Goal: Task Accomplishment & Management: Manage account settings

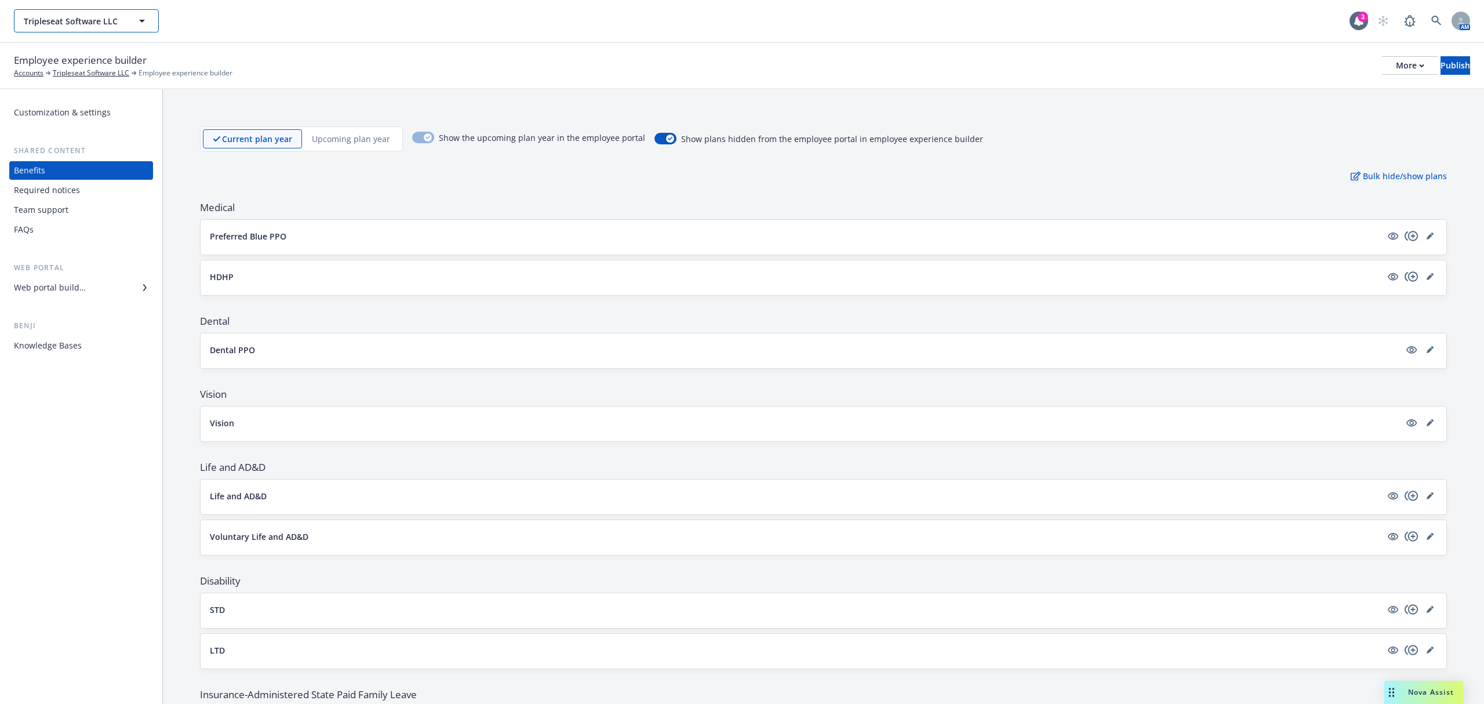
click at [145, 27] on icon "button" at bounding box center [142, 21] width 14 height 14
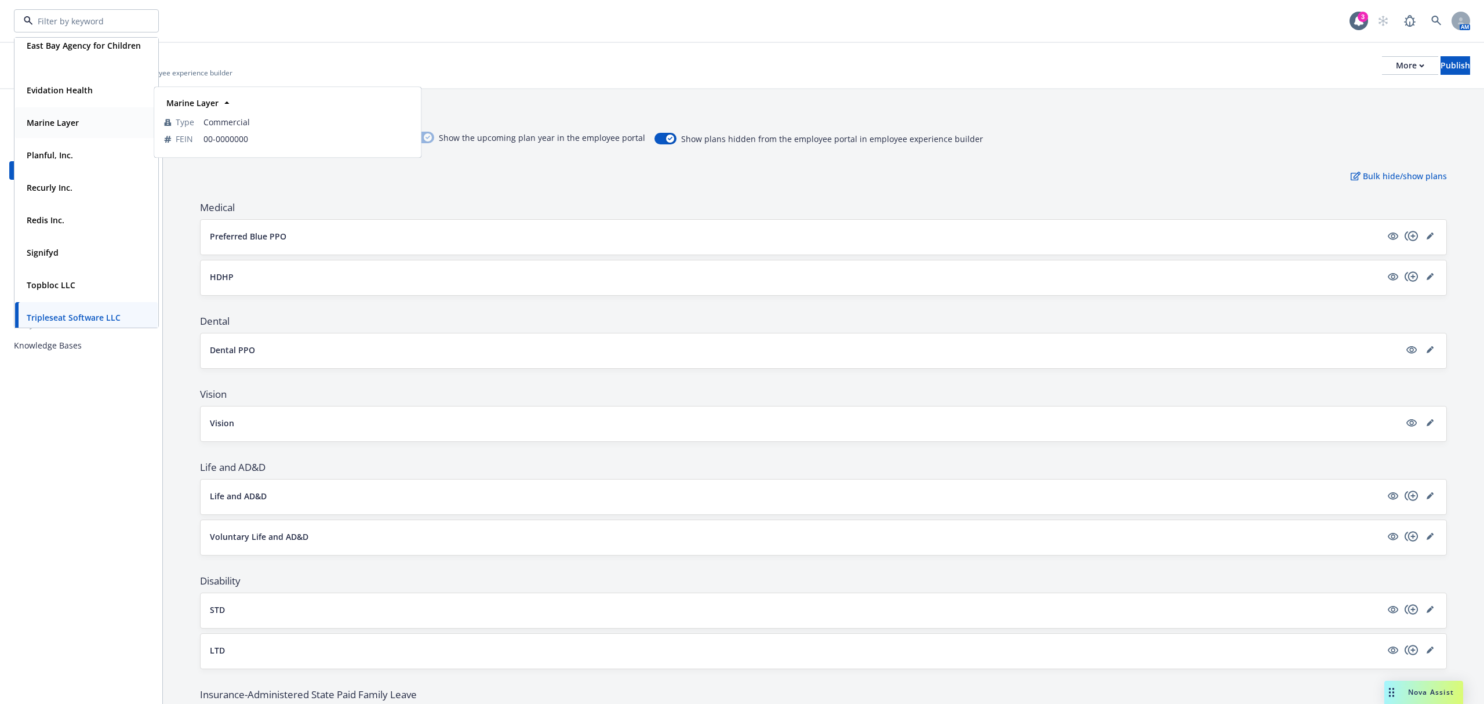
scroll to position [144, 0]
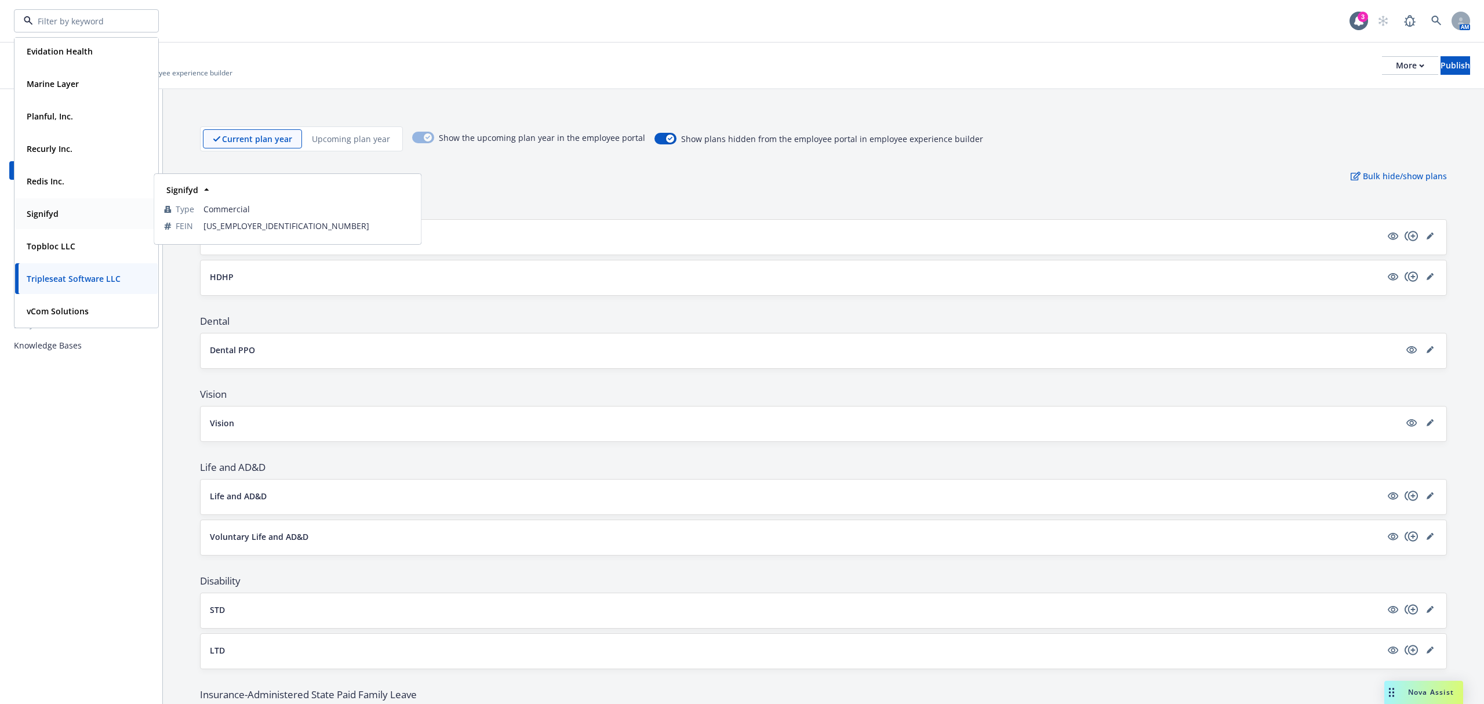
click at [52, 209] on strong "Signifyd" at bounding box center [43, 213] width 32 height 11
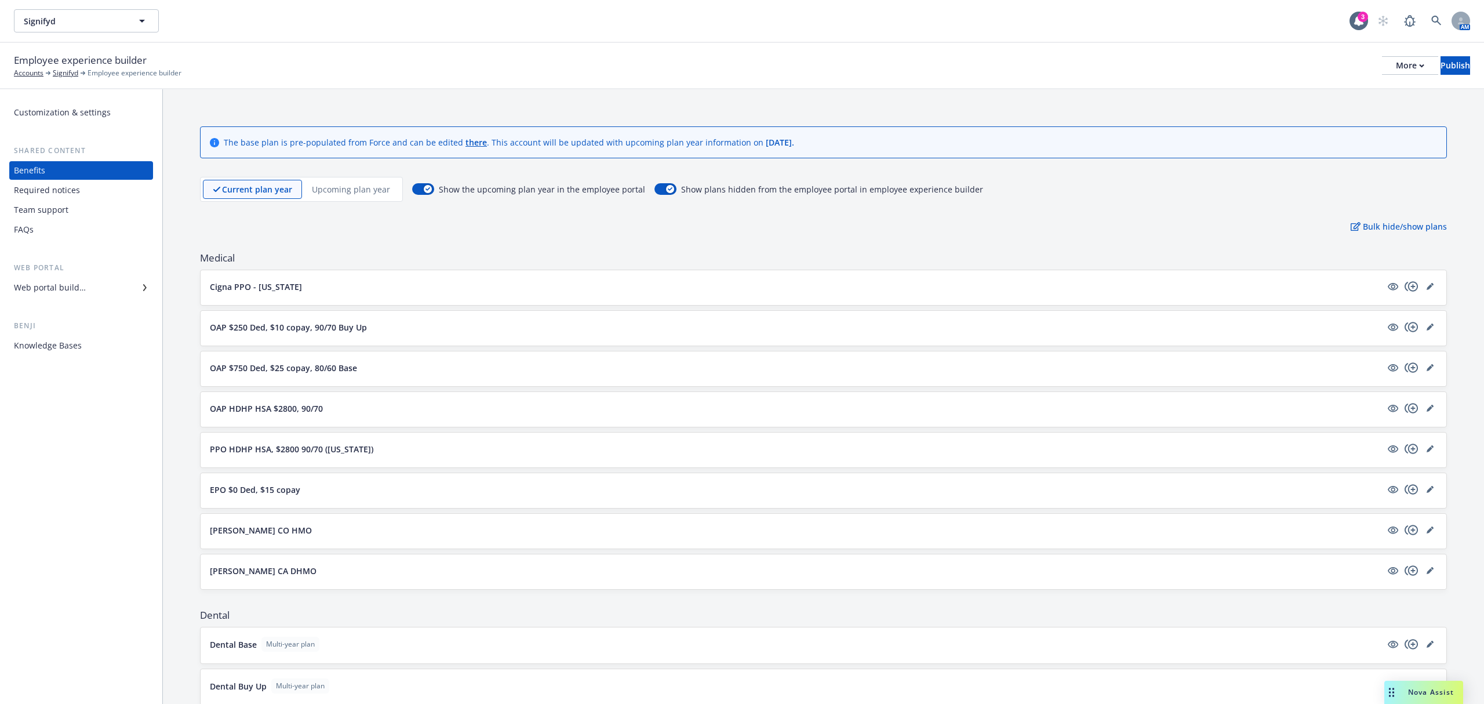
click at [77, 207] on div "Team support" at bounding box center [81, 210] width 134 height 19
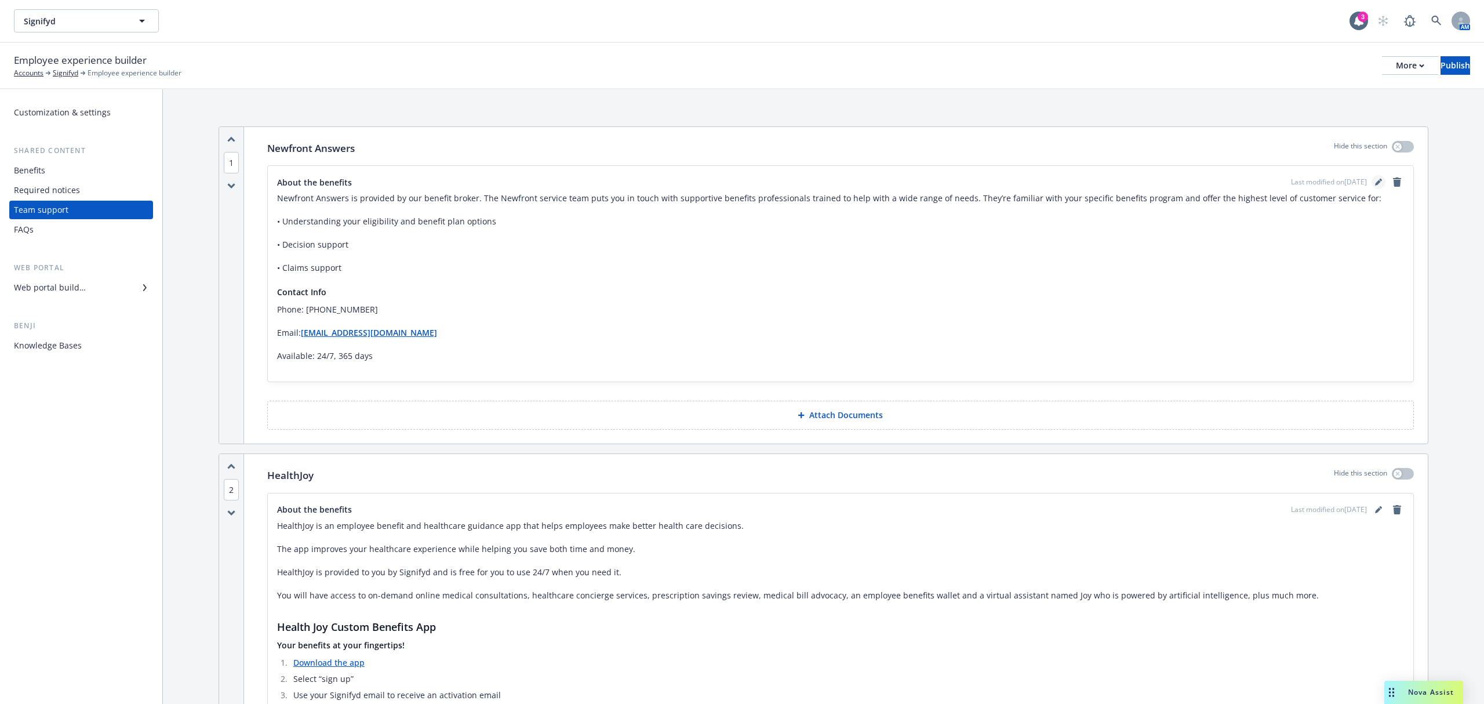
click at [1375, 183] on icon "editPencil" at bounding box center [1378, 183] width 6 height 6
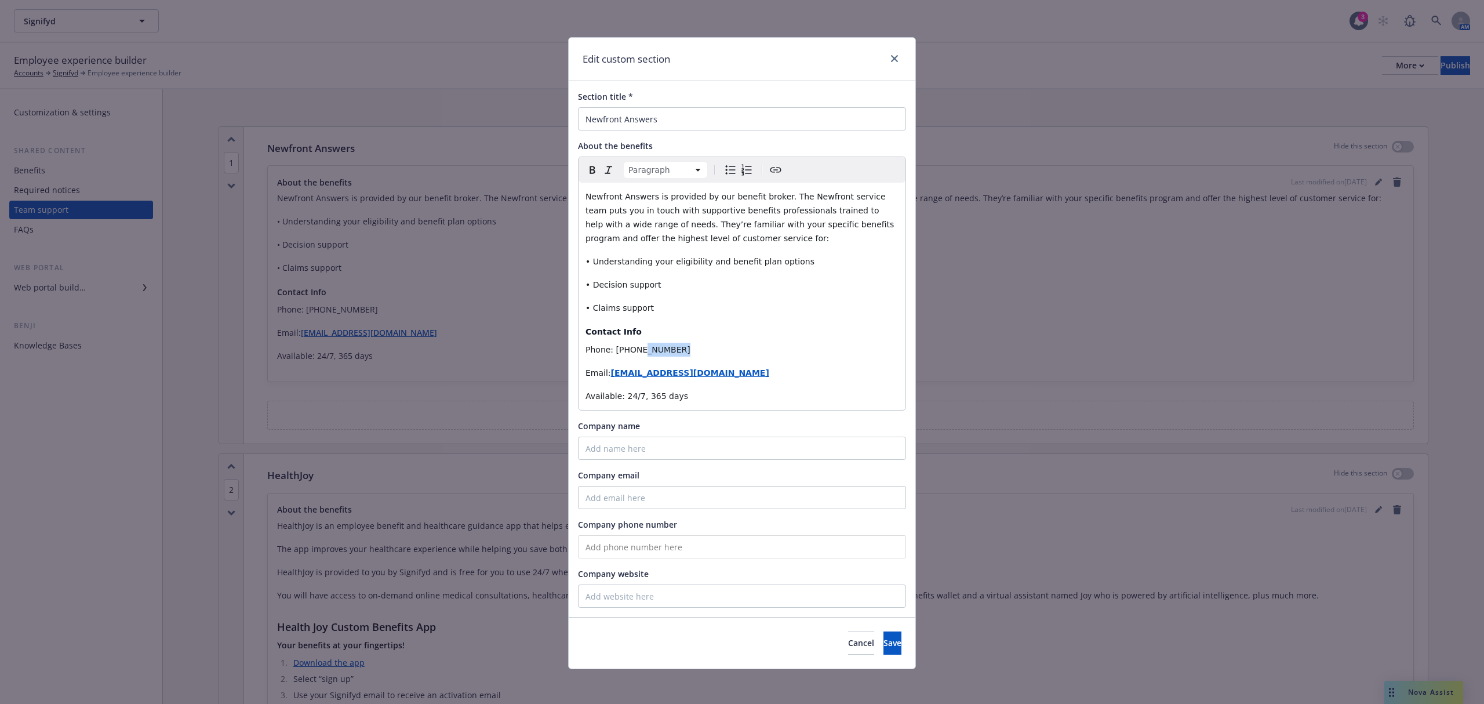
drag, startPoint x: 680, startPoint y: 350, endPoint x: 627, endPoint y: 352, distance: 53.4
click at [627, 352] on p "Phone: (866) 348-9715​" at bounding box center [741, 350] width 313 height 14
click at [883, 641] on span "Save" at bounding box center [892, 642] width 18 height 11
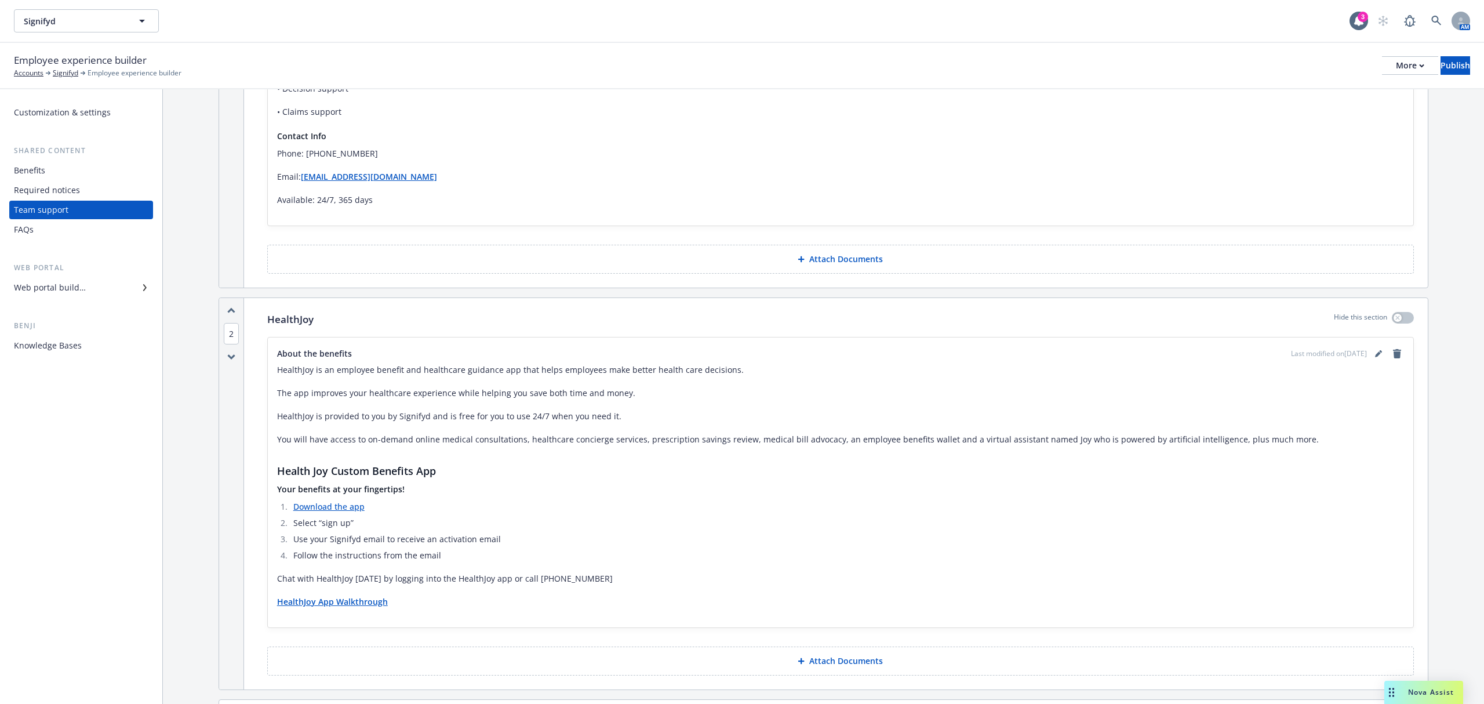
scroll to position [132, 0]
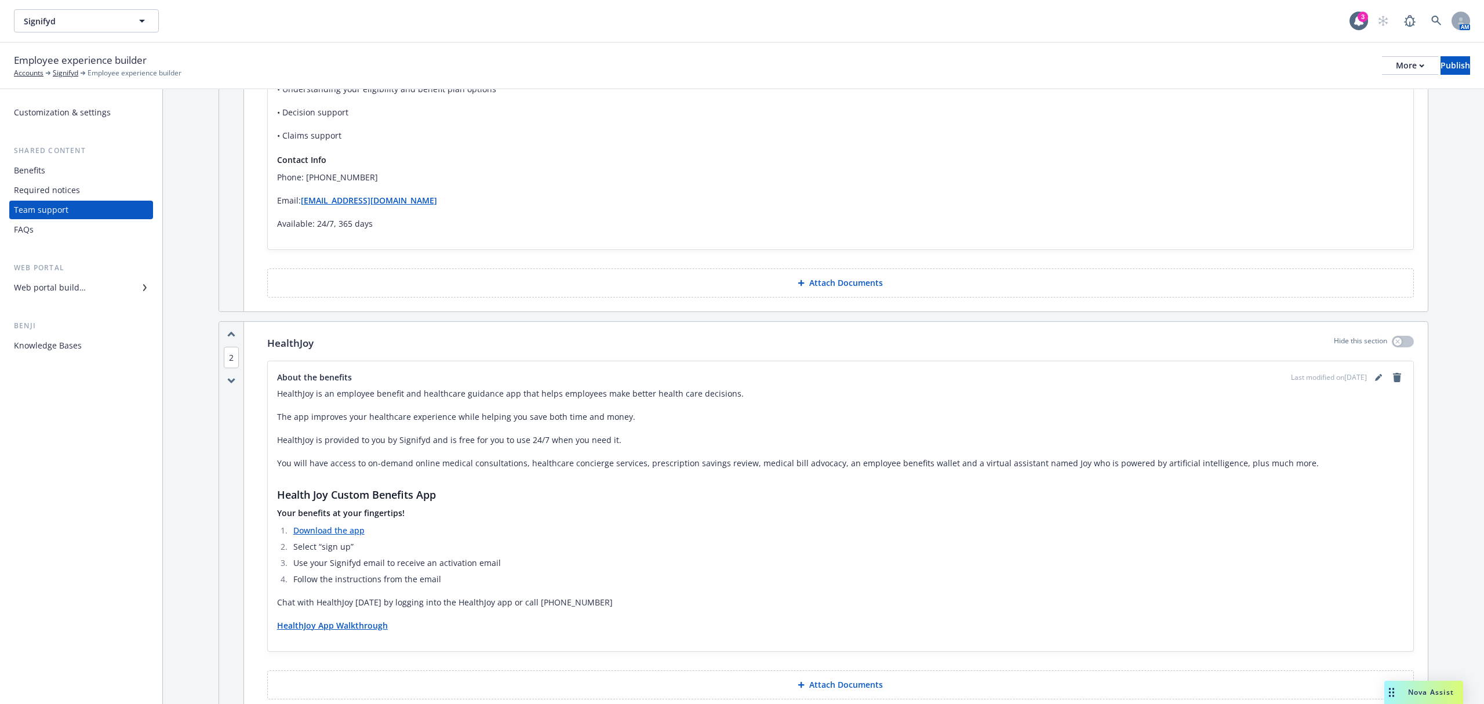
click at [70, 194] on div "Required notices" at bounding box center [47, 190] width 66 height 19
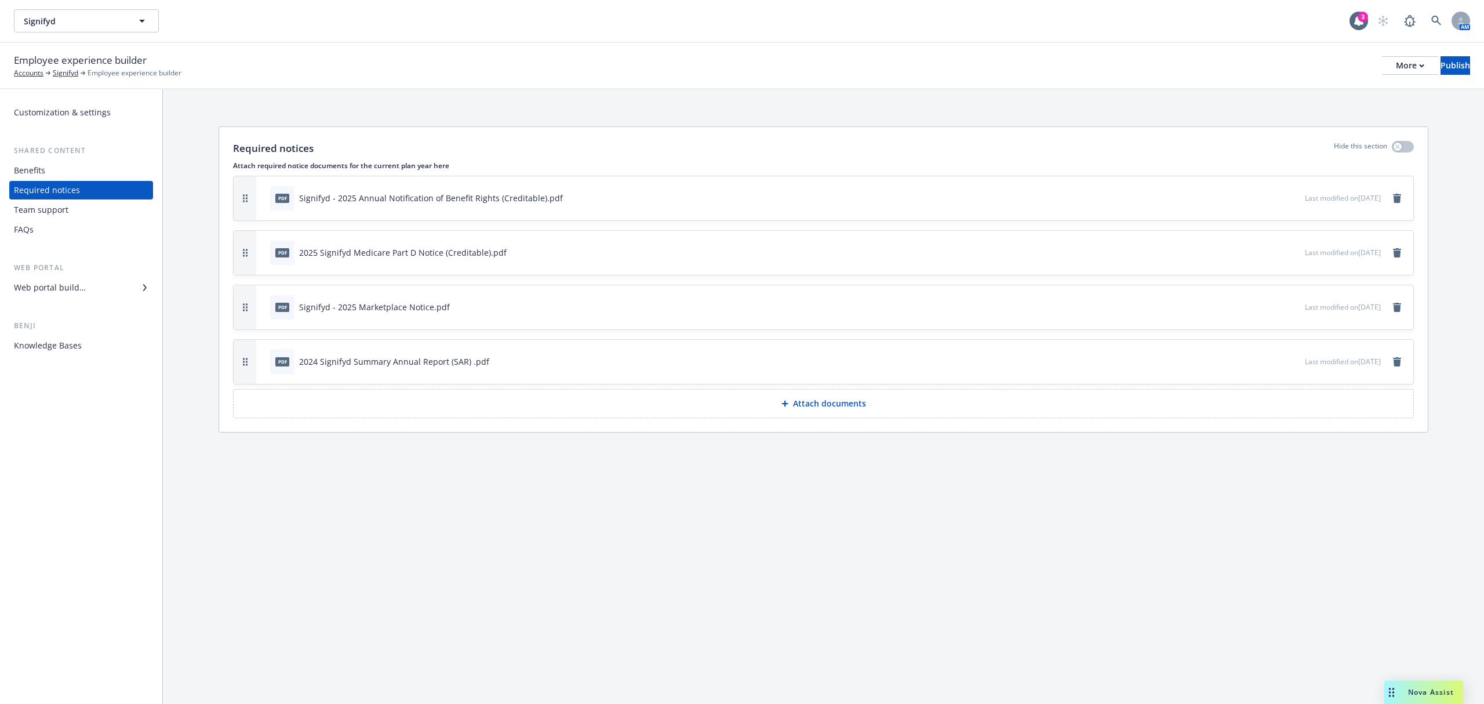
click at [83, 170] on div "Benefits" at bounding box center [81, 170] width 134 height 19
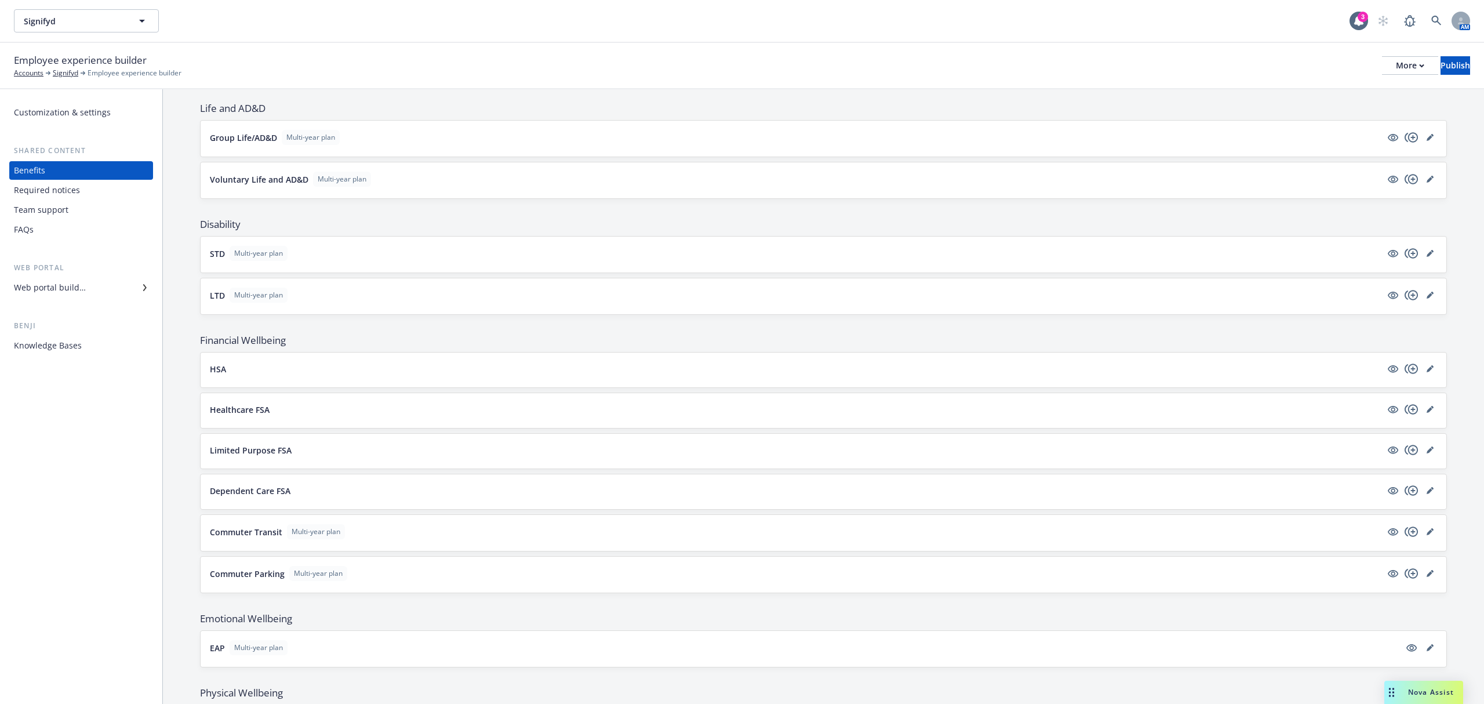
scroll to position [935, 0]
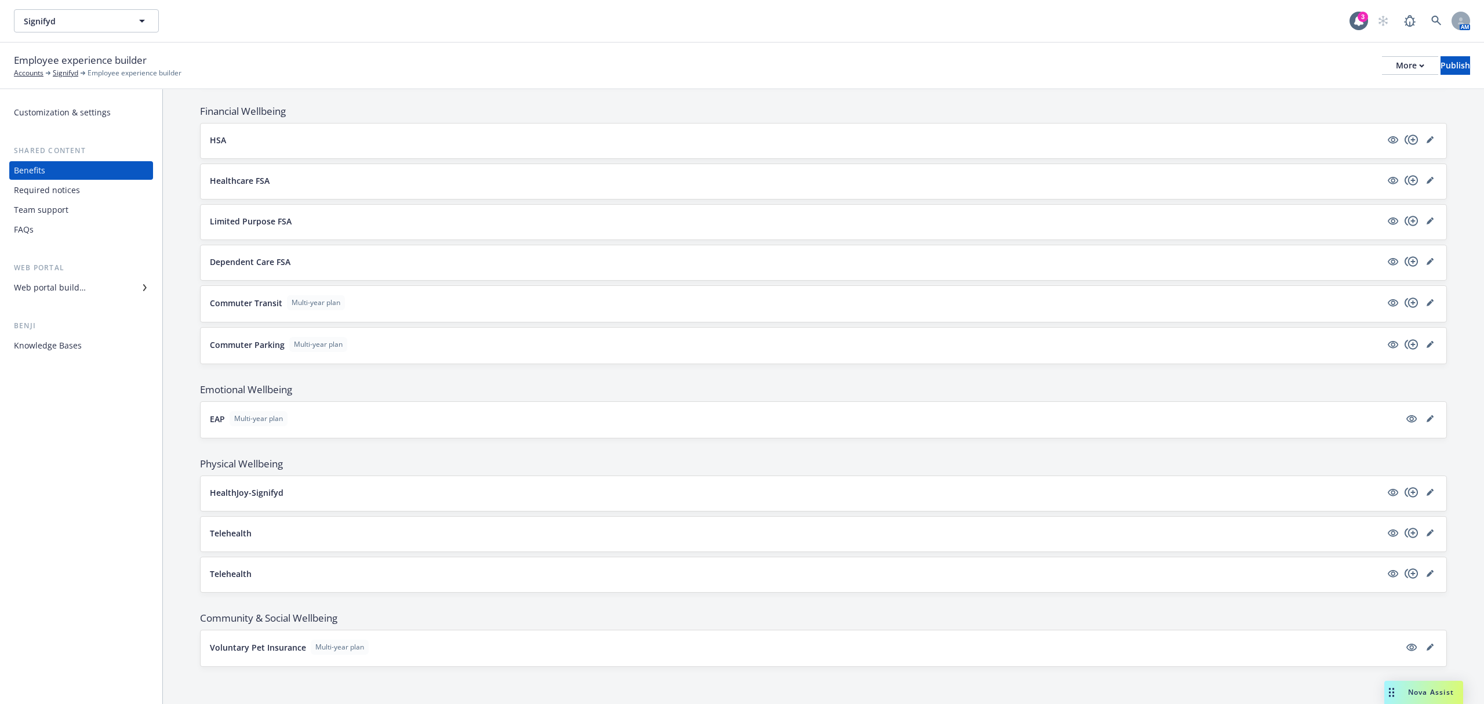
click at [70, 291] on div "Web portal builder" at bounding box center [50, 287] width 72 height 19
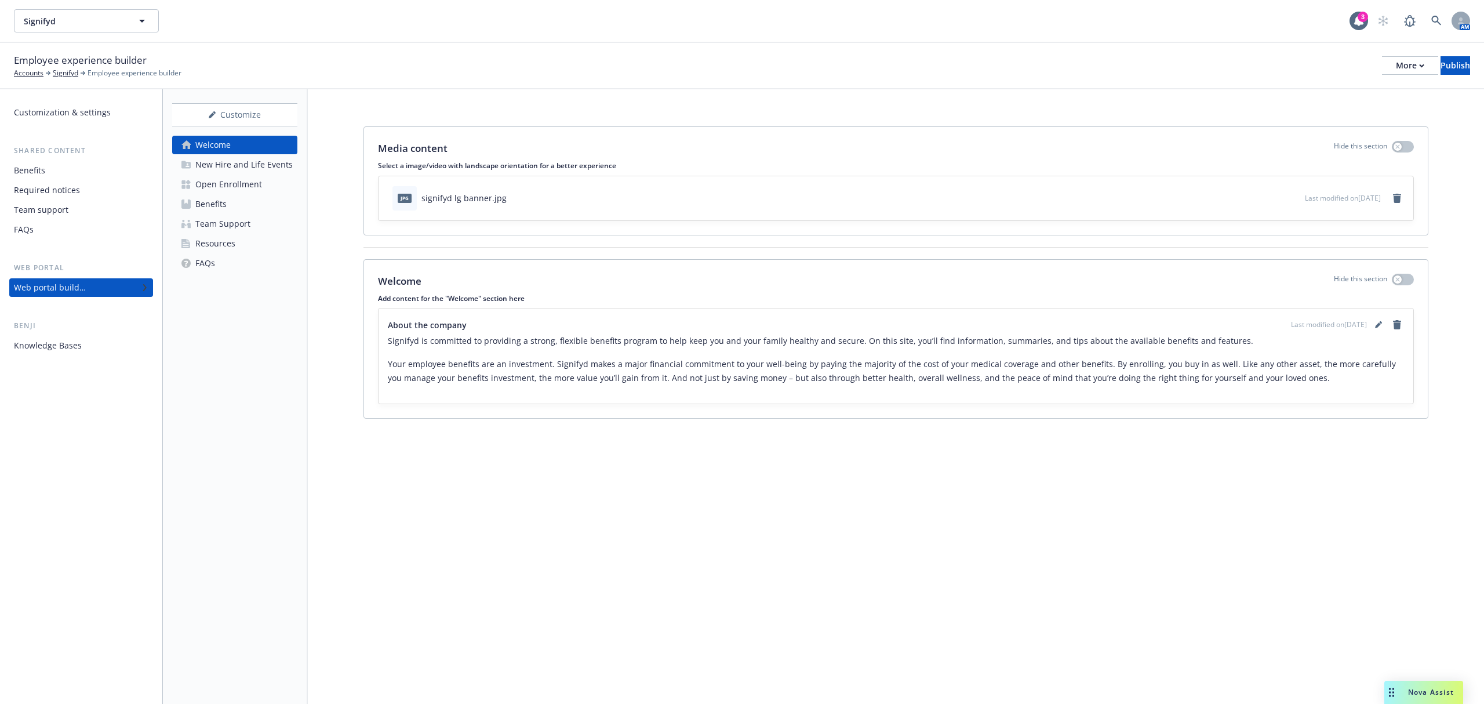
click at [235, 159] on div "New Hire and Life Events" at bounding box center [243, 164] width 97 height 19
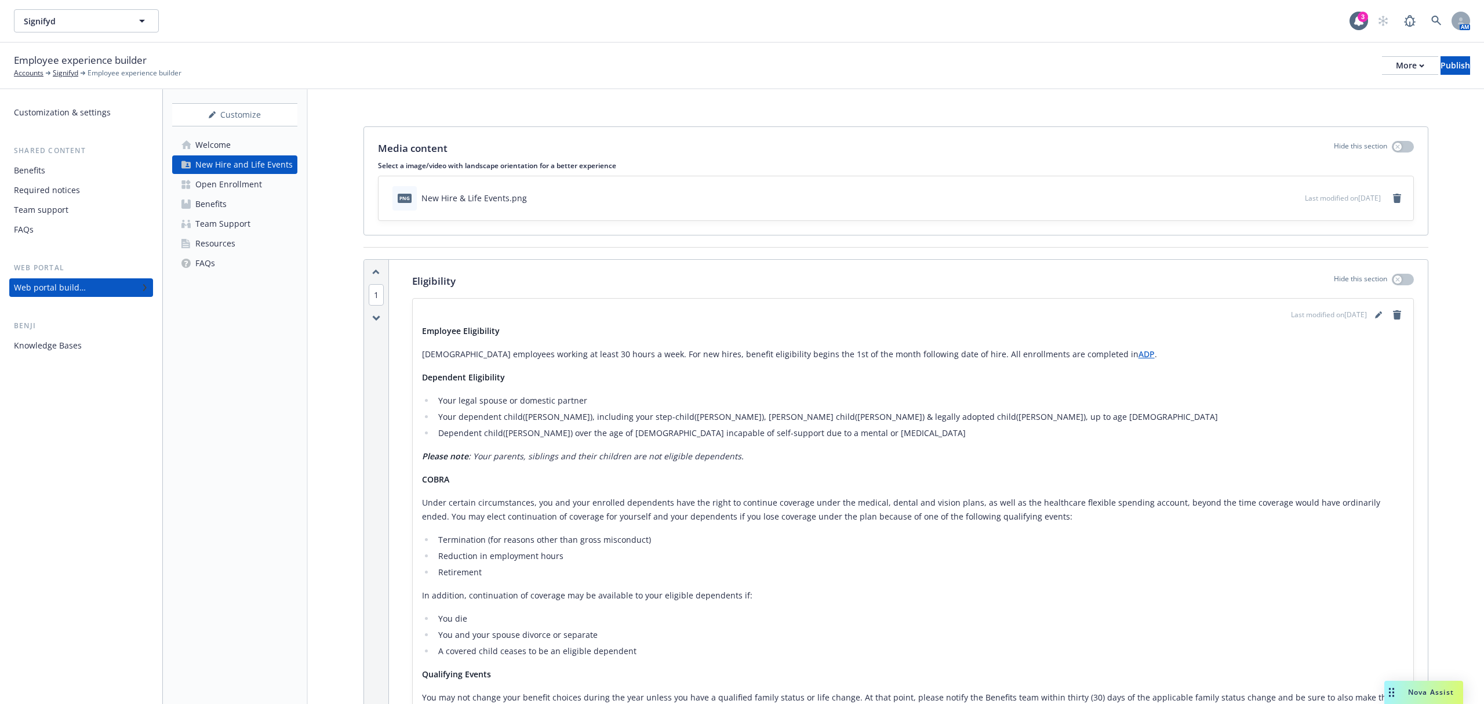
click at [257, 189] on div "Open Enrollment" at bounding box center [228, 184] width 67 height 19
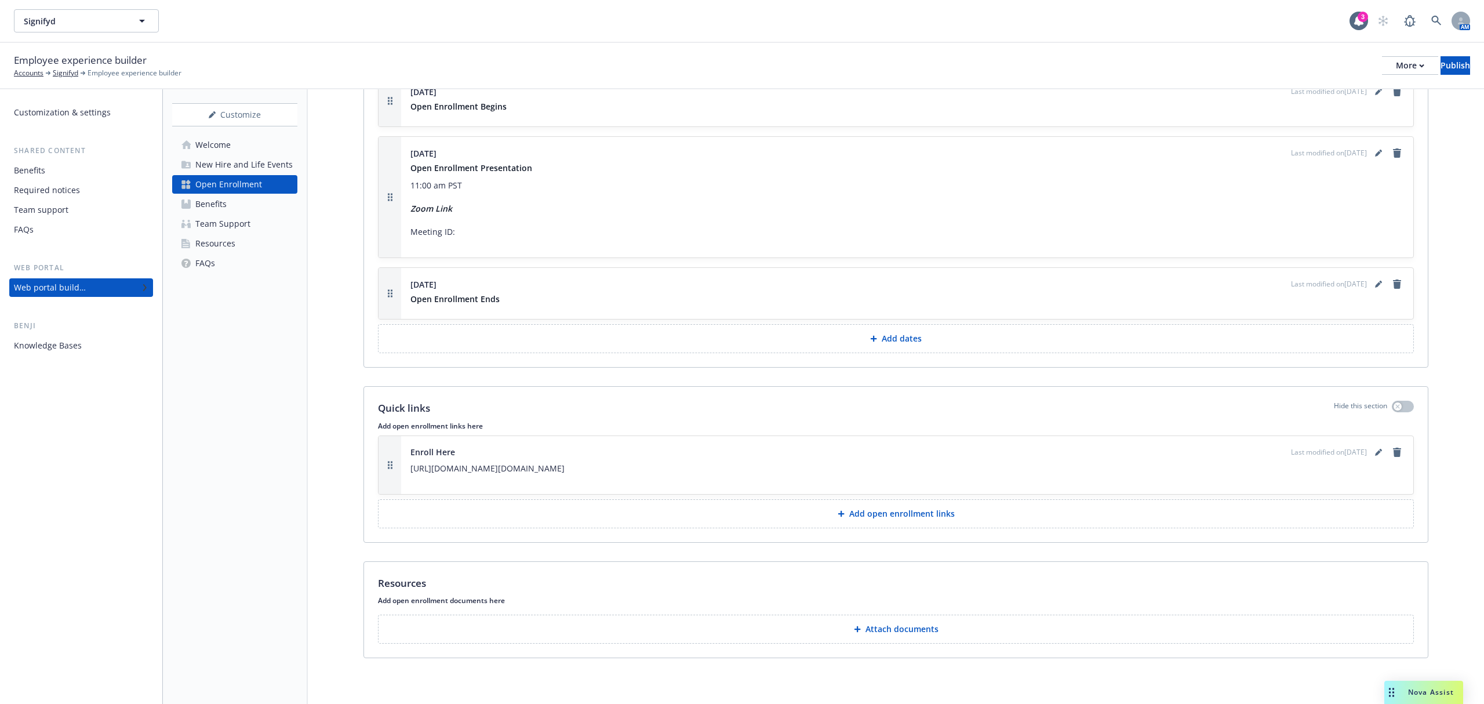
scroll to position [945, 0]
click at [251, 211] on link "Benefits" at bounding box center [234, 204] width 125 height 19
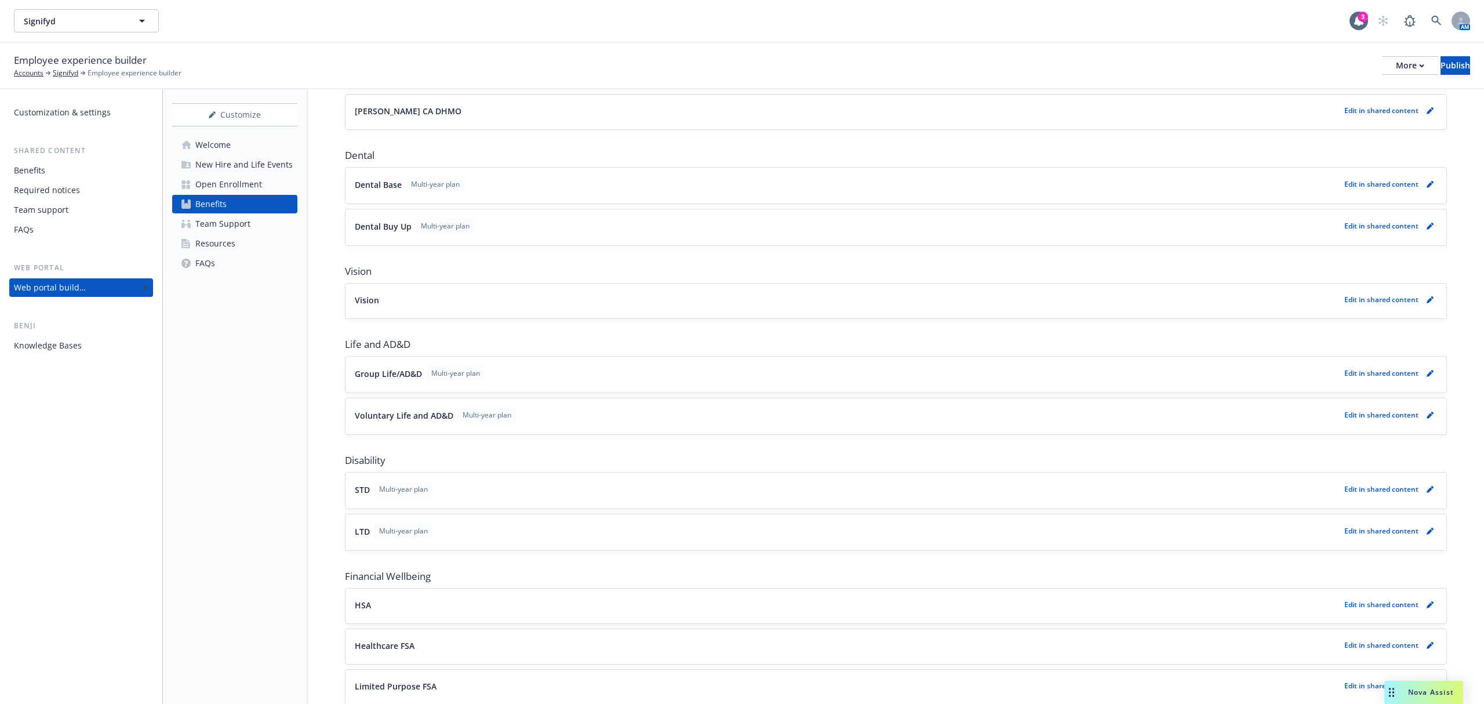
scroll to position [464, 0]
click at [246, 226] on div "Team Support" at bounding box center [222, 223] width 55 height 19
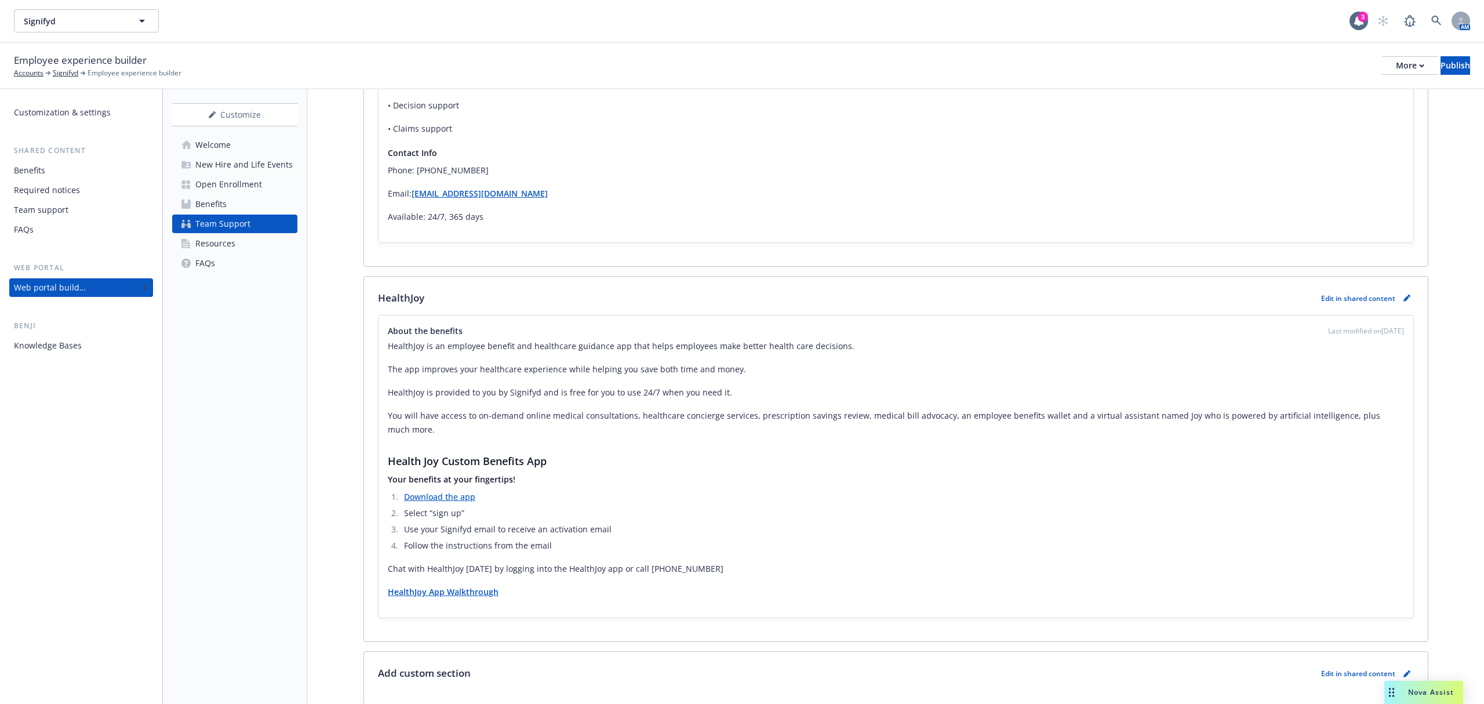
scroll to position [343, 0]
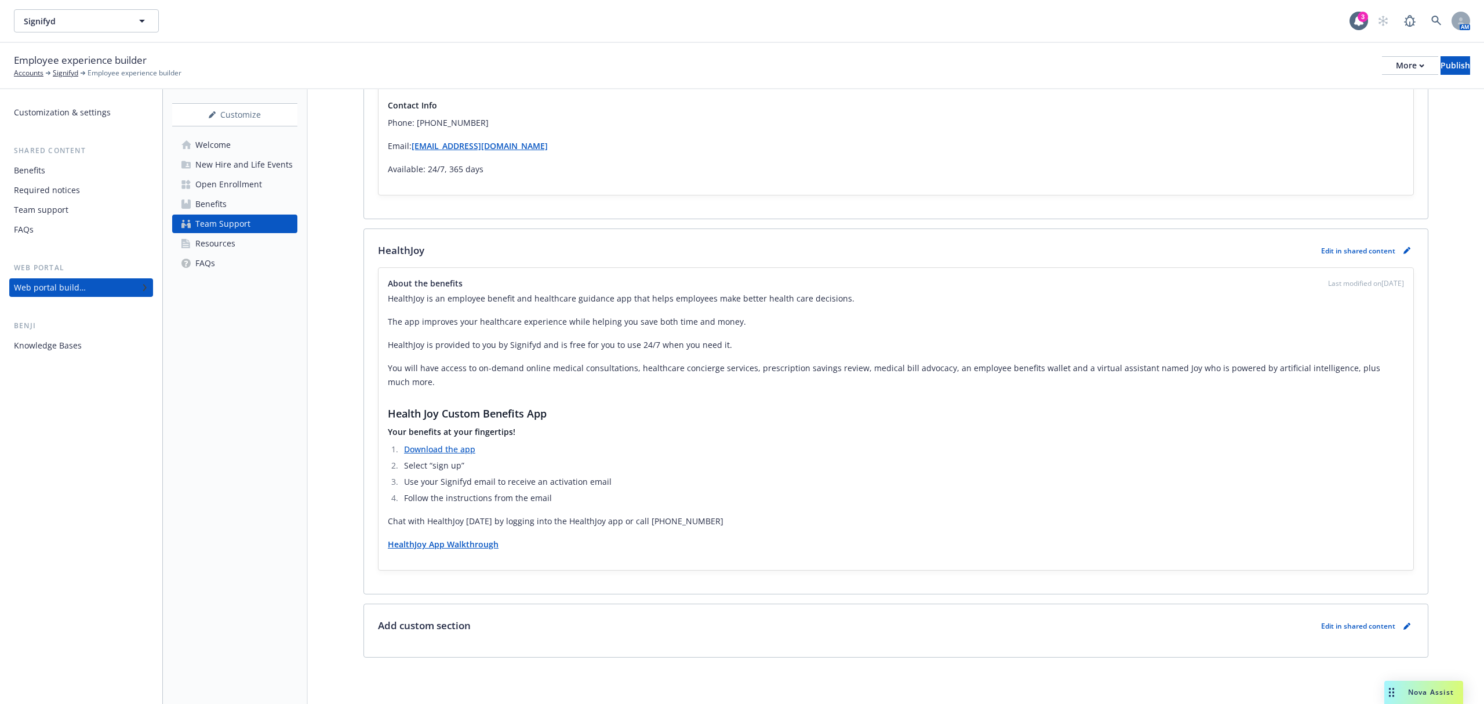
click at [228, 243] on div "Resources" at bounding box center [215, 243] width 40 height 19
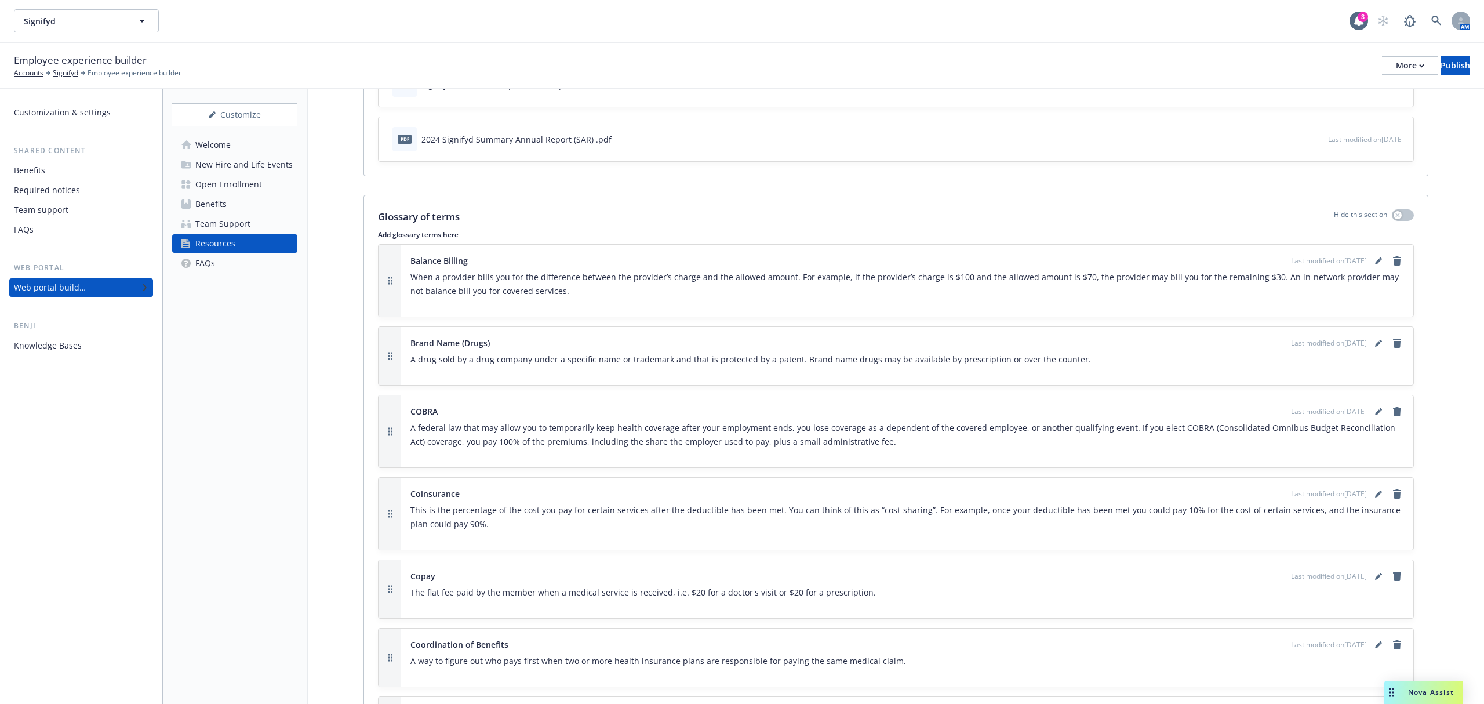
scroll to position [386, 0]
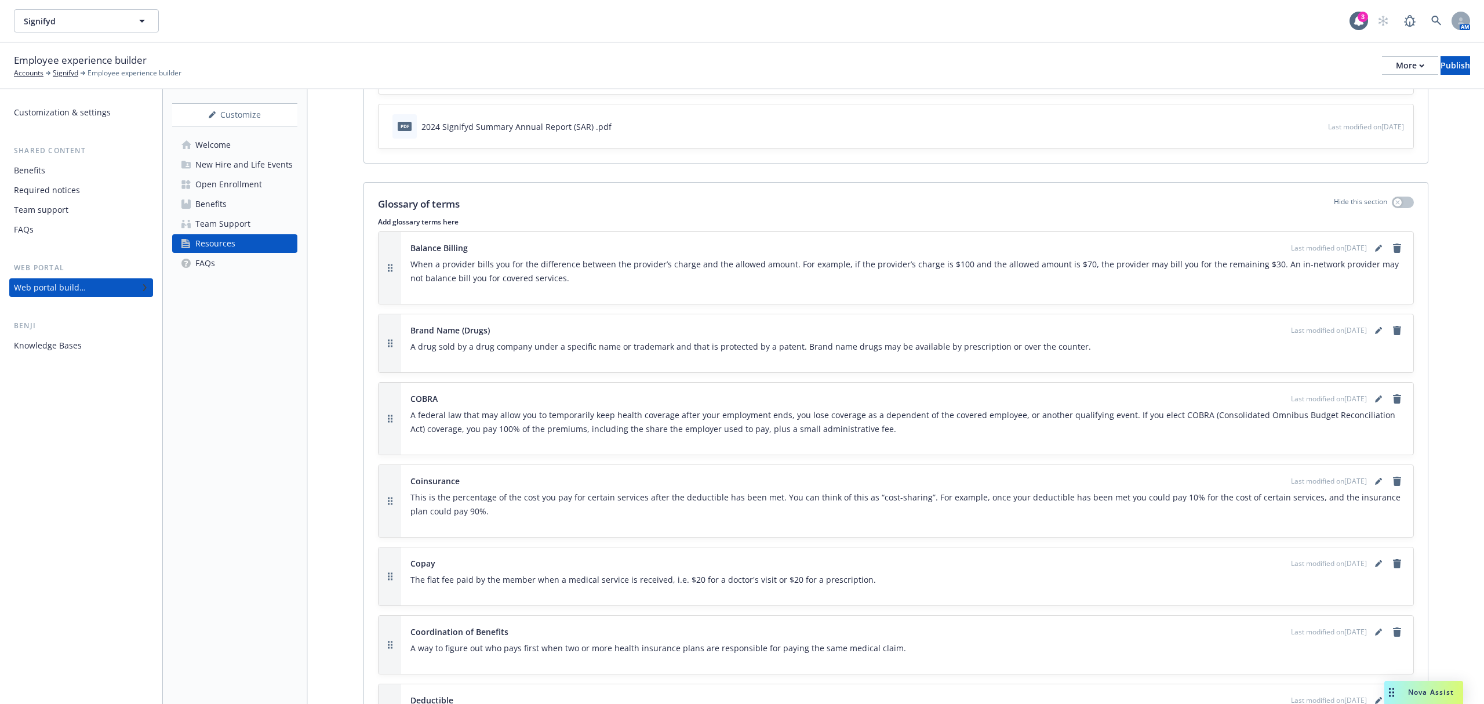
click at [227, 258] on link "FAQs" at bounding box center [234, 263] width 125 height 19
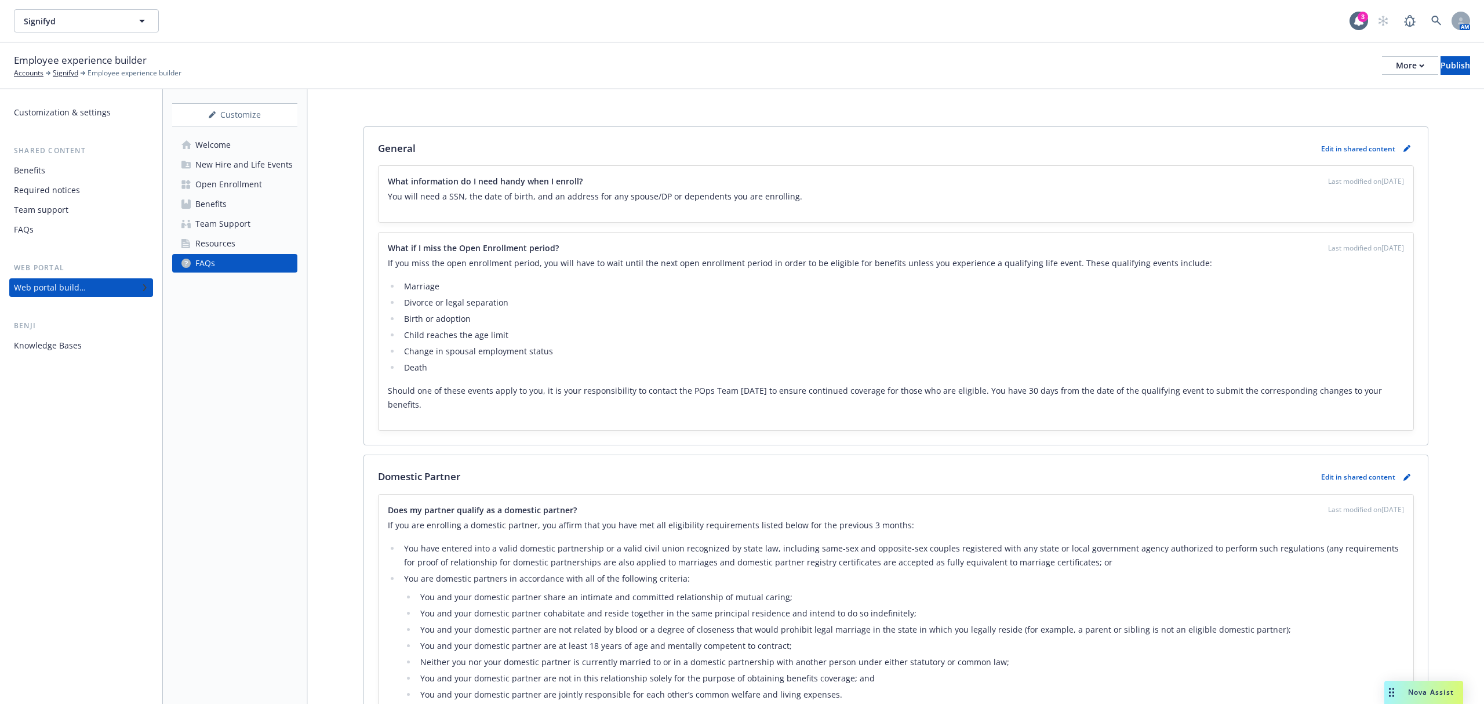
click at [232, 236] on div "Resources" at bounding box center [215, 243] width 40 height 19
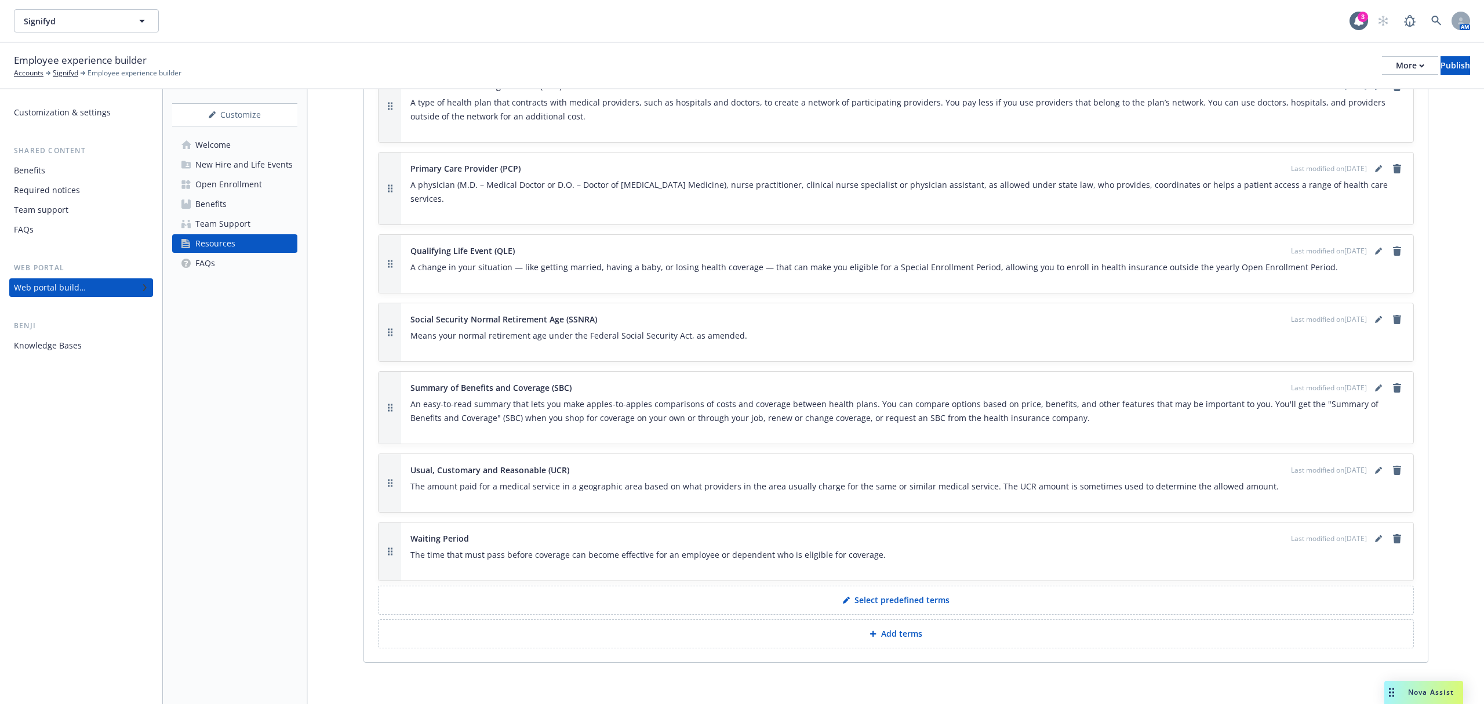
scroll to position [2096, 0]
click at [235, 270] on link "FAQs" at bounding box center [234, 263] width 125 height 19
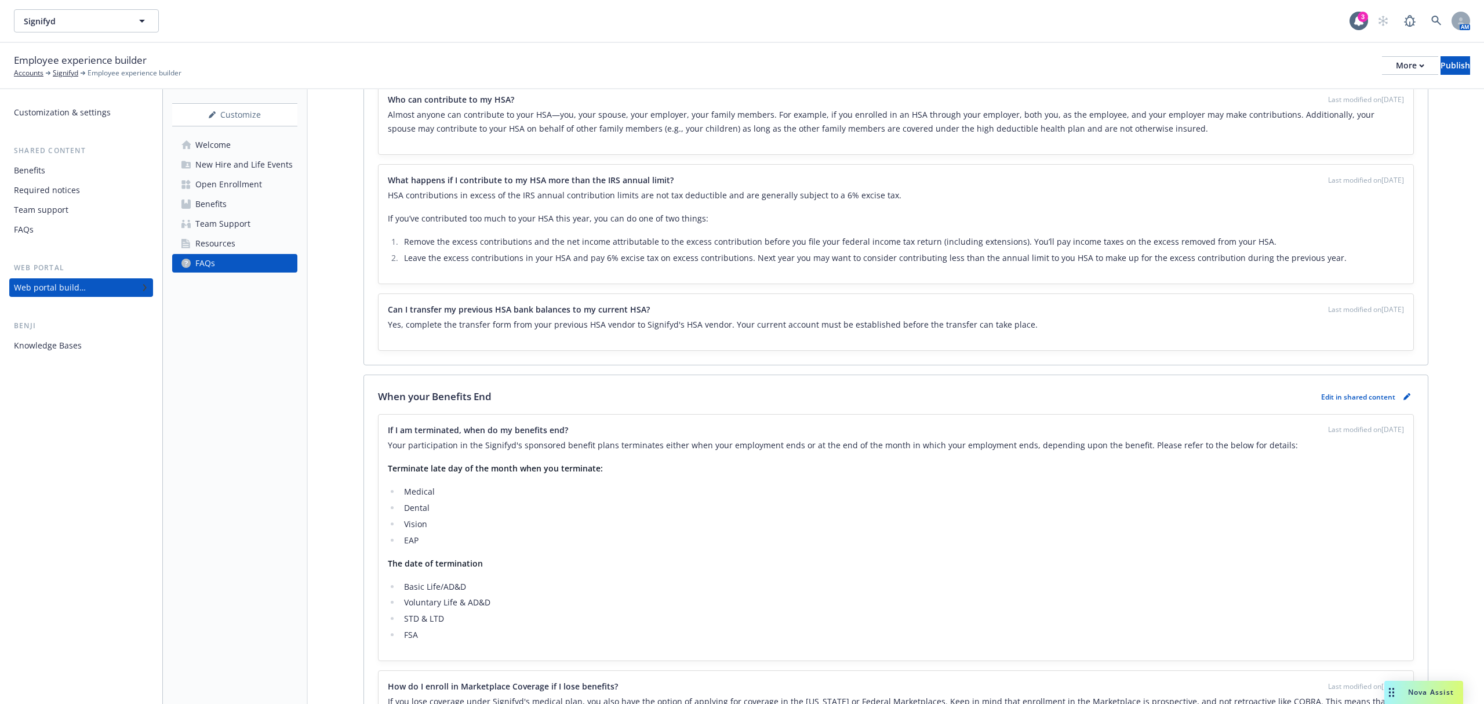
scroll to position [3167, 0]
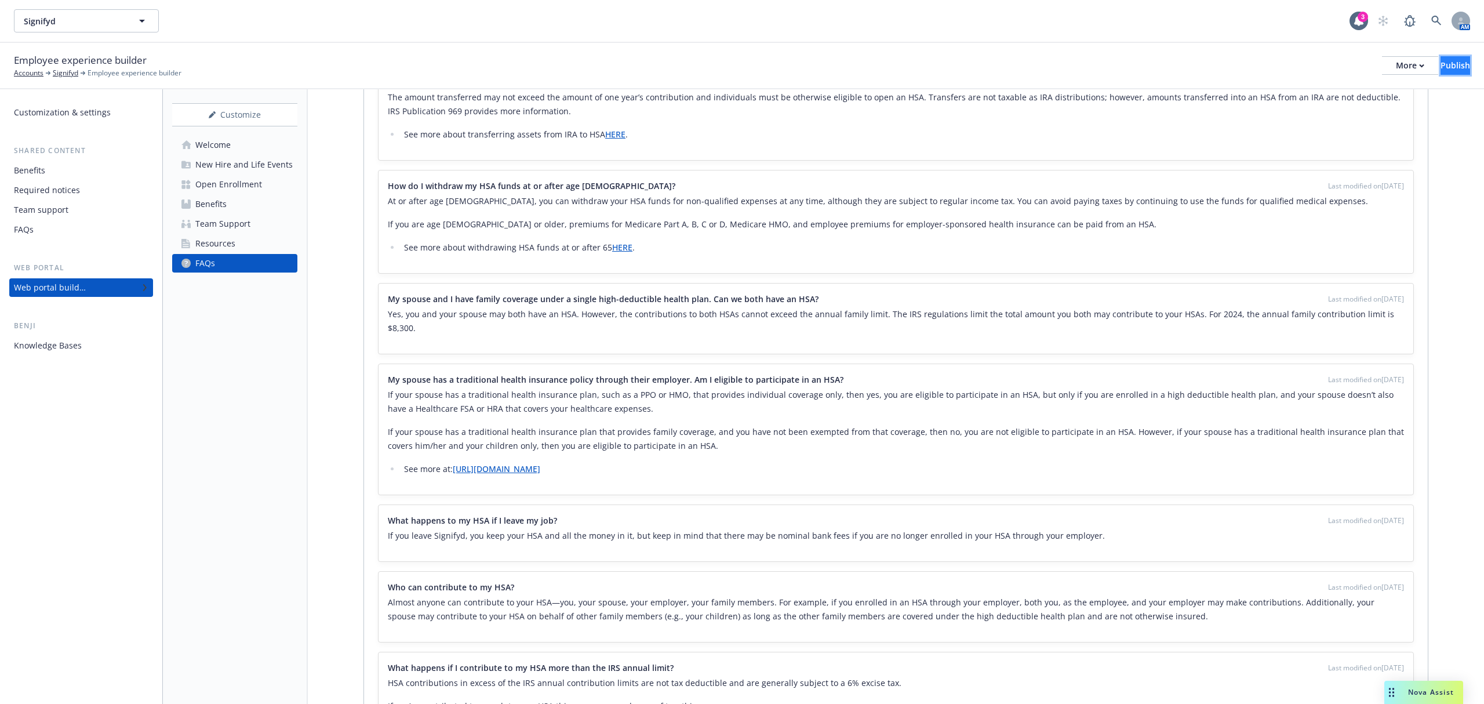
click at [1447, 72] on div "Publish" at bounding box center [1455, 65] width 30 height 17
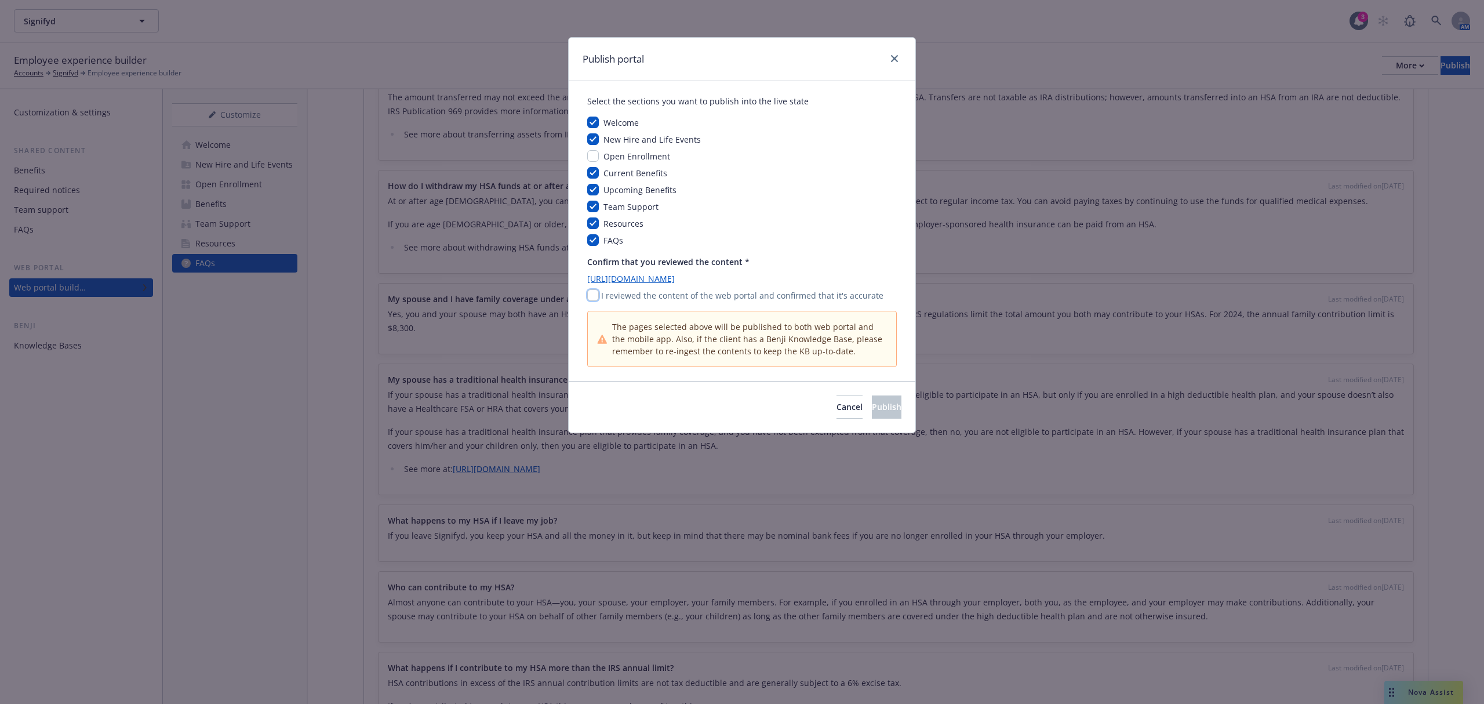
click at [592, 293] on input "checkbox" at bounding box center [593, 295] width 12 height 12
checkbox input "true"
click at [872, 404] on span "Publish" at bounding box center [887, 406] width 30 height 11
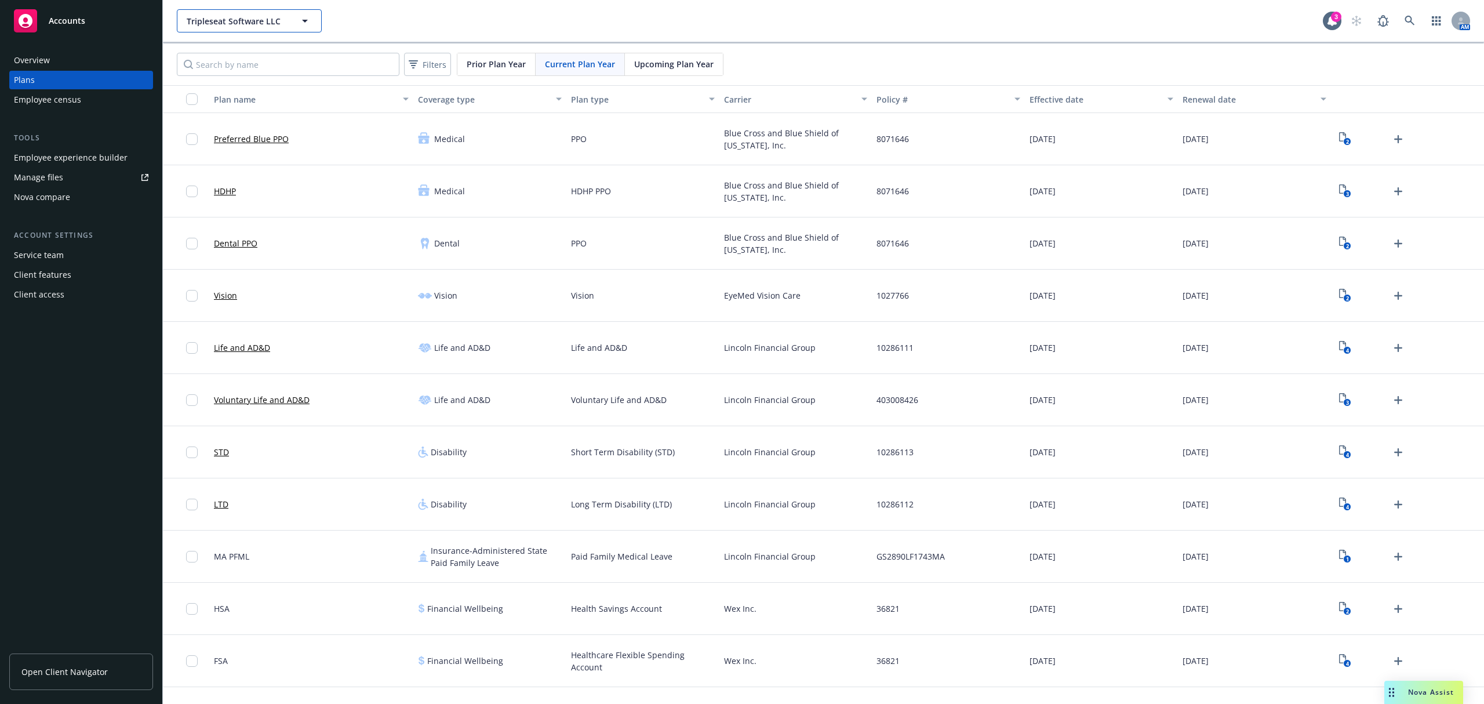
click at [295, 26] on button "Tripleseat Software LLC" at bounding box center [249, 20] width 145 height 23
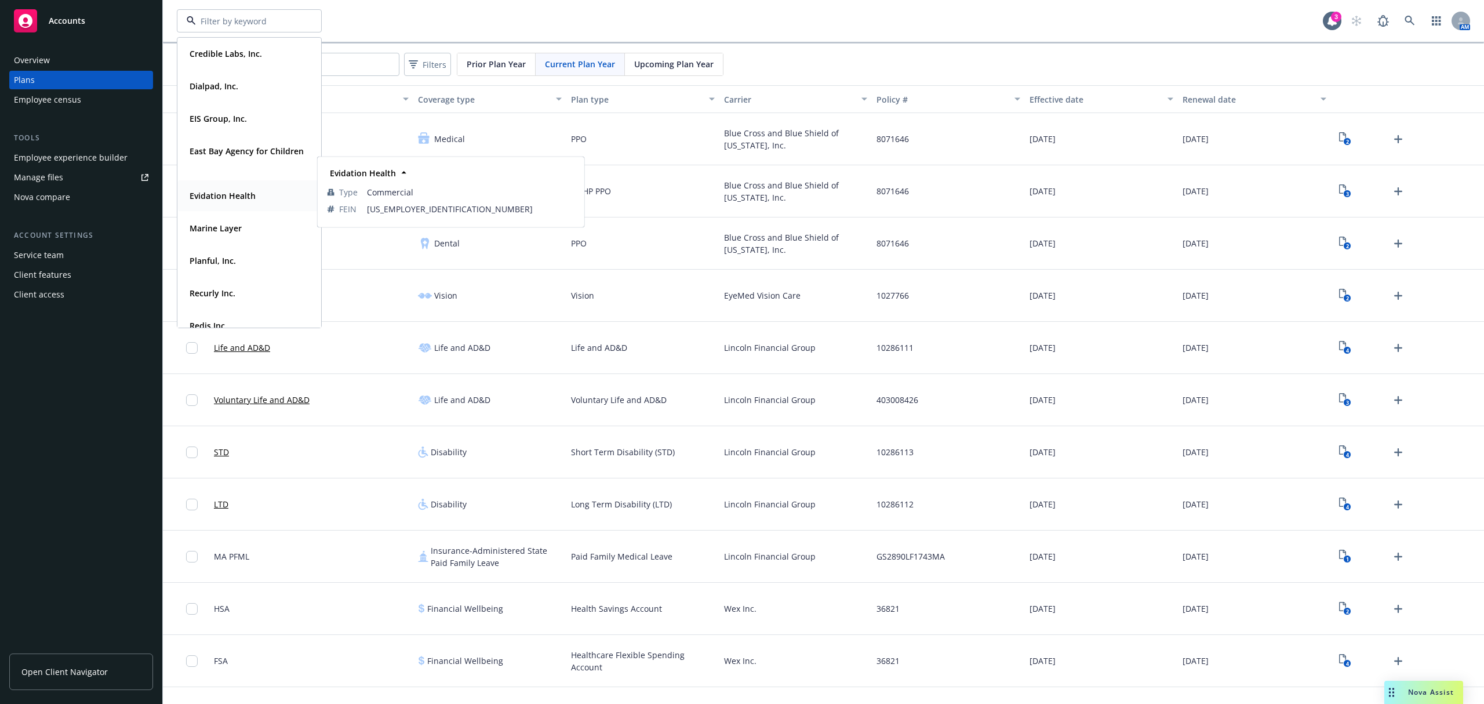
click at [249, 187] on div "Evidation Health" at bounding box center [221, 195] width 73 height 17
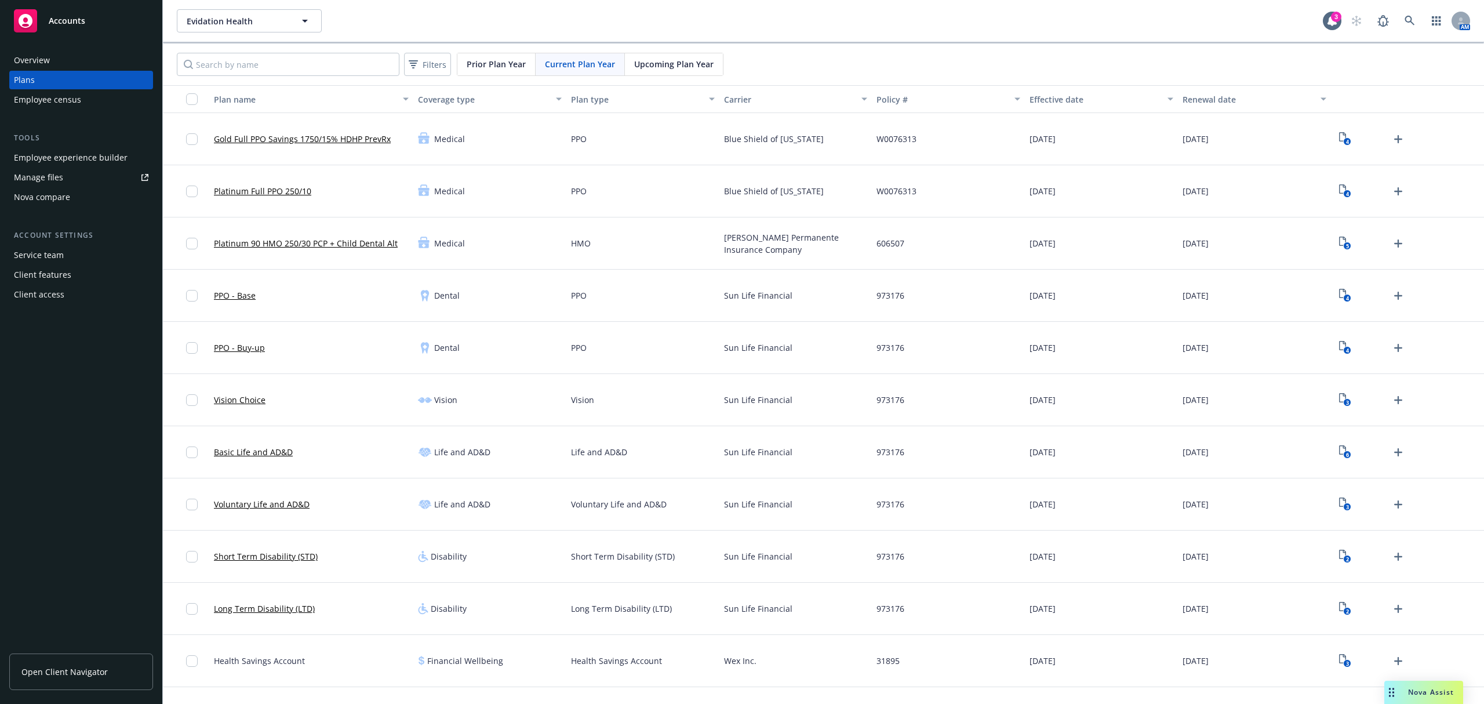
click at [70, 162] on div "Employee experience builder" at bounding box center [71, 157] width 114 height 19
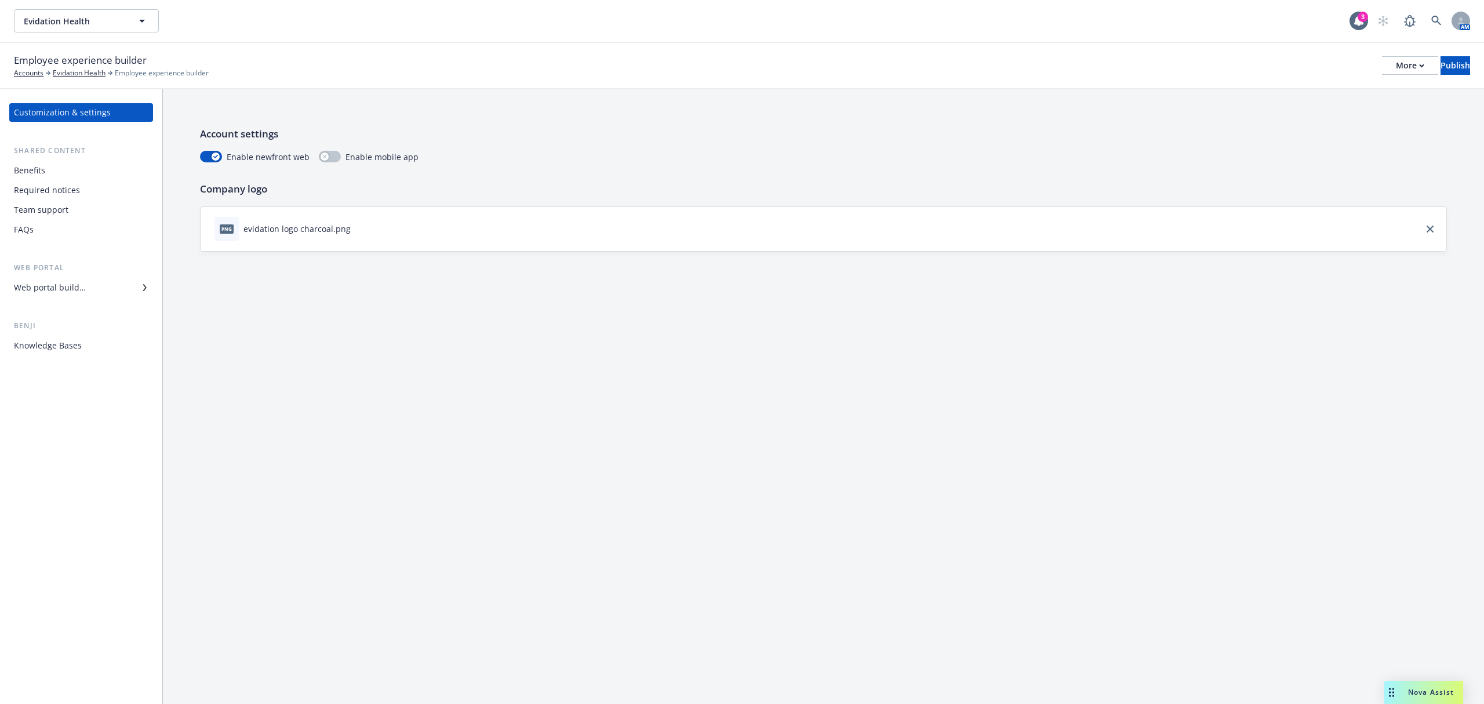
click at [88, 297] on div "Customization & settings Shared content Benefits Required notices Team support …" at bounding box center [81, 229] width 144 height 252
click at [88, 290] on div "Web portal builder" at bounding box center [81, 287] width 134 height 19
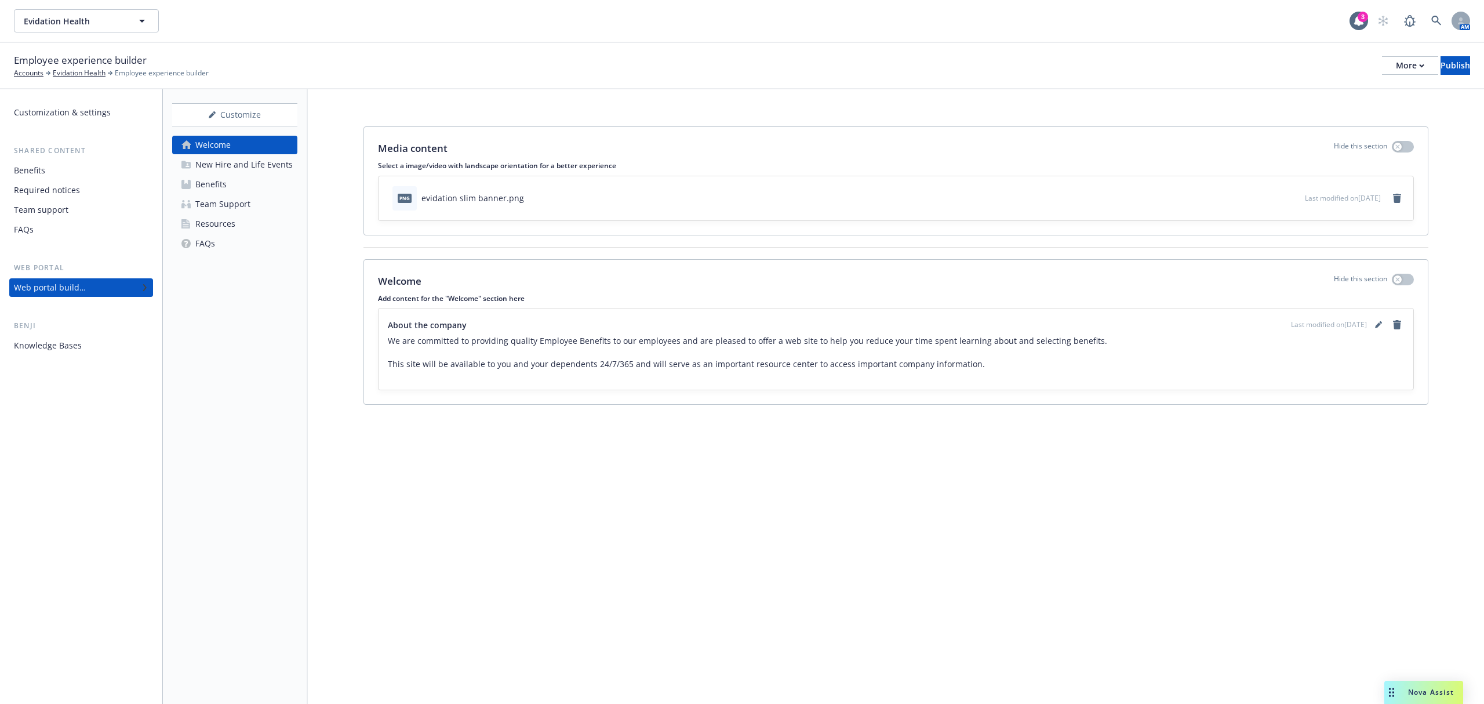
click at [236, 202] on div "Team Support" at bounding box center [222, 204] width 55 height 19
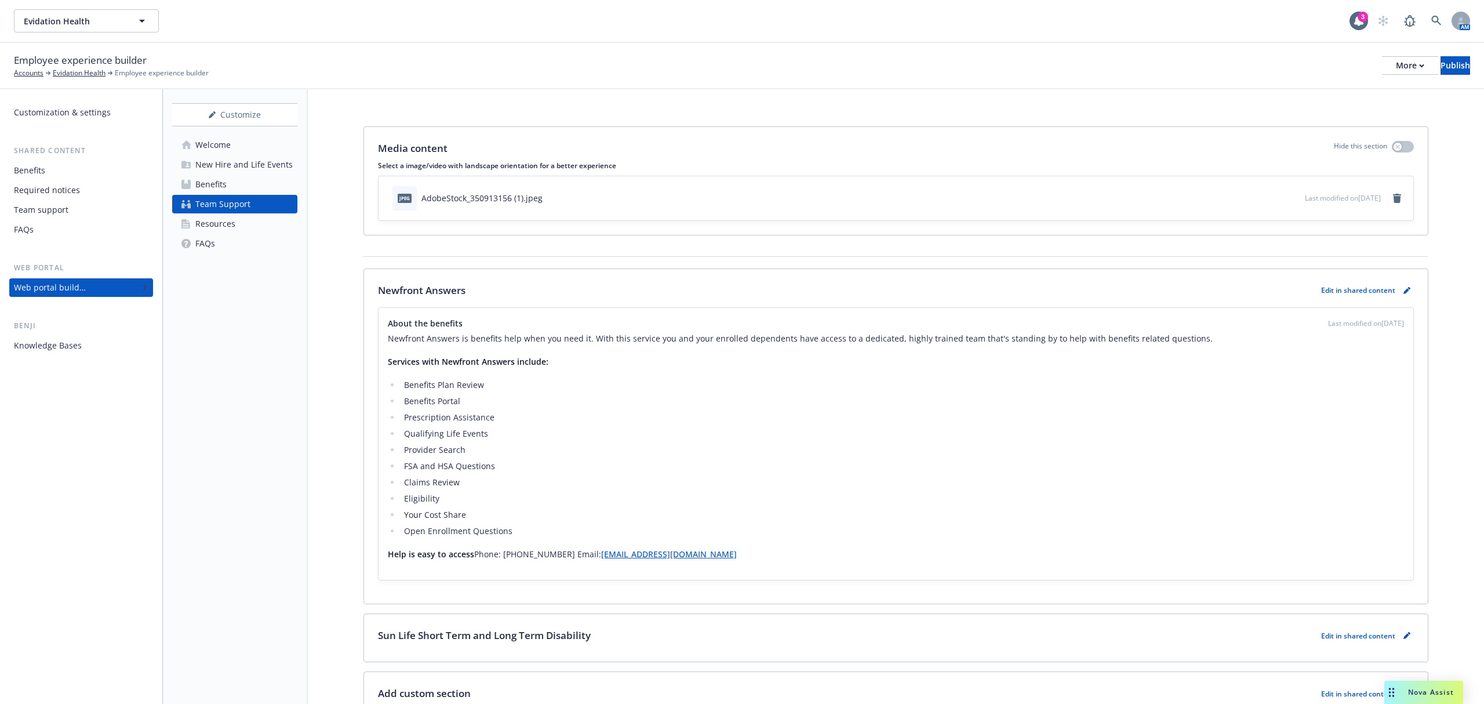
scroll to position [70, 0]
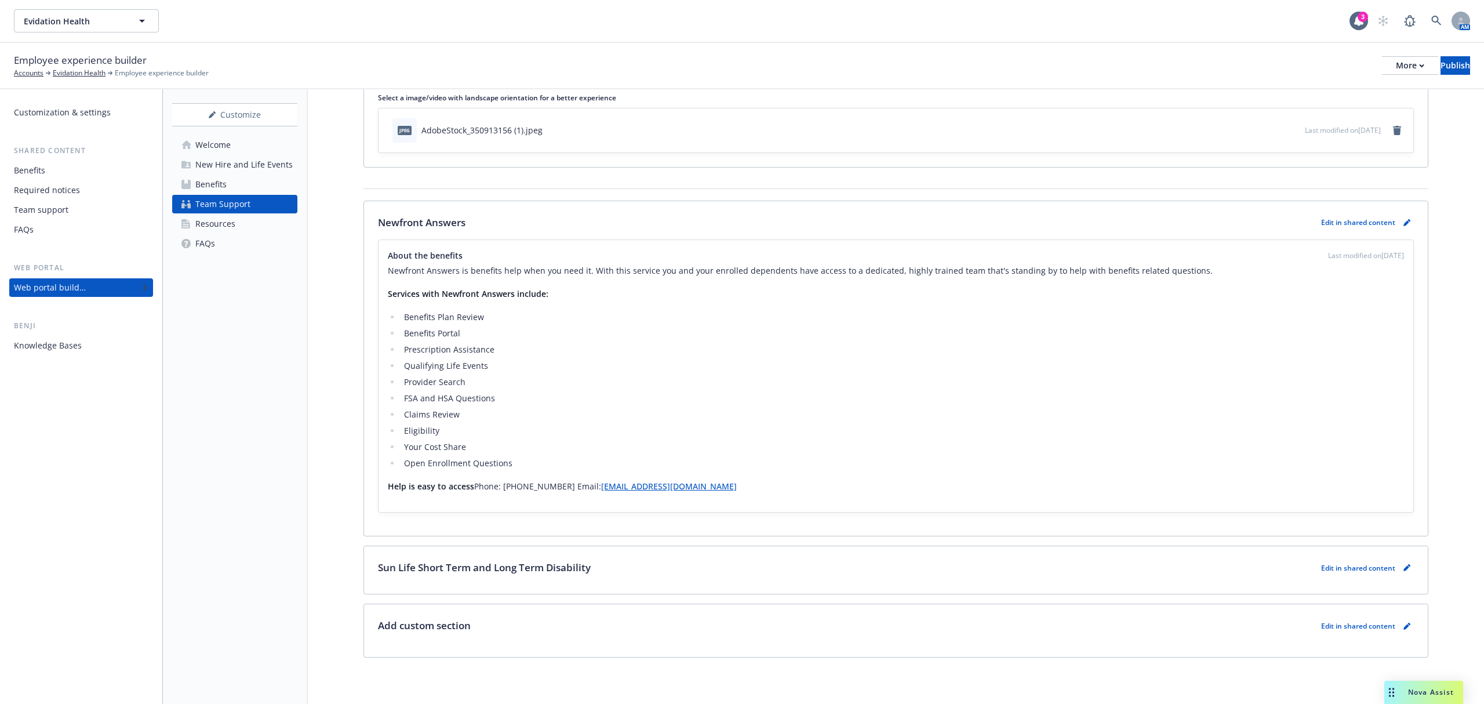
click at [1376, 218] on p "Edit in shared content" at bounding box center [1358, 222] width 74 height 10
click at [1403, 220] on icon "pencil" at bounding box center [1406, 222] width 7 height 7
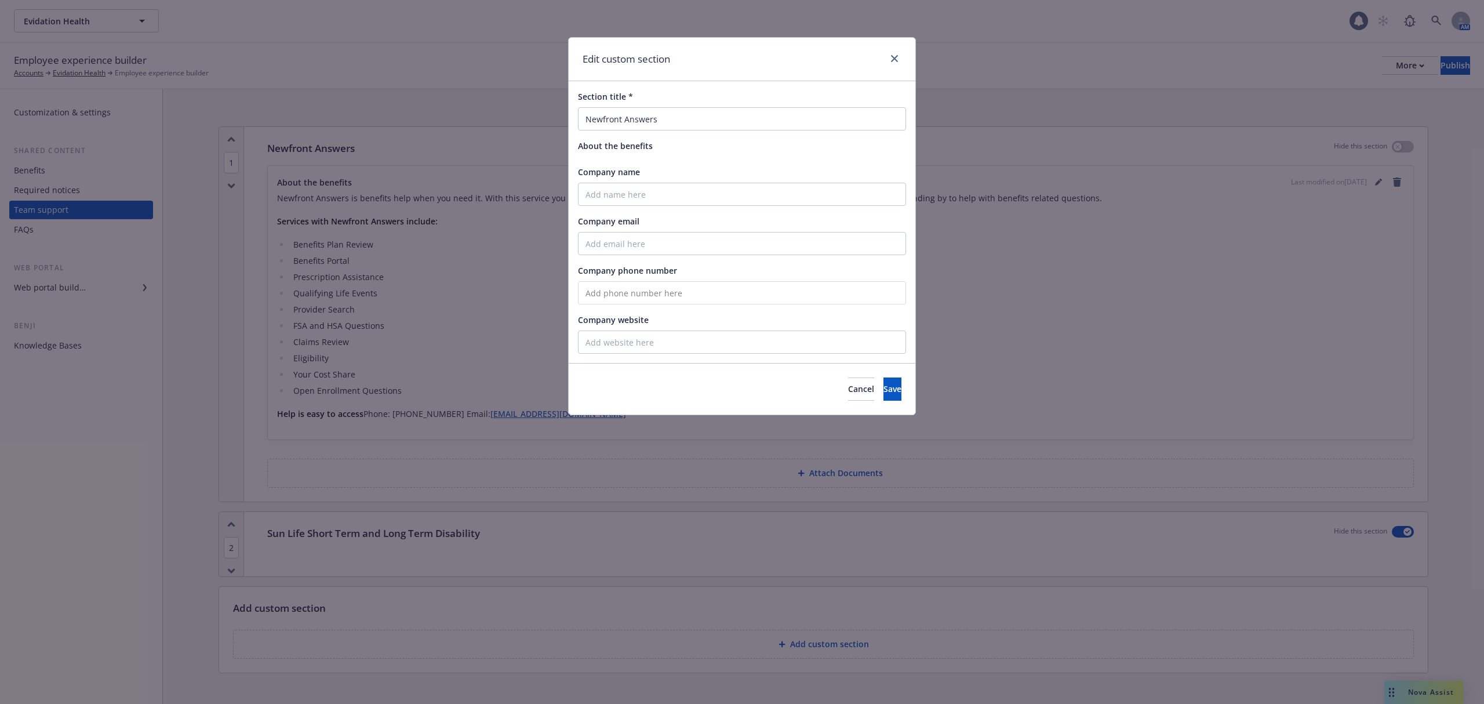
scroll to position [17, 0]
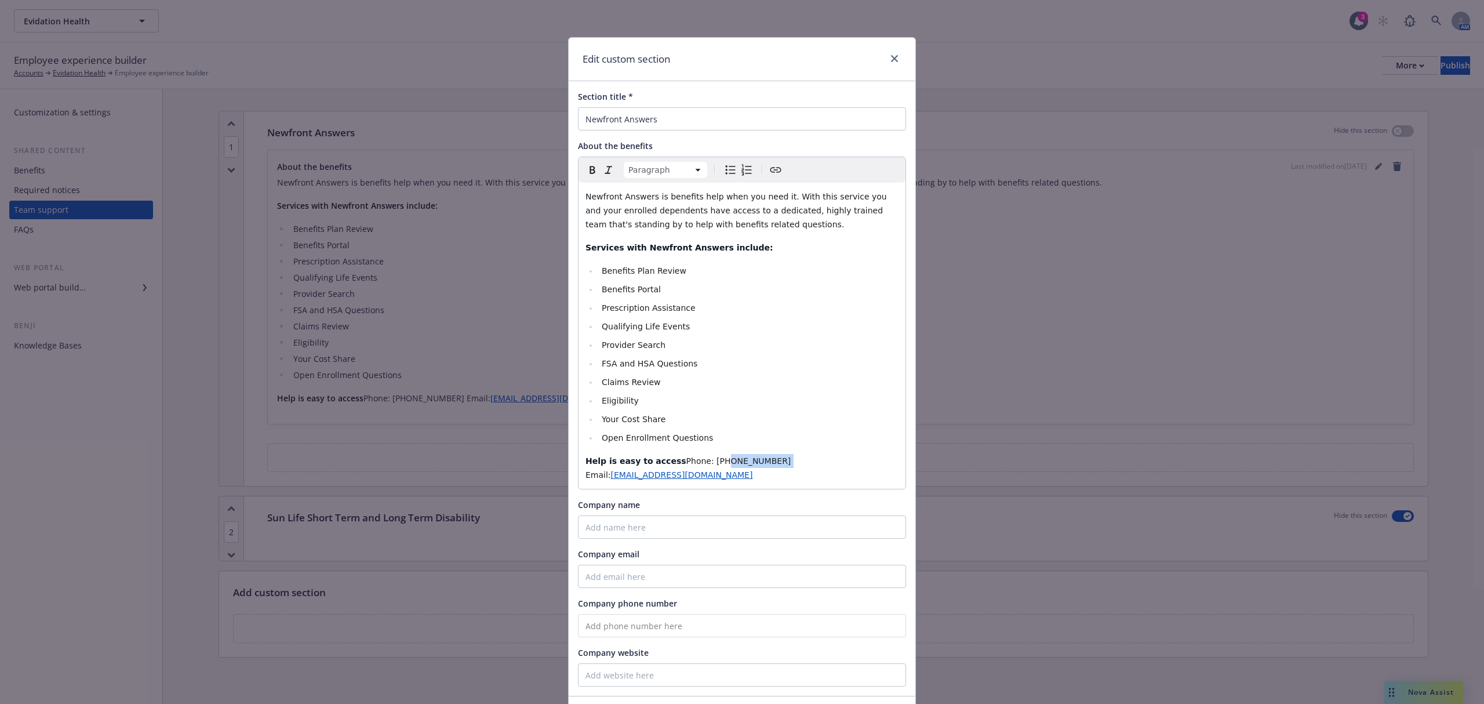
drag, startPoint x: 673, startPoint y: 474, endPoint x: 615, endPoint y: 478, distance: 58.1
click at [615, 478] on p "Help is easy to access Phone: [PHONE_NUMBER] Email: [EMAIL_ADDRESS][DOMAIN_NAME]" at bounding box center [741, 468] width 313 height 28
click at [627, 474] on p "Help is easy to access Phone: (8 Email: evidationbenefits@answers.newfront.com" at bounding box center [741, 468] width 313 height 28
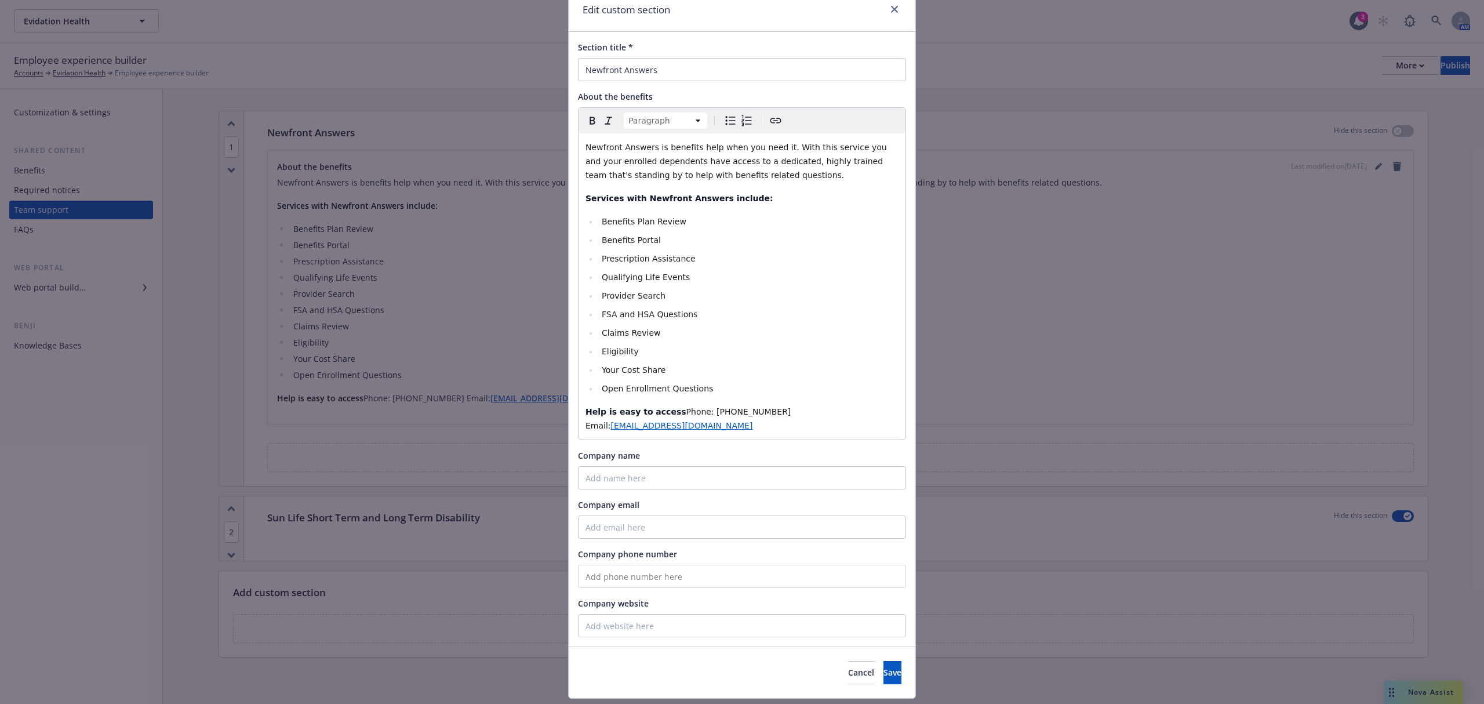
scroll to position [96, 0]
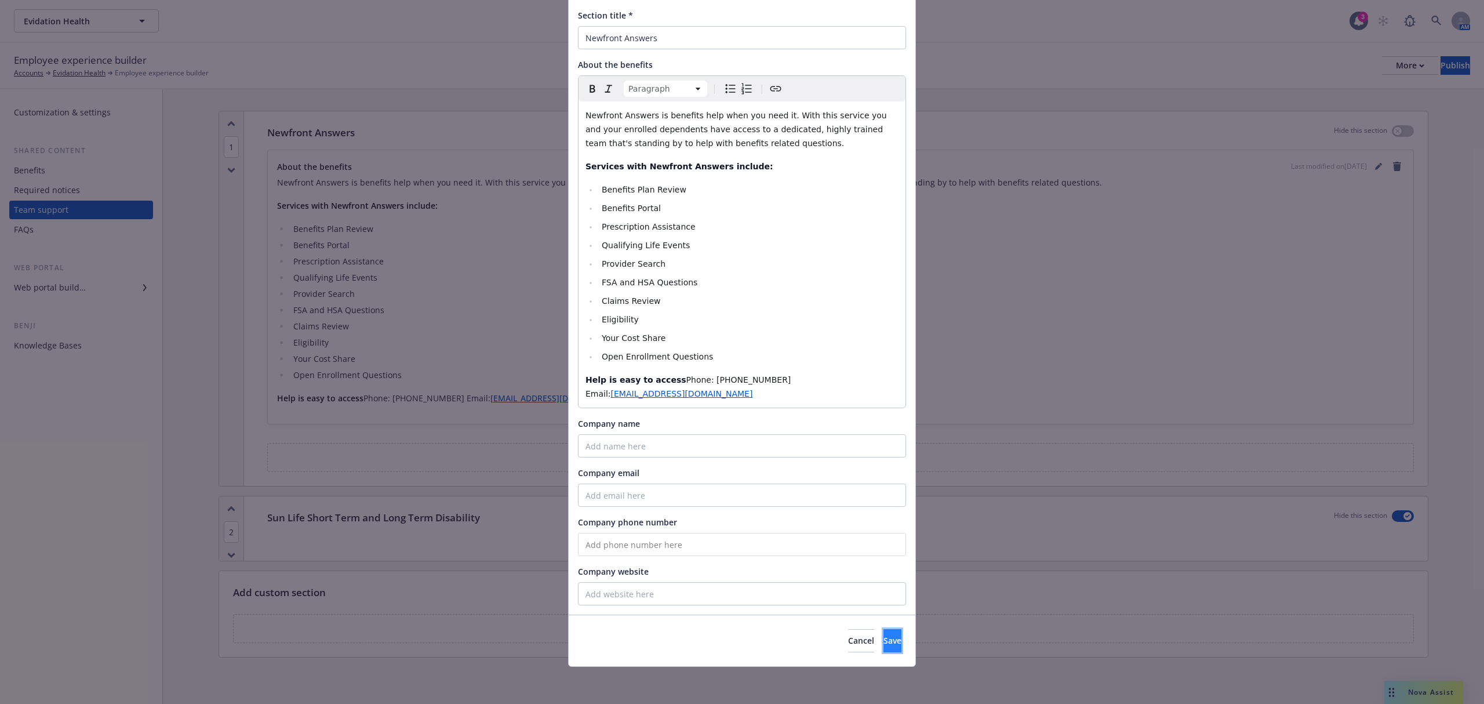
click at [883, 639] on span "Save" at bounding box center [892, 640] width 18 height 11
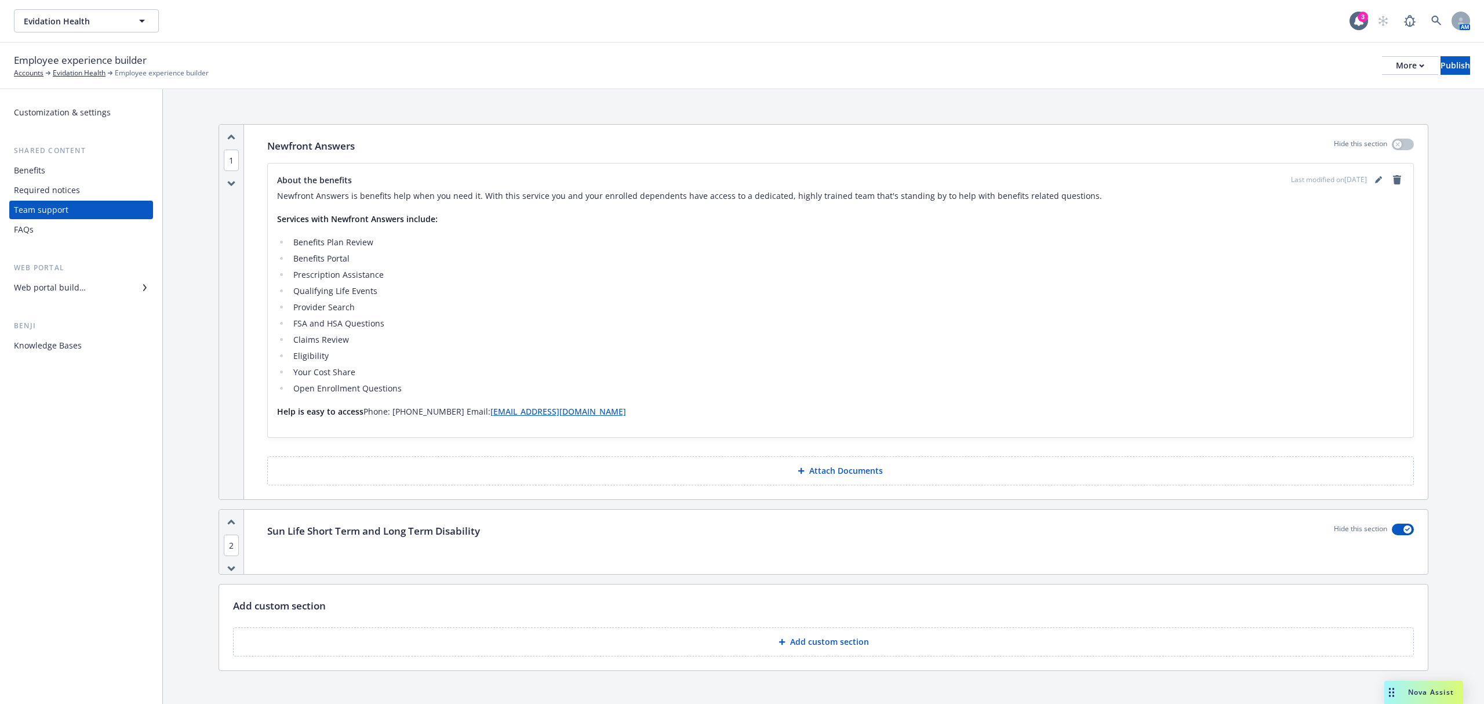
scroll to position [0, 0]
click at [33, 285] on div "Web portal builder" at bounding box center [50, 287] width 72 height 19
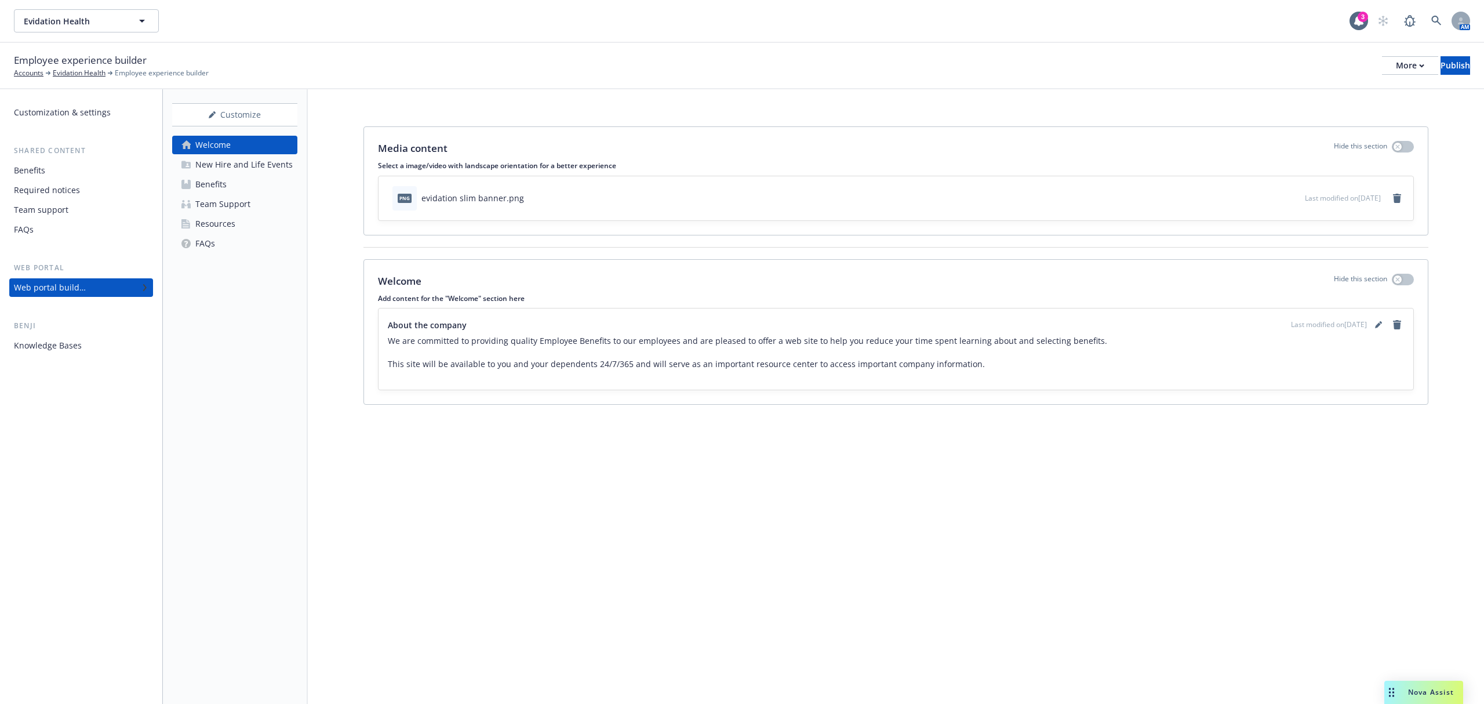
click at [236, 161] on div "New Hire and Life Events" at bounding box center [243, 164] width 97 height 19
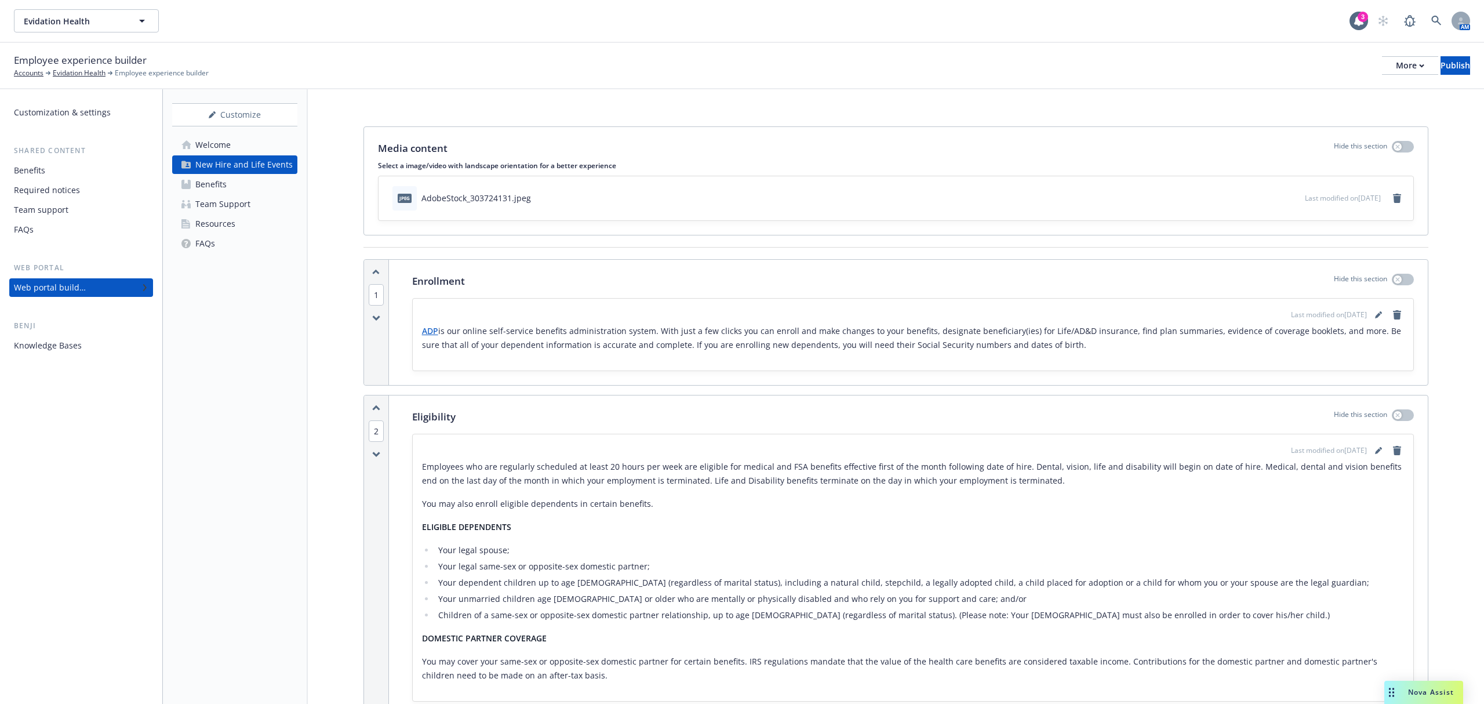
click at [197, 184] on div "Benefits" at bounding box center [210, 184] width 31 height 19
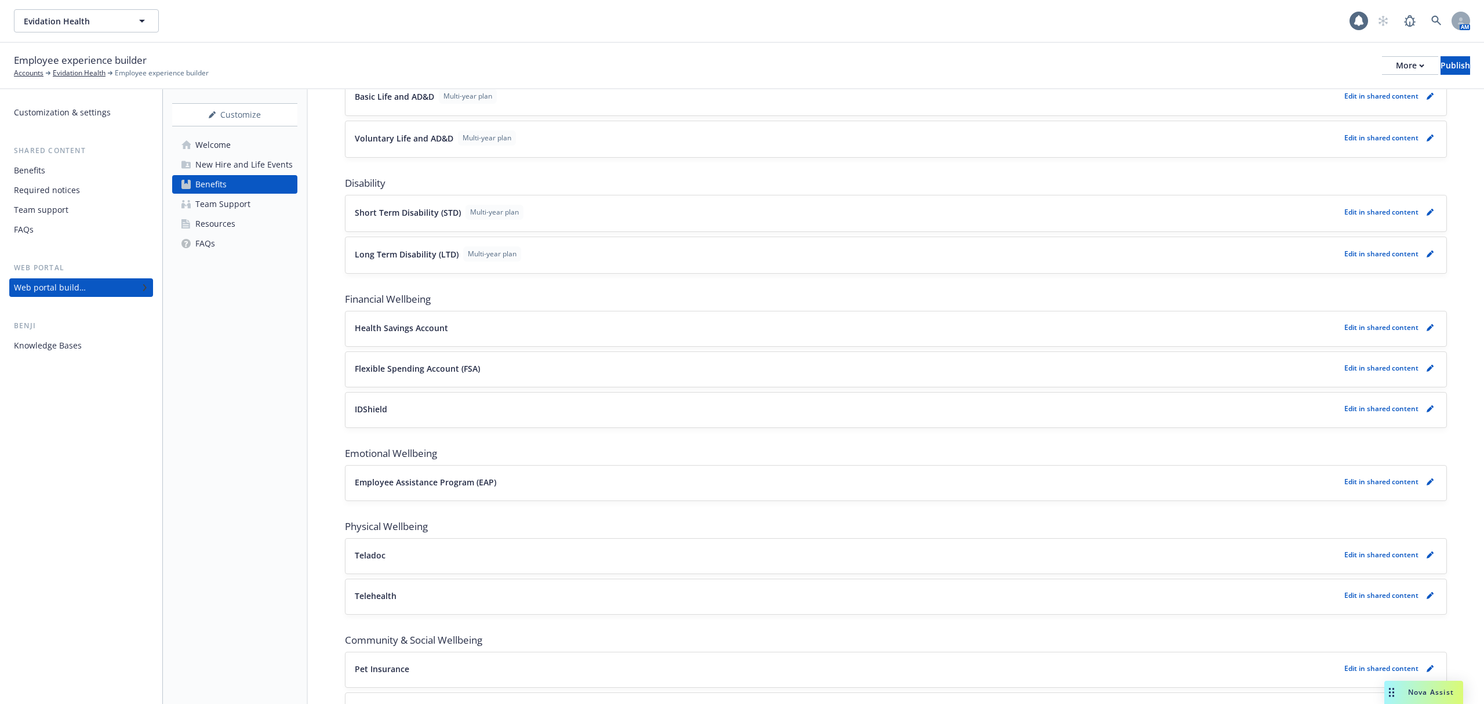
scroll to position [600, 0]
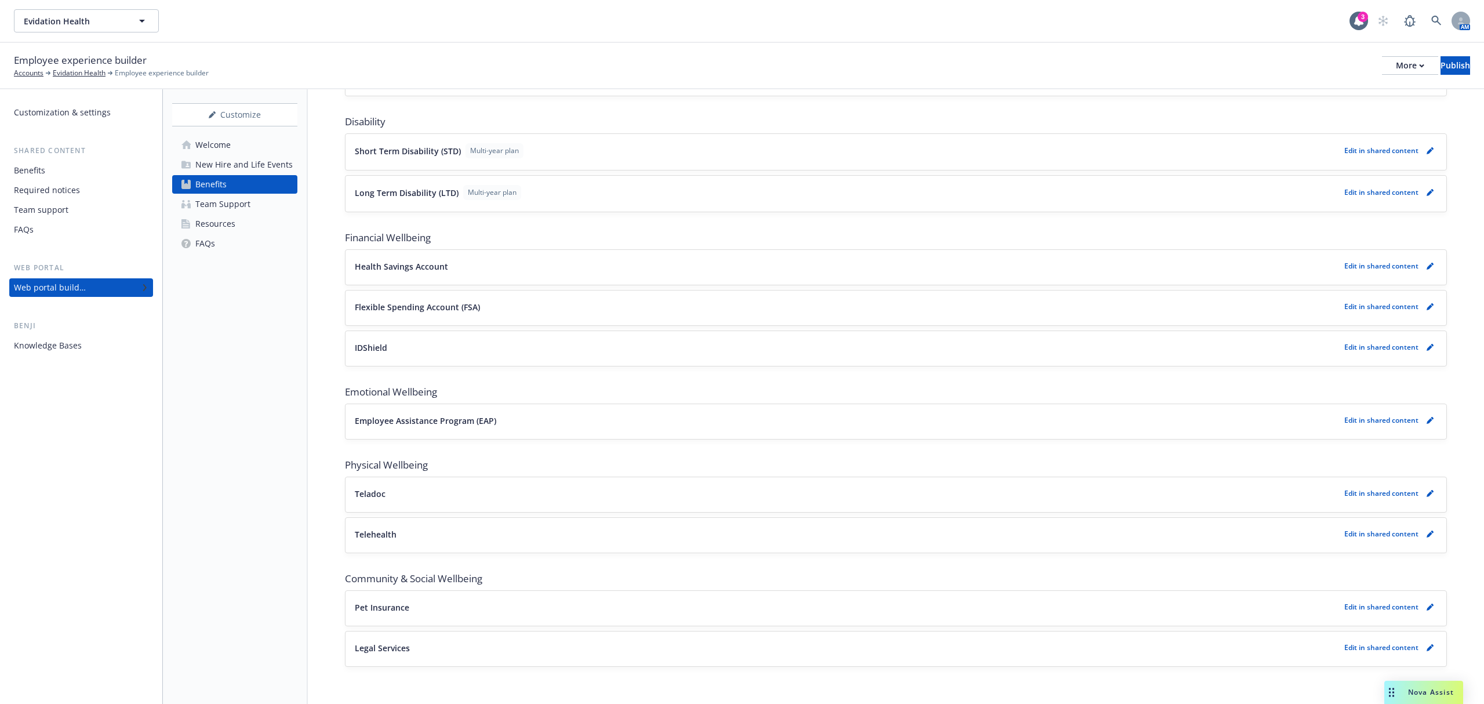
click at [230, 200] on div "Team Support" at bounding box center [222, 204] width 55 height 19
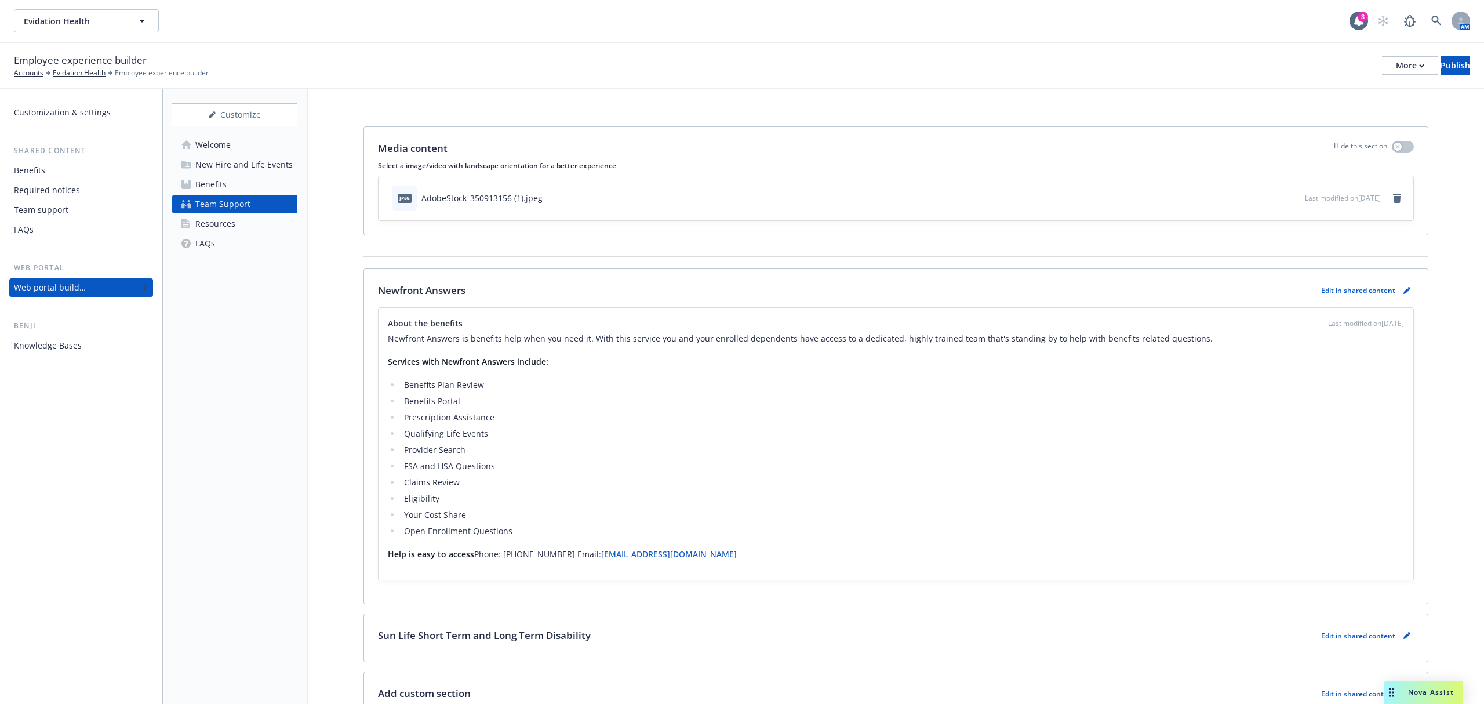
scroll to position [70, 0]
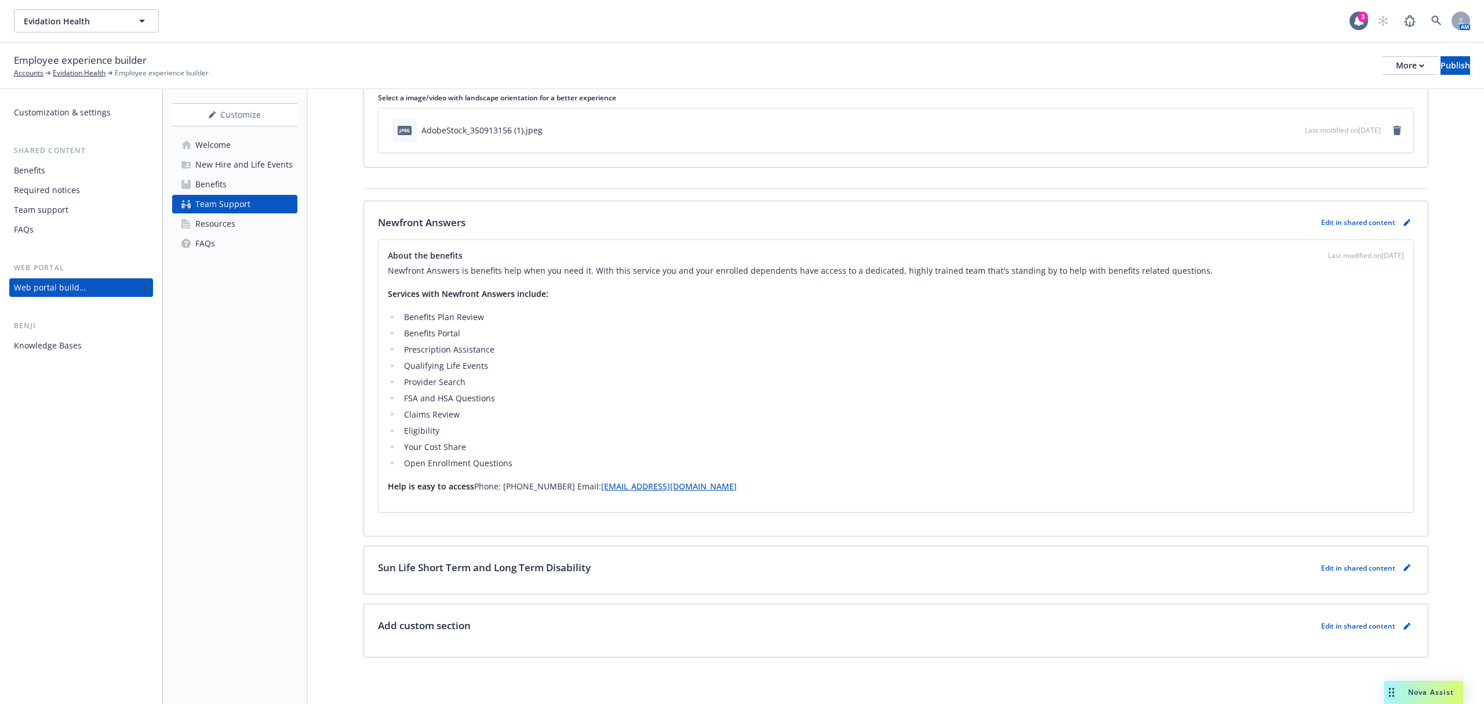
click at [247, 227] on link "Resources" at bounding box center [234, 223] width 125 height 19
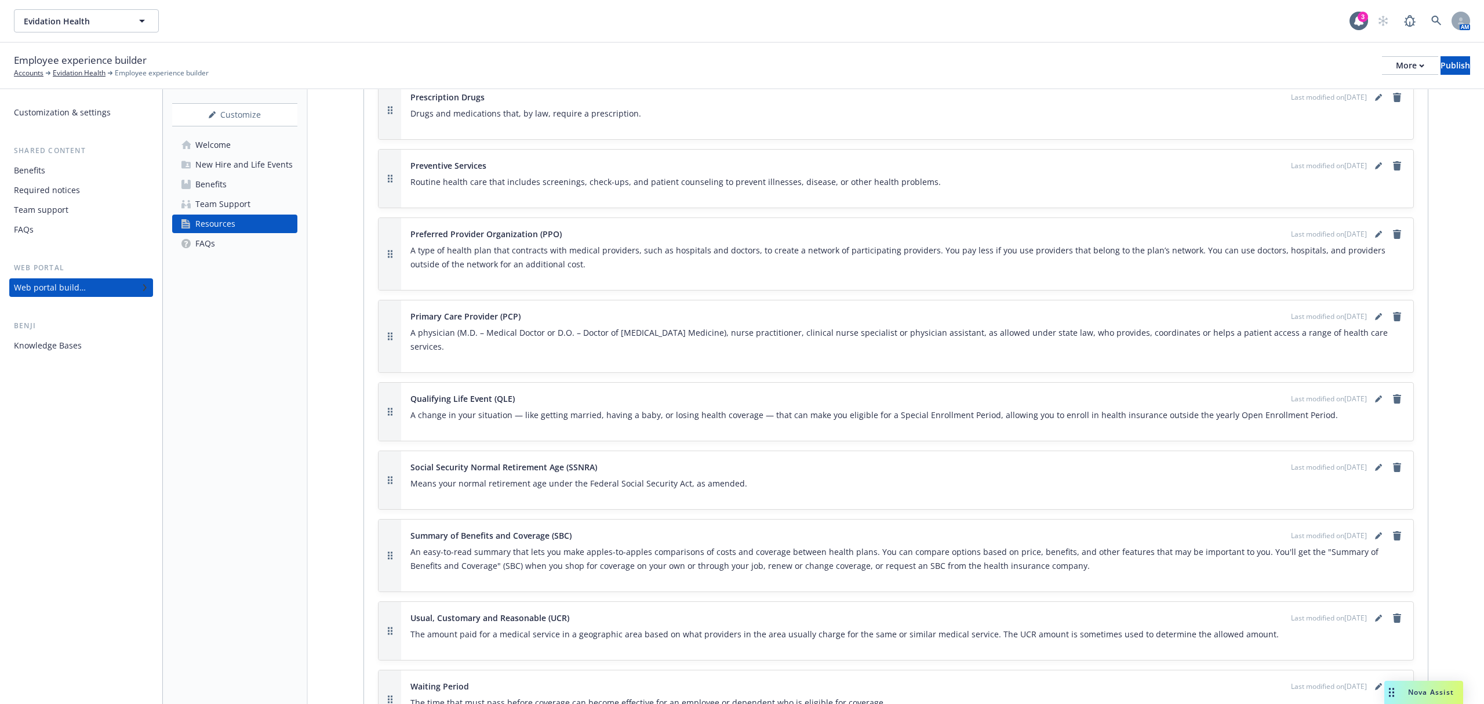
scroll to position [2206, 0]
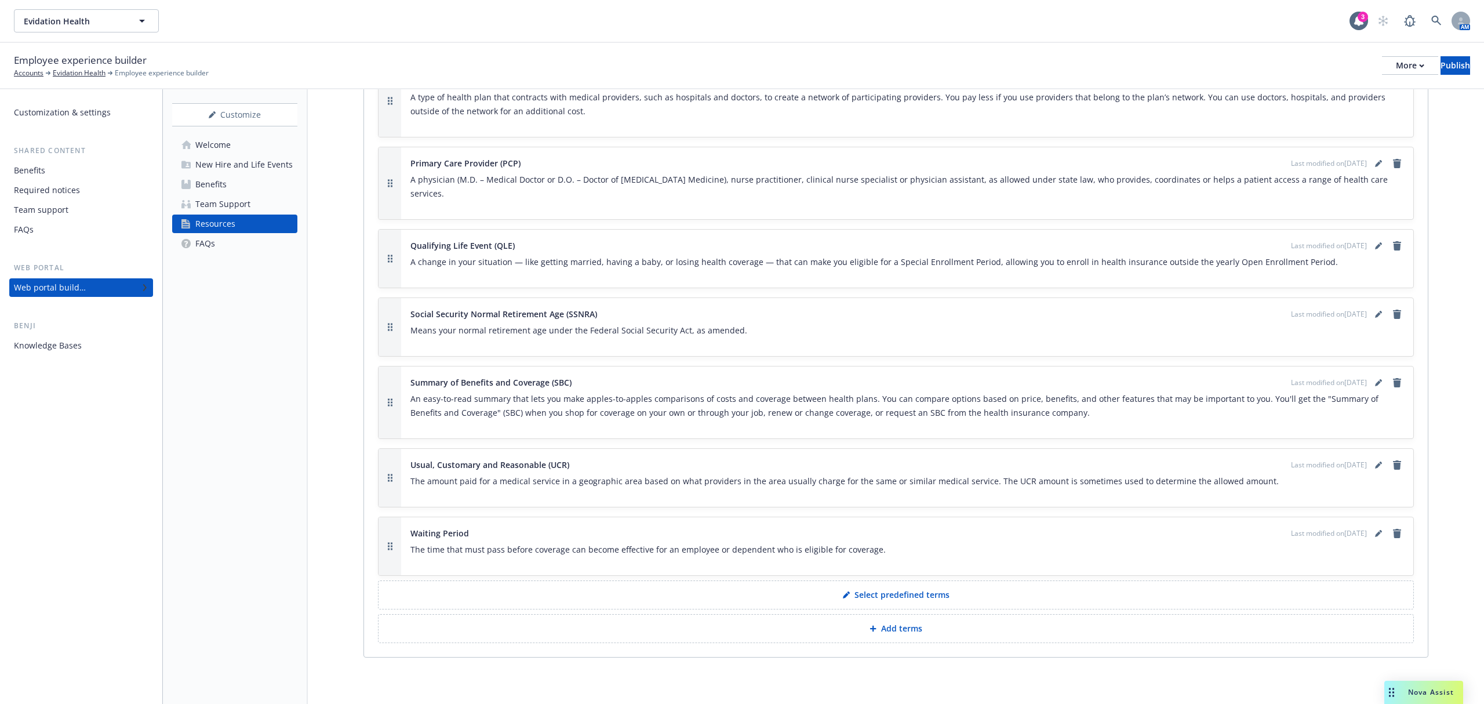
click at [207, 239] on div "FAQs" at bounding box center [205, 243] width 20 height 19
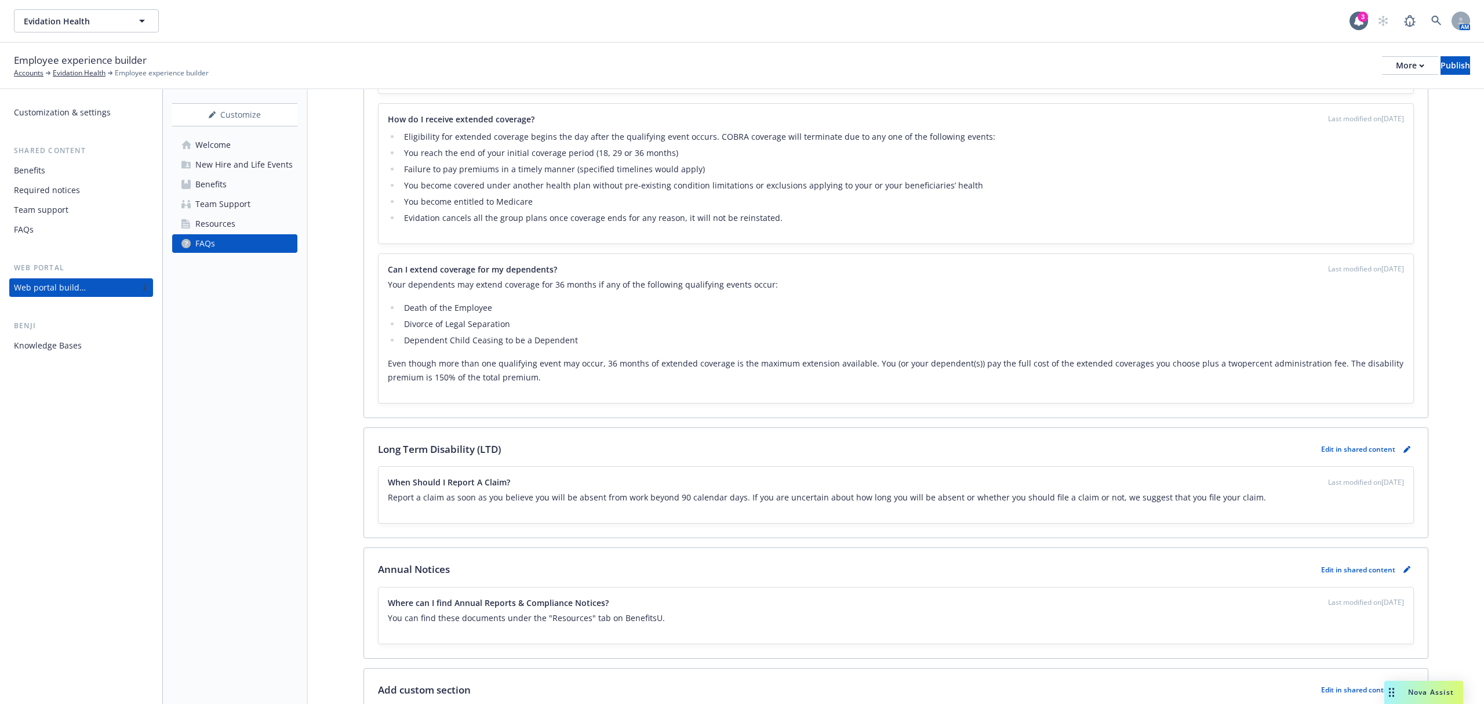
scroll to position [4614, 0]
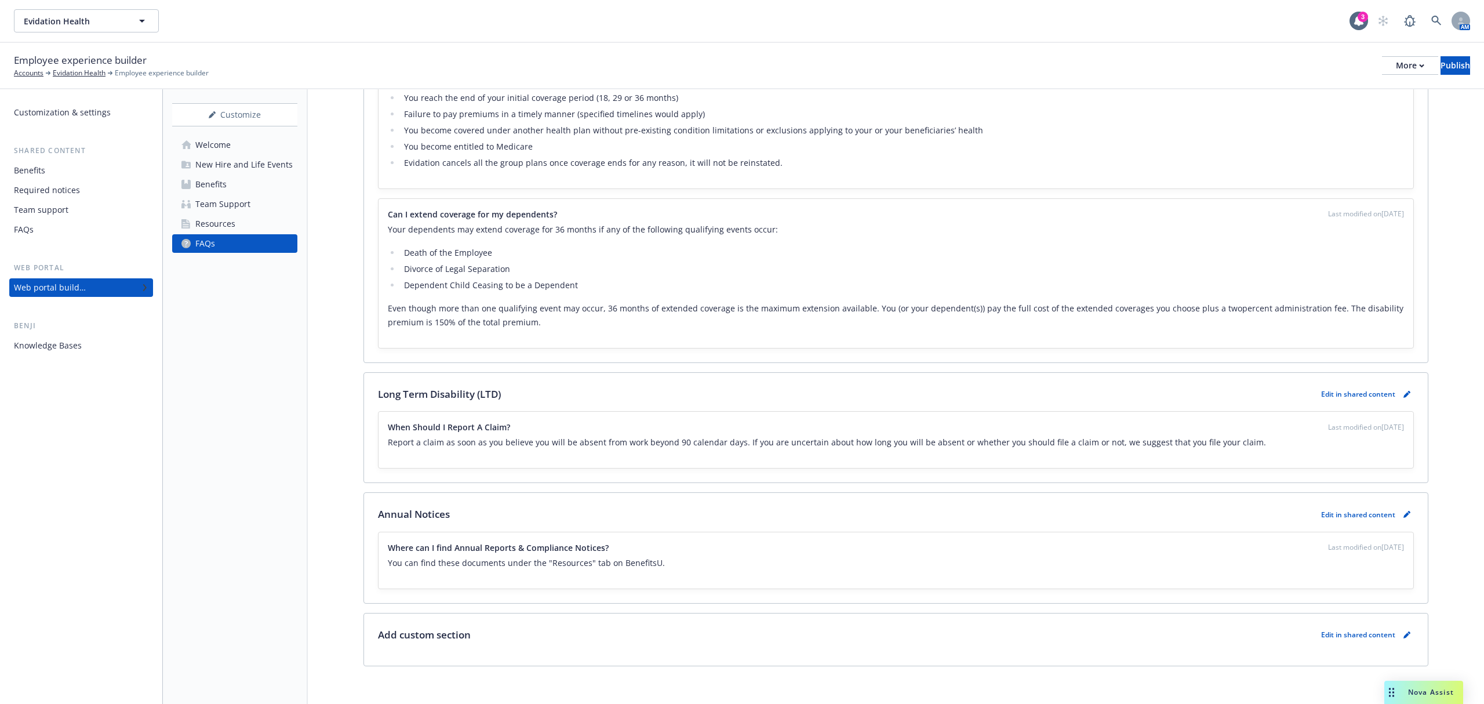
drag, startPoint x: 246, startPoint y: 429, endPoint x: 225, endPoint y: 289, distance: 141.9
click at [246, 429] on div "Customize Welcome New Hire and Life Events Benefits Team Support Resources FAQs" at bounding box center [235, 396] width 145 height 614
click at [124, 26] on button "Evidation Health" at bounding box center [86, 20] width 145 height 23
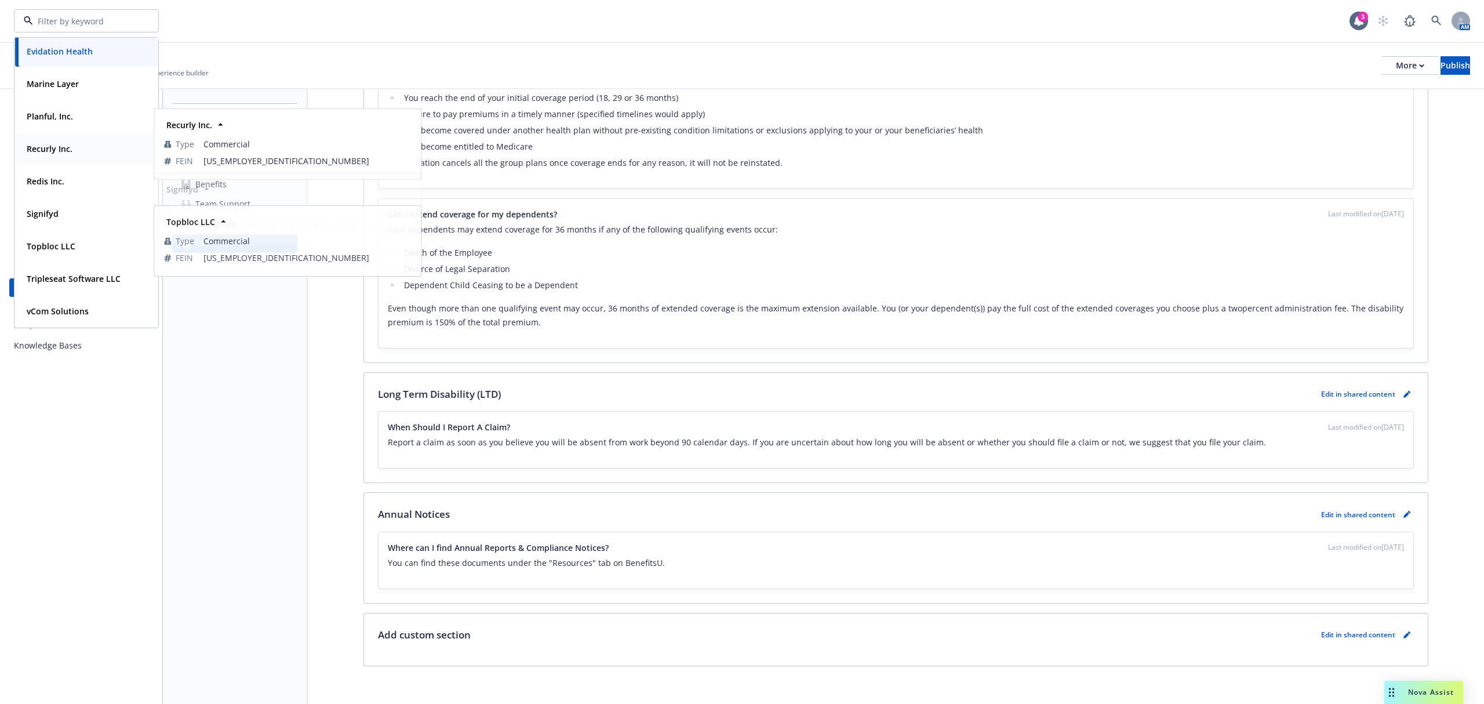
click at [79, 151] on div "Recurly Inc." at bounding box center [86, 148] width 129 height 17
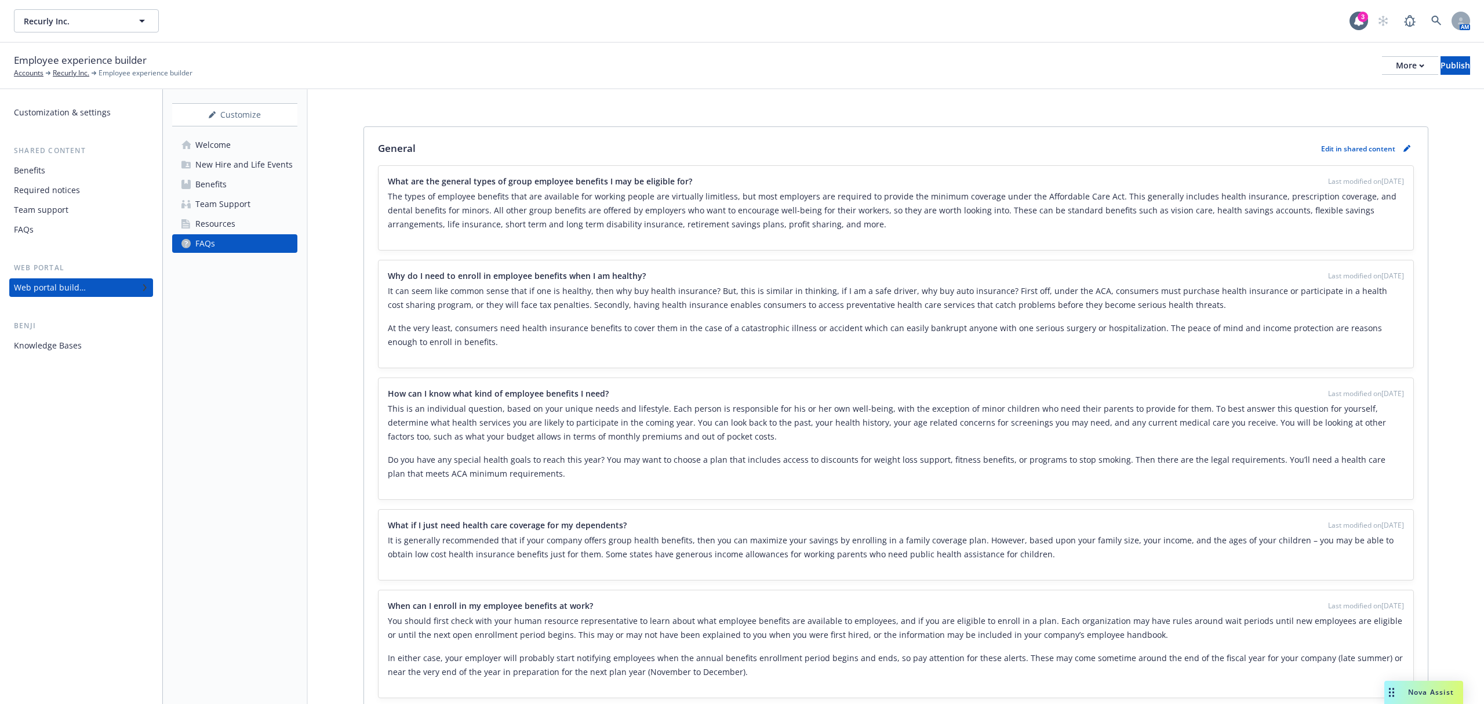
click at [217, 204] on div "Team Support" at bounding box center [222, 204] width 55 height 19
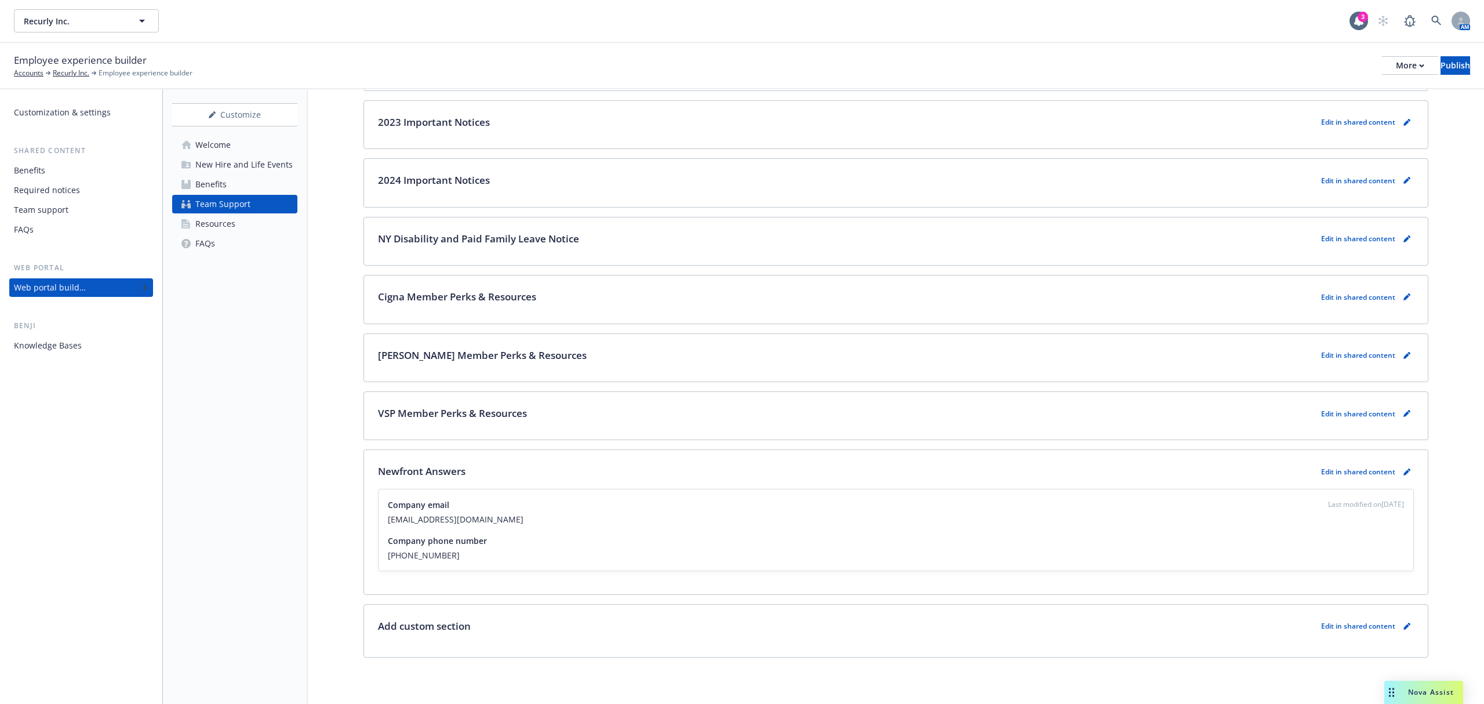
scroll to position [1403, 0]
click at [1403, 468] on icon "pencil" at bounding box center [1406, 471] width 7 height 7
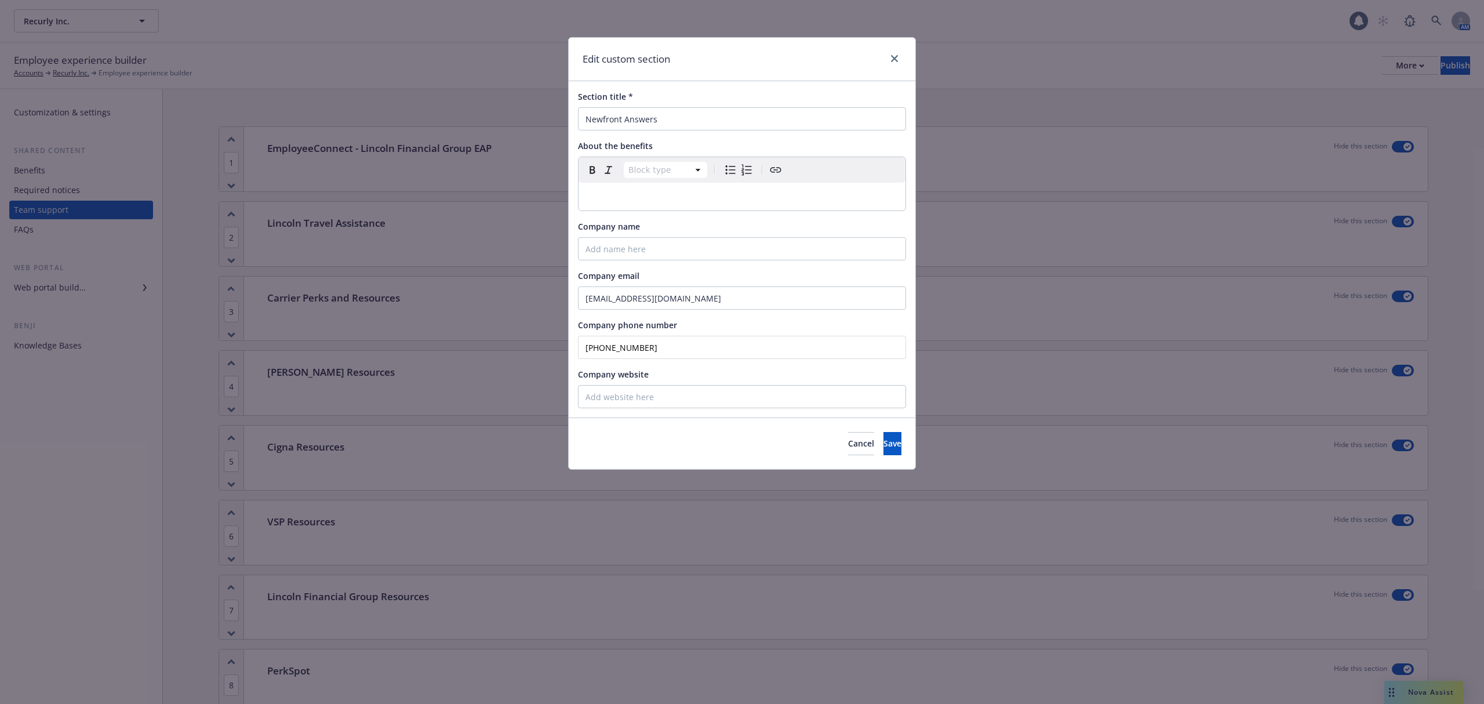
scroll to position [1777, 0]
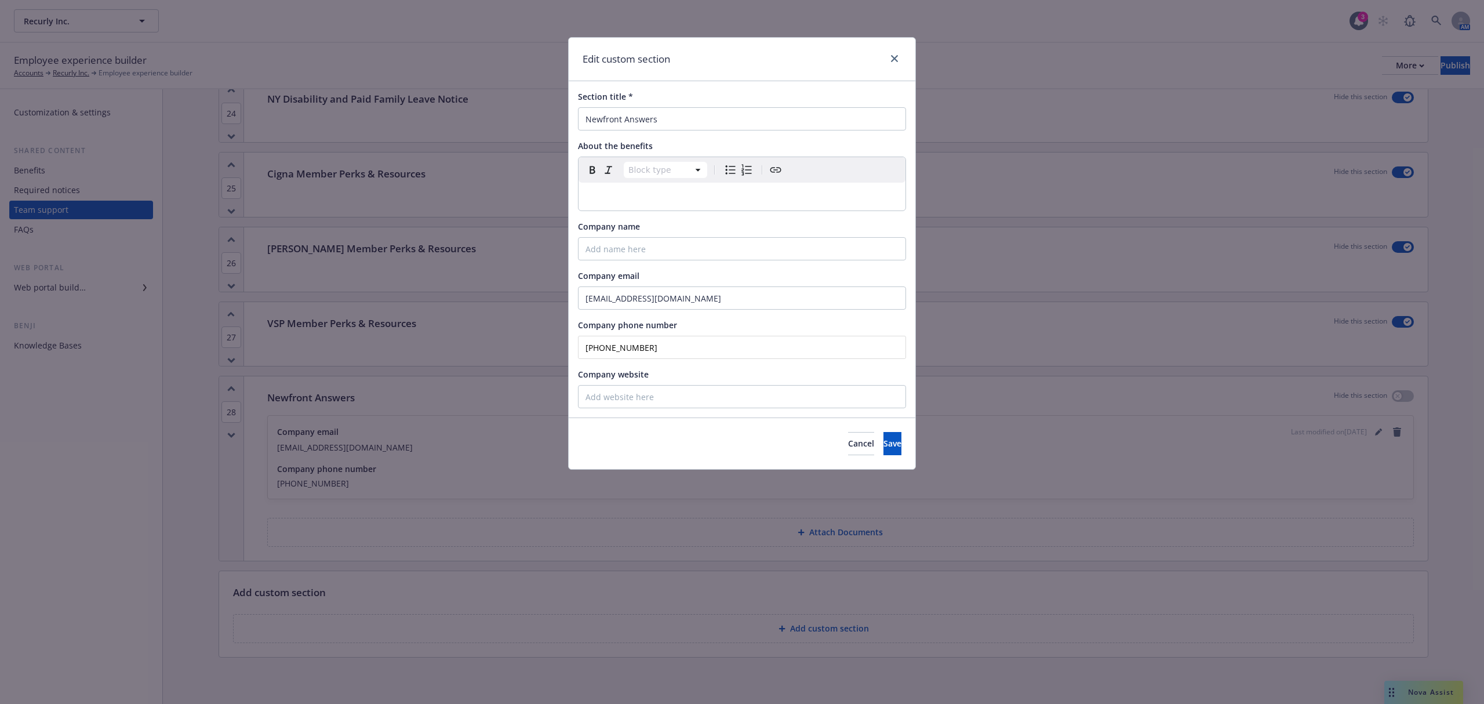
drag, startPoint x: 684, startPoint y: 346, endPoint x: 494, endPoint y: 345, distance: 190.1
click at [494, 345] on div "Edit custom section Section title * Newfront Answers About the benefits Block t…" at bounding box center [742, 352] width 1484 height 704
type input "(866) 511-9006"
click at [883, 445] on span "Save" at bounding box center [892, 443] width 18 height 11
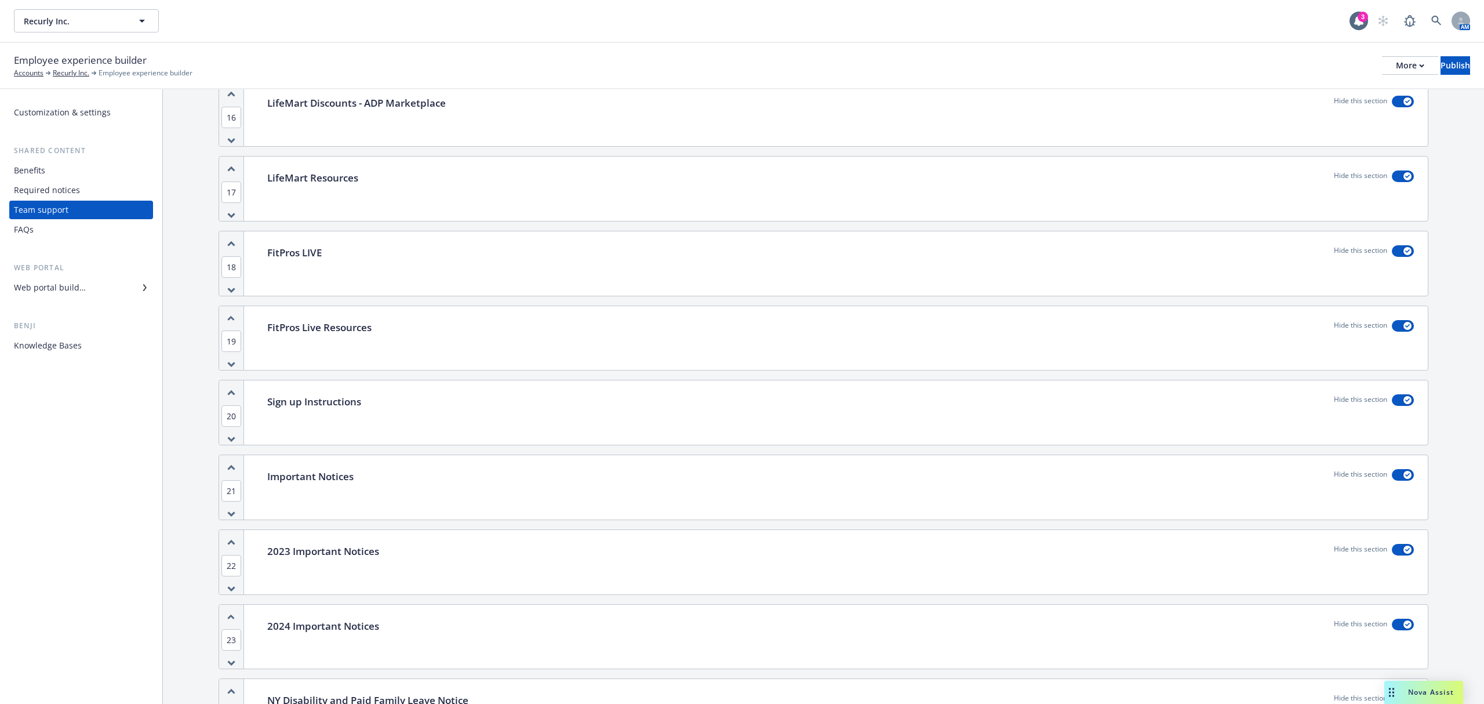
scroll to position [1159, 0]
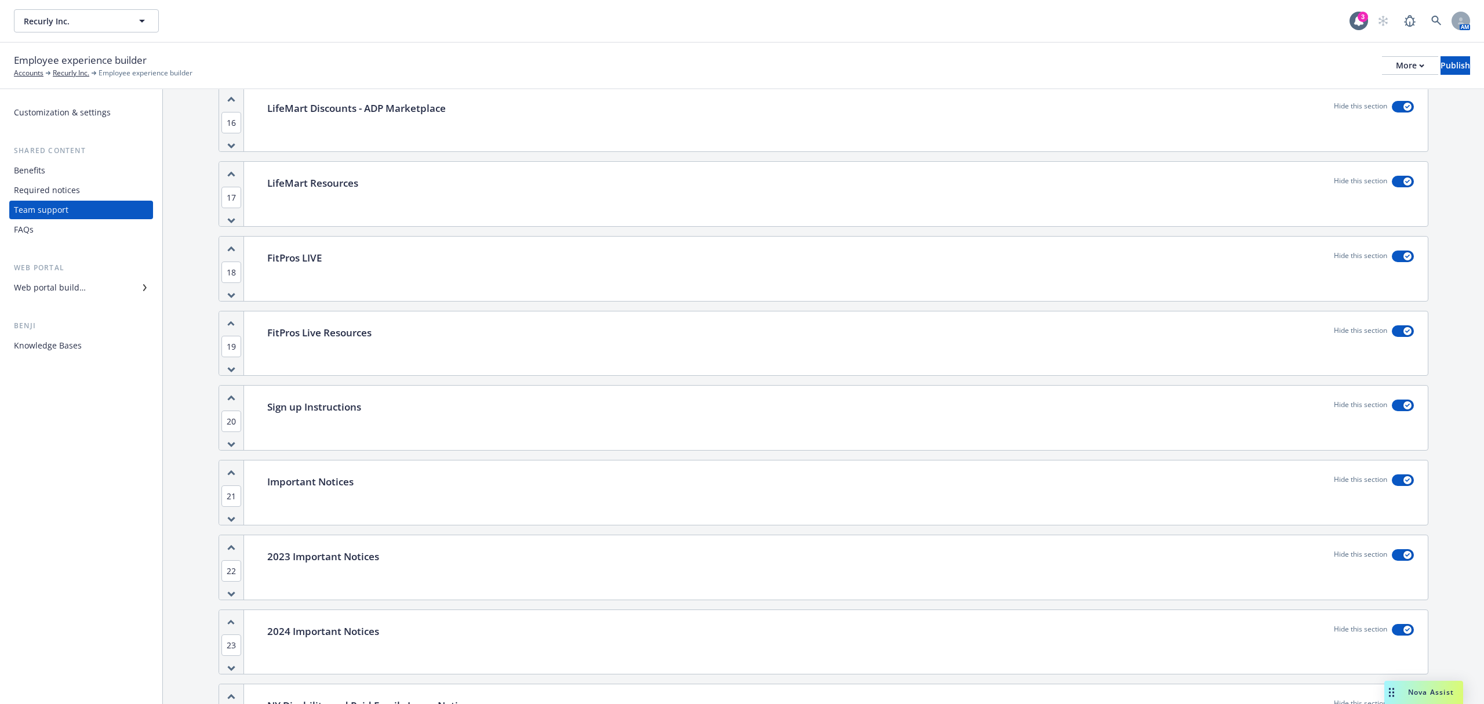
click at [96, 293] on div "Web portal builder" at bounding box center [81, 287] width 134 height 19
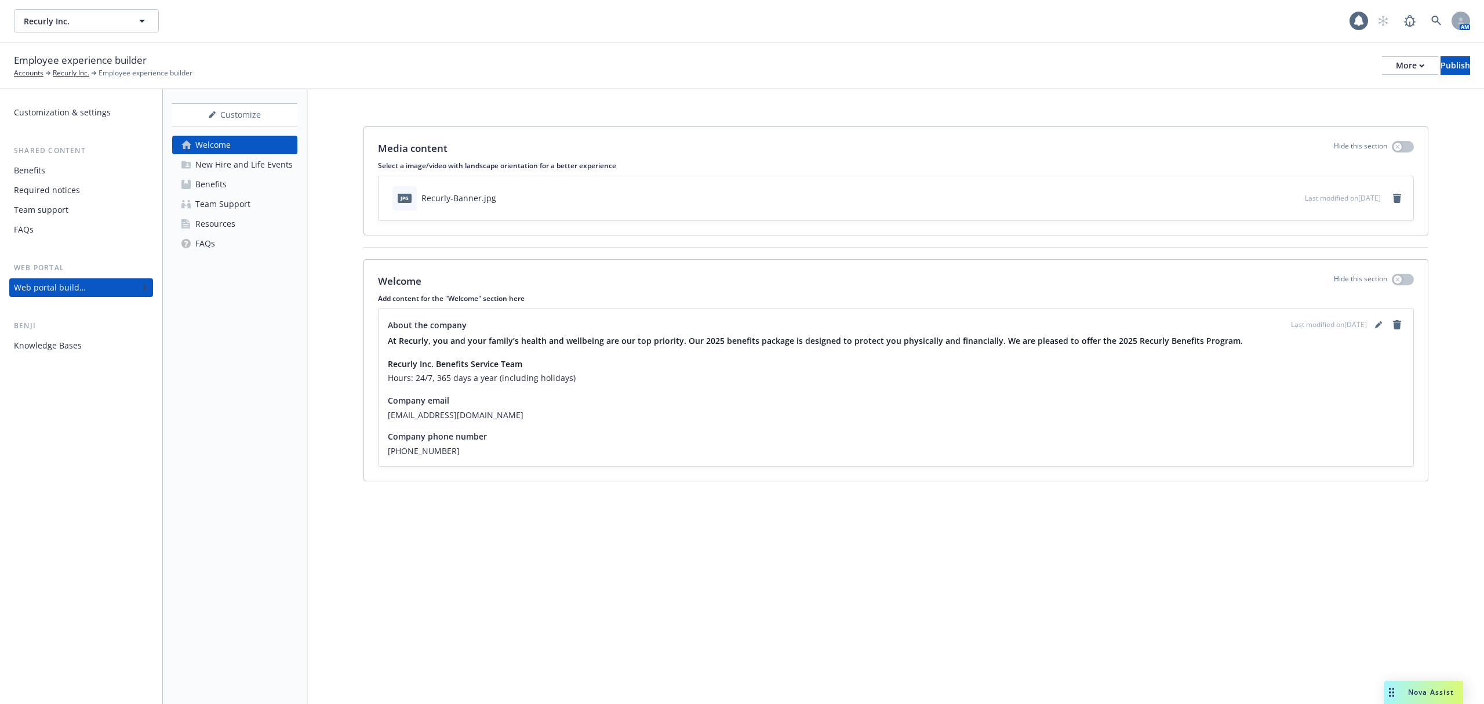
click at [214, 221] on div "Resources" at bounding box center [215, 223] width 40 height 19
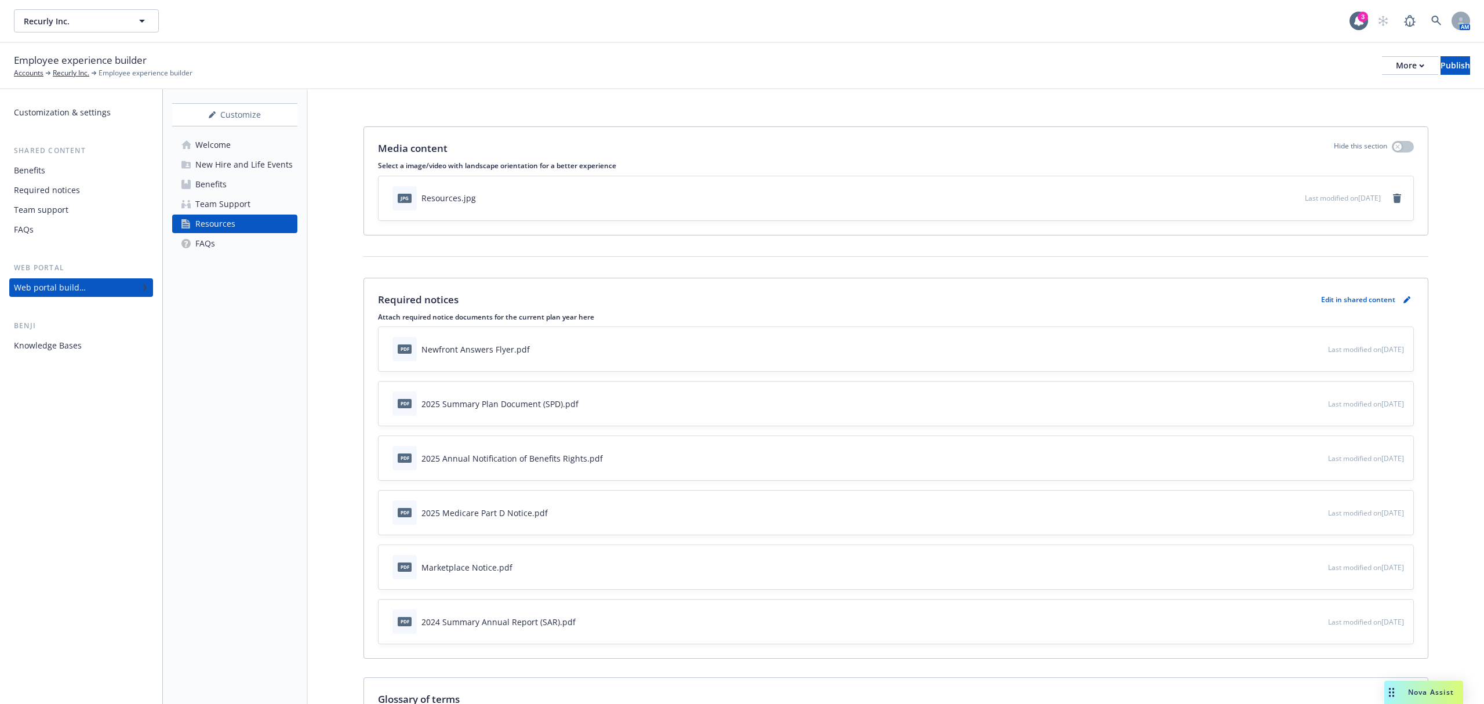
click at [1312, 346] on icon "preview file" at bounding box center [1317, 348] width 10 height 8
click at [1365, 300] on p "Edit in shared content" at bounding box center [1358, 299] width 74 height 10
click at [1403, 300] on icon "pencil" at bounding box center [1406, 300] width 6 height 6
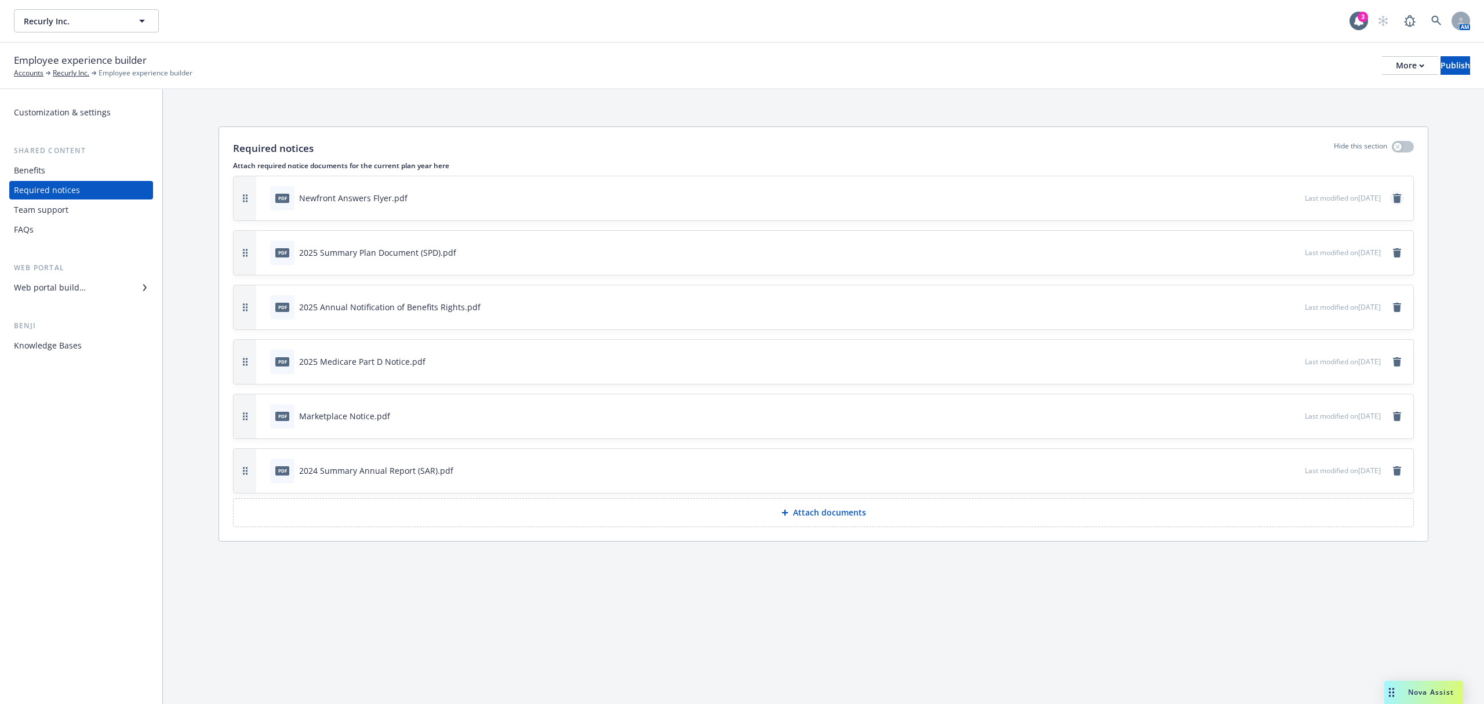
click at [1397, 192] on link "remove" at bounding box center [1397, 198] width 14 height 14
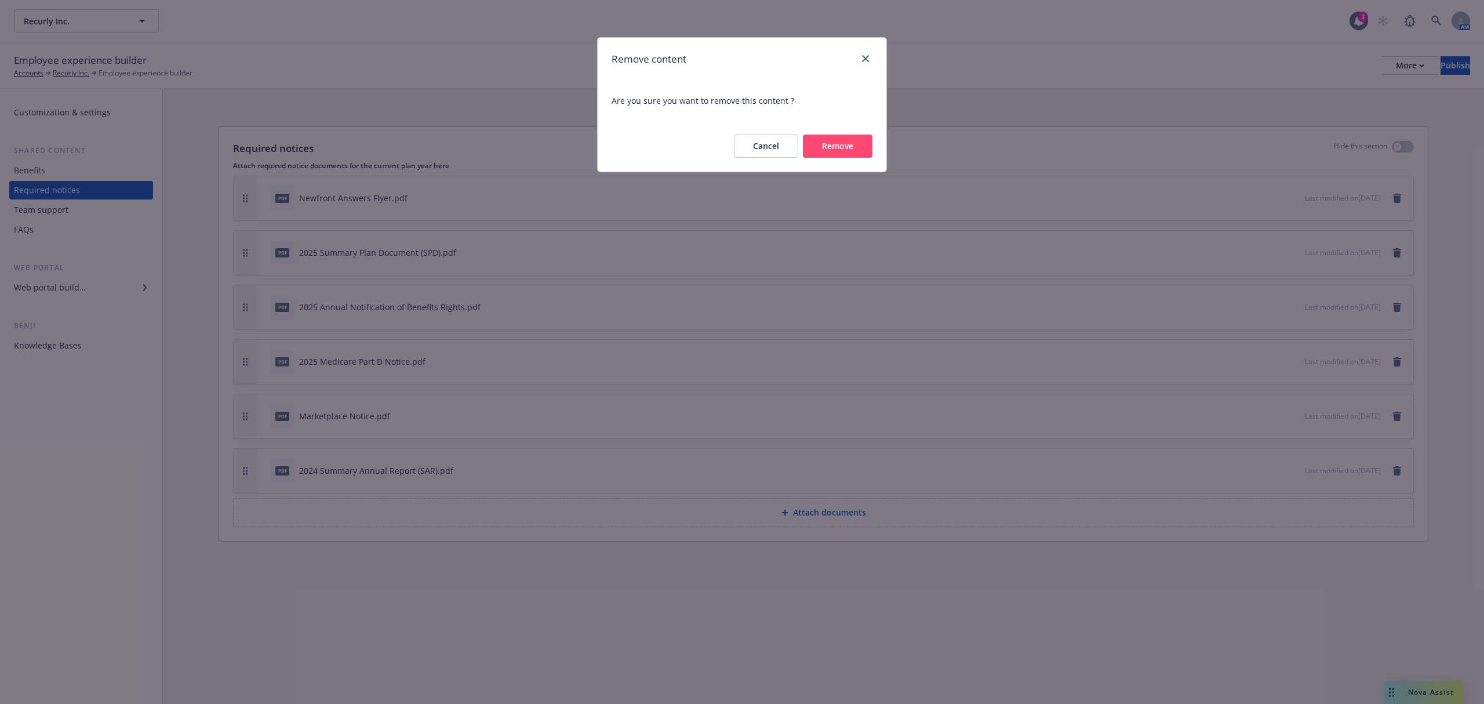
click at [829, 140] on button "Remove" at bounding box center [838, 145] width 70 height 23
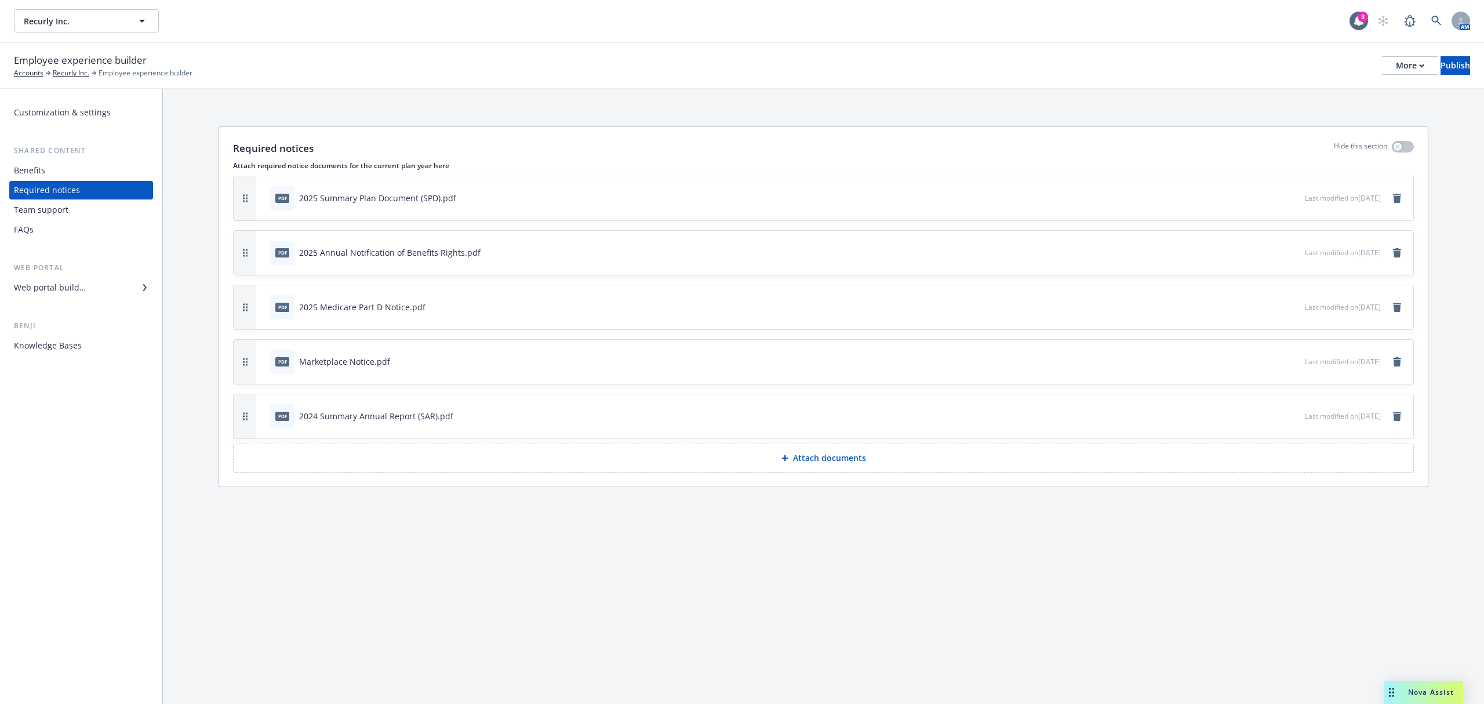
click at [82, 279] on div "Web portal builder" at bounding box center [50, 287] width 72 height 19
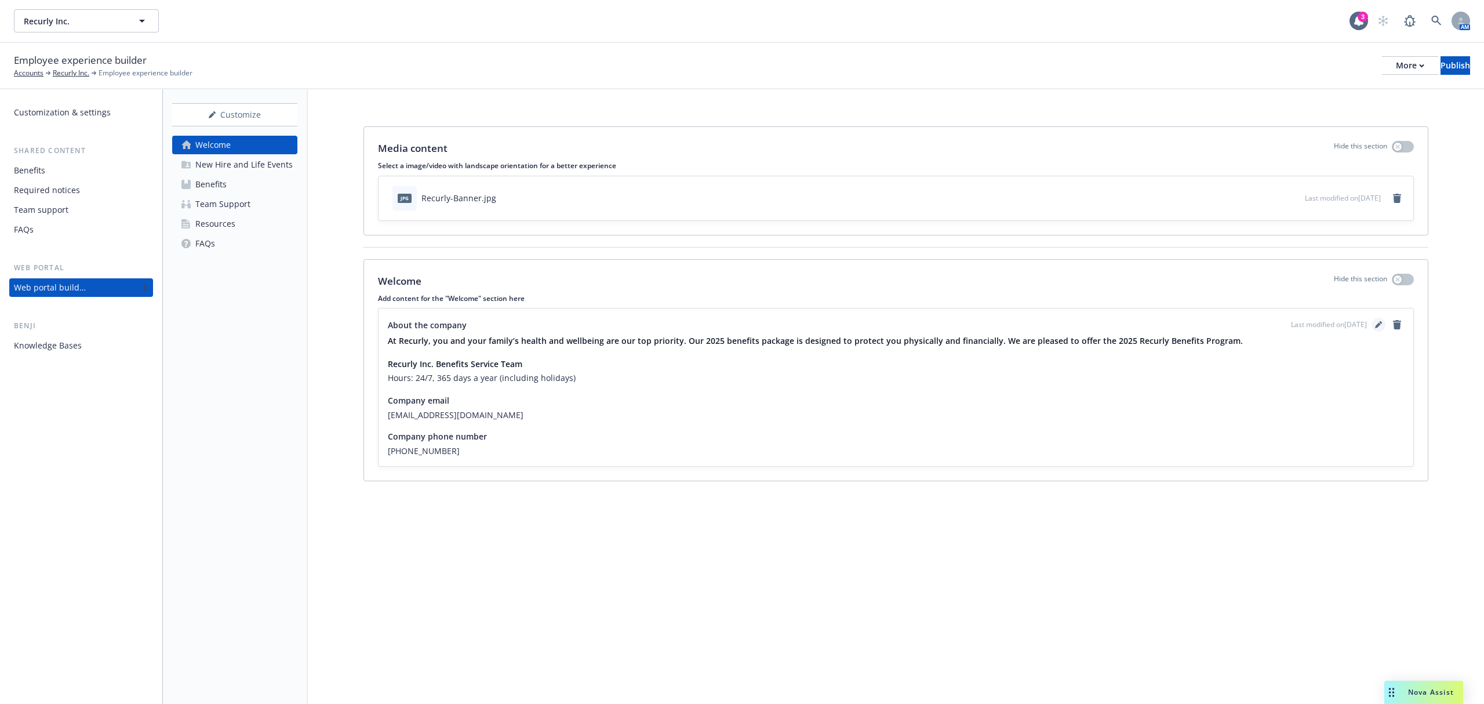
click at [1378, 323] on icon "editPencil" at bounding box center [1378, 324] width 7 height 7
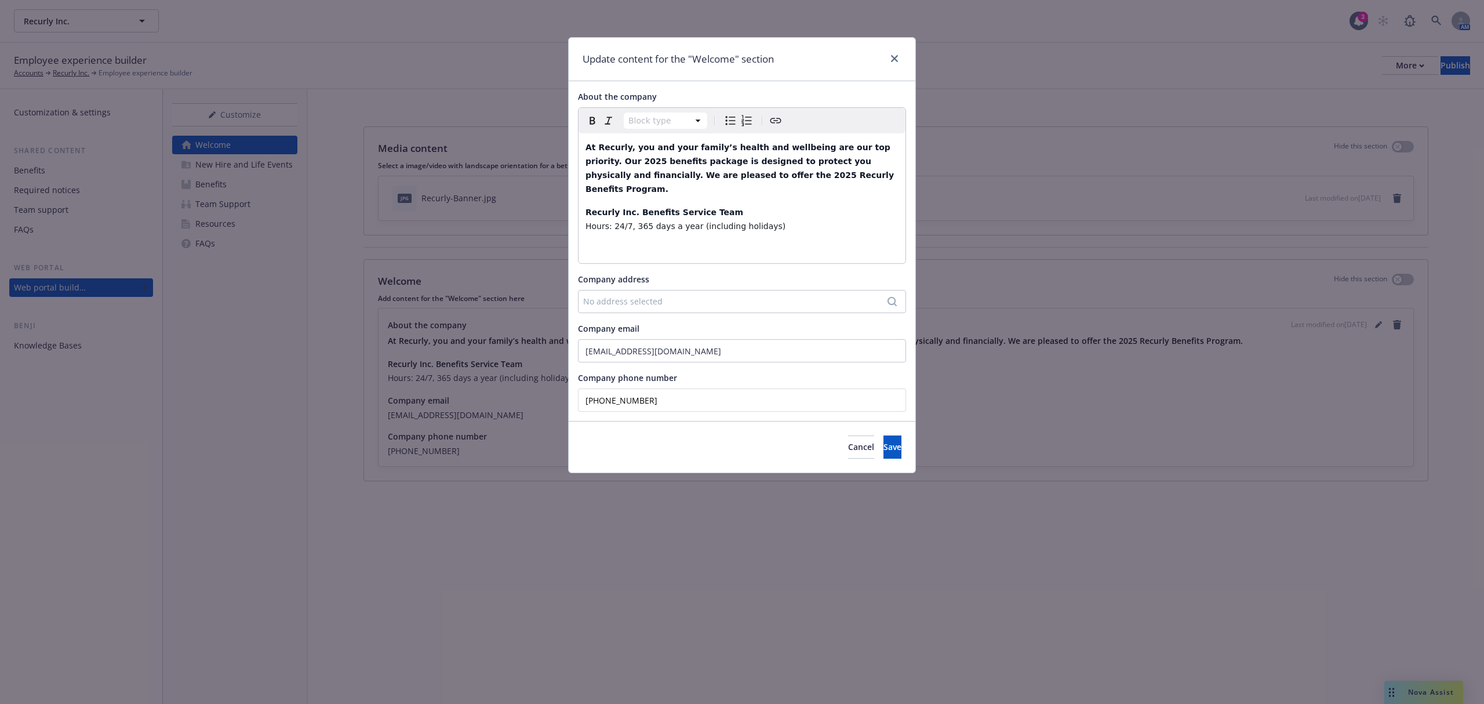
drag, startPoint x: 665, startPoint y: 390, endPoint x: 589, endPoint y: 395, distance: 76.1
click at [589, 395] on input "(833) 592-6002" at bounding box center [742, 399] width 328 height 23
type input "(6__) ___-____"
type input "(866) 511-9006"
click at [887, 439] on button "Save" at bounding box center [892, 446] width 18 height 23
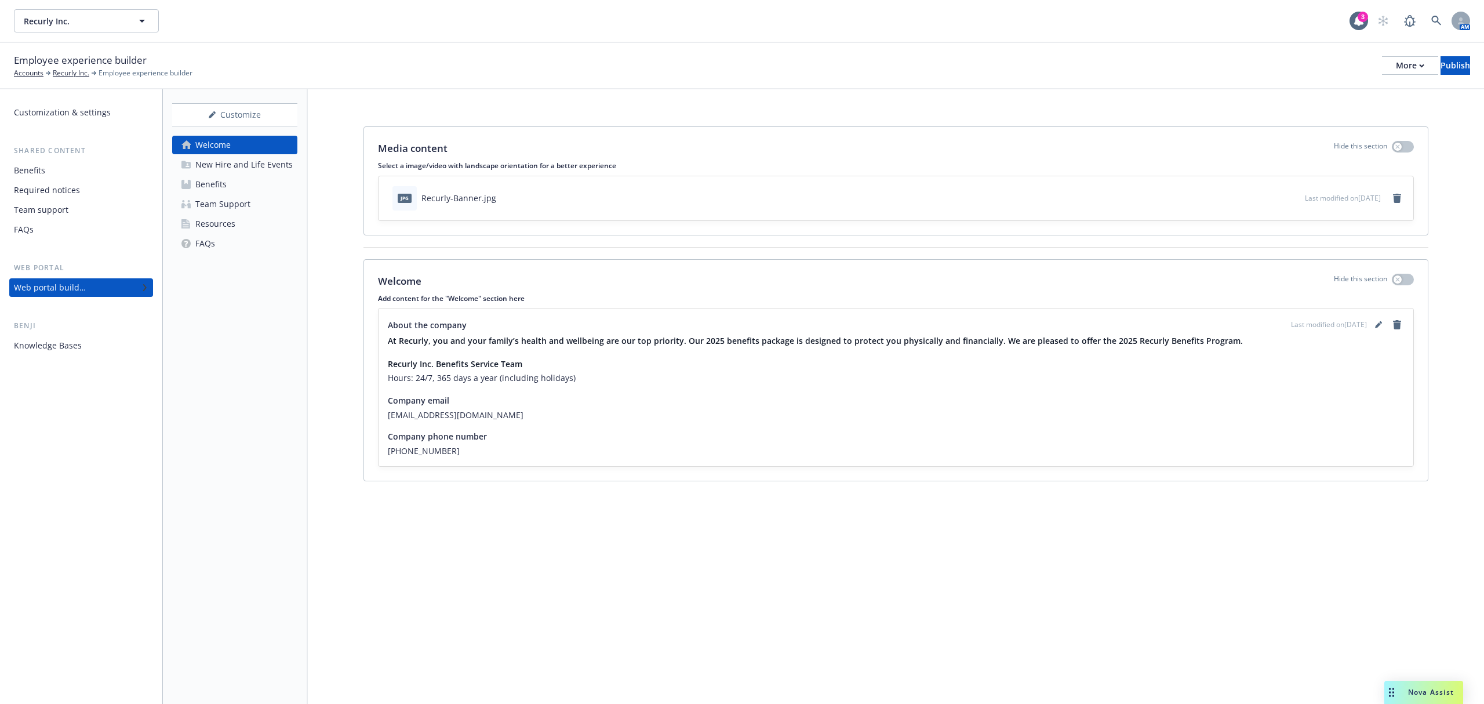
click at [211, 165] on div "New Hire and Life Events" at bounding box center [243, 164] width 97 height 19
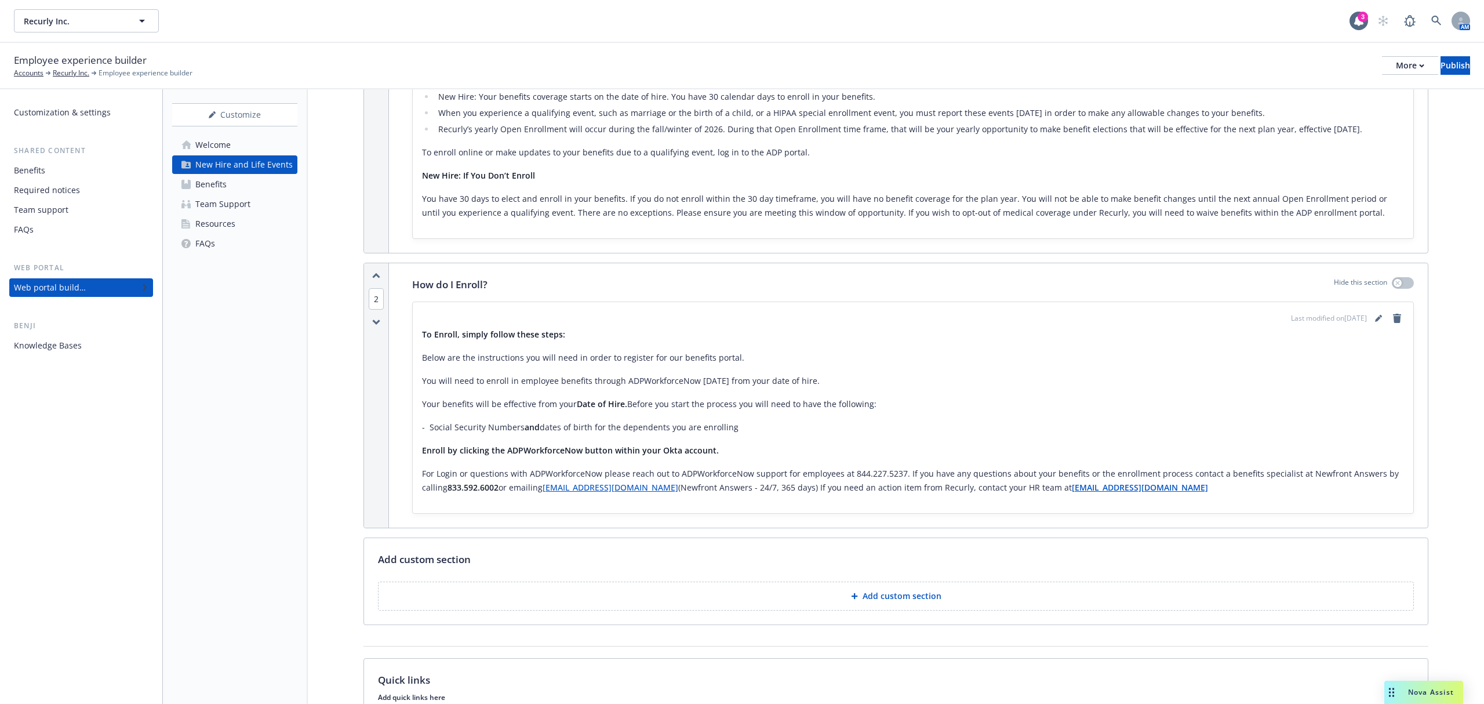
scroll to position [388, 0]
click at [1375, 318] on icon "editPencil" at bounding box center [1378, 319] width 7 height 7
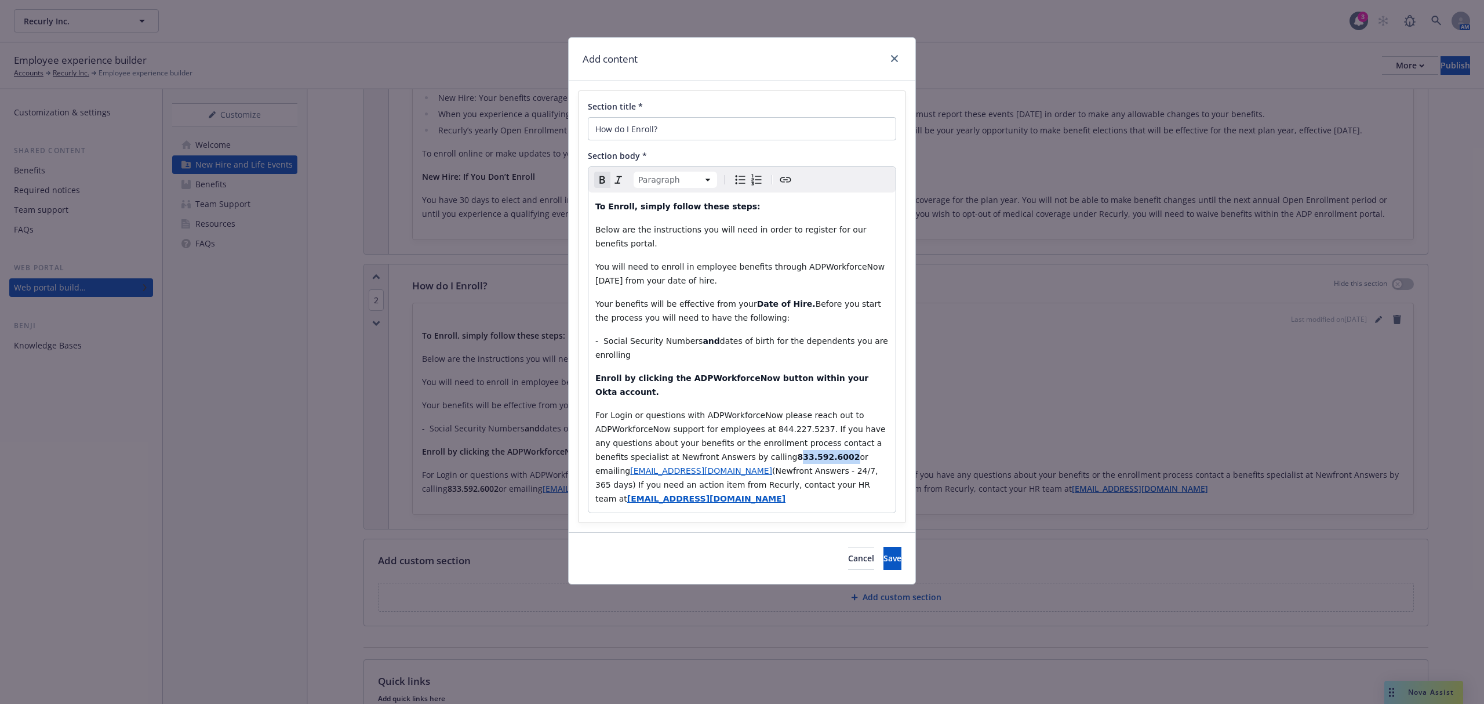
drag, startPoint x: 793, startPoint y: 443, endPoint x: 749, endPoint y: 446, distance: 44.2
click at [797, 452] on strong "833.592.6002" at bounding box center [828, 456] width 63 height 9
click at [891, 549] on button "Save" at bounding box center [892, 558] width 18 height 23
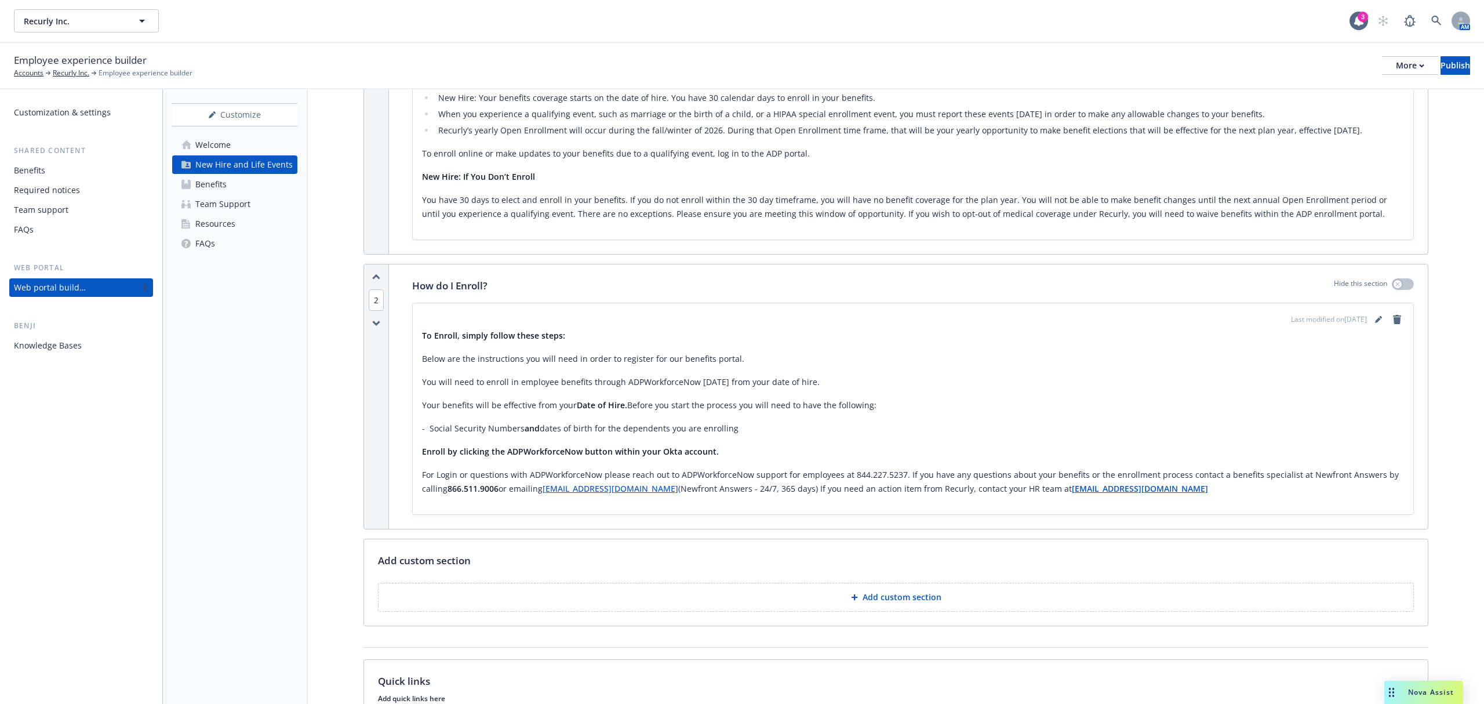
scroll to position [698, 0]
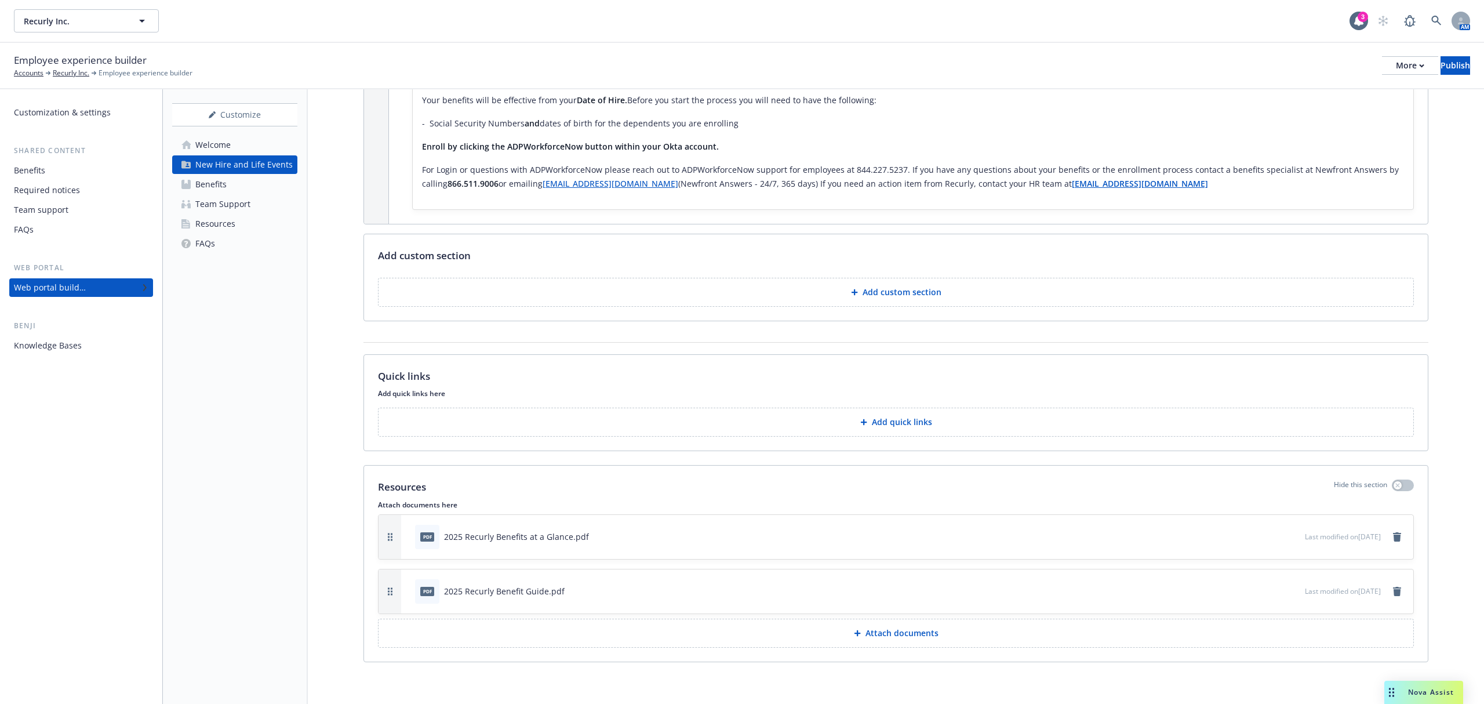
click at [260, 185] on link "Benefits" at bounding box center [234, 184] width 125 height 19
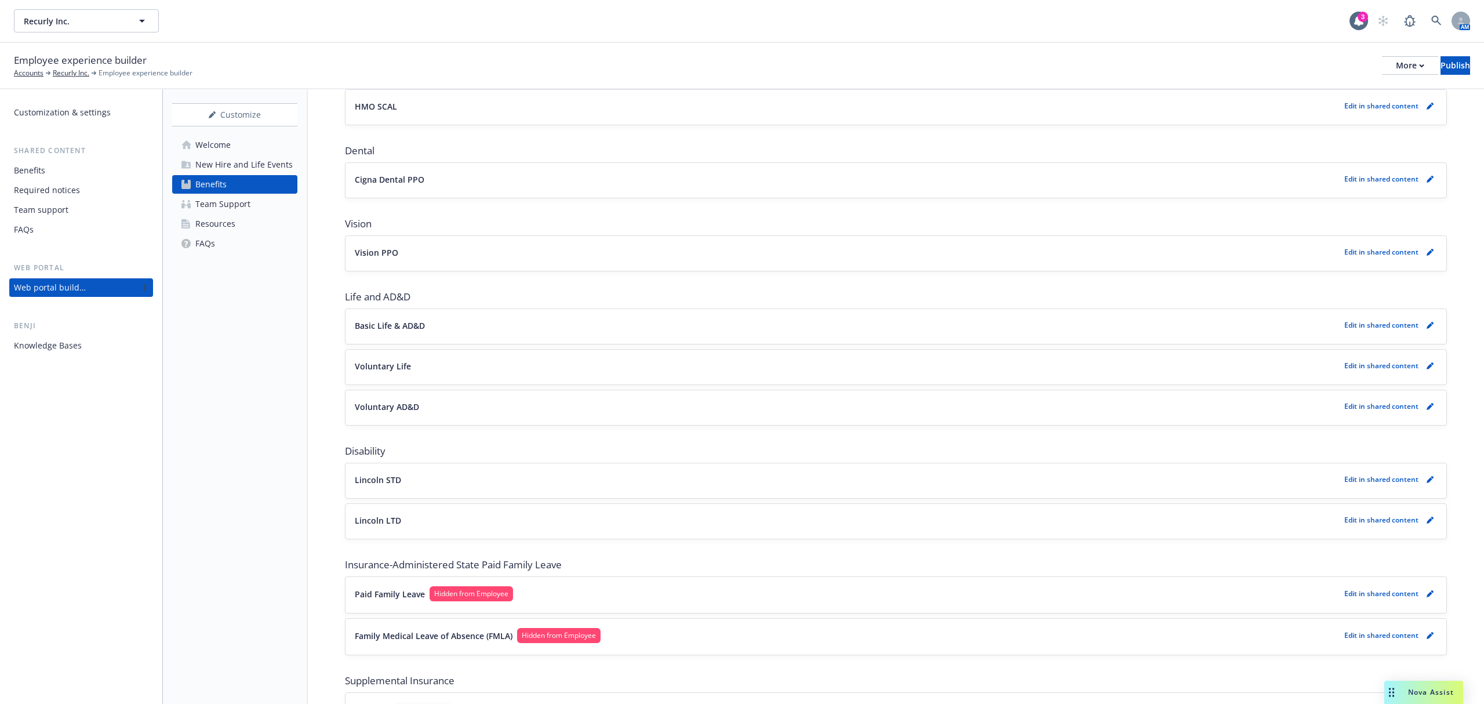
scroll to position [386, 0]
click at [246, 209] on div "Team Support" at bounding box center [222, 204] width 55 height 19
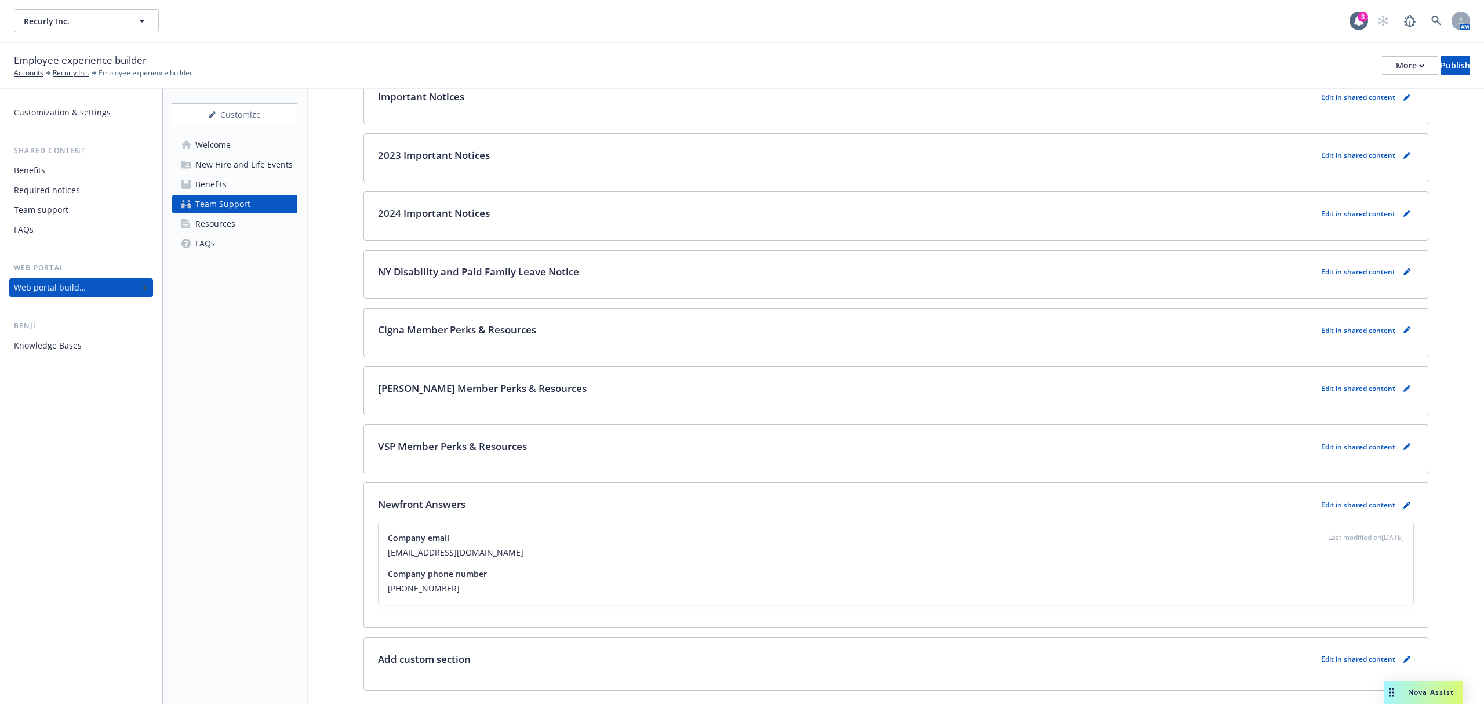
scroll to position [1403, 0]
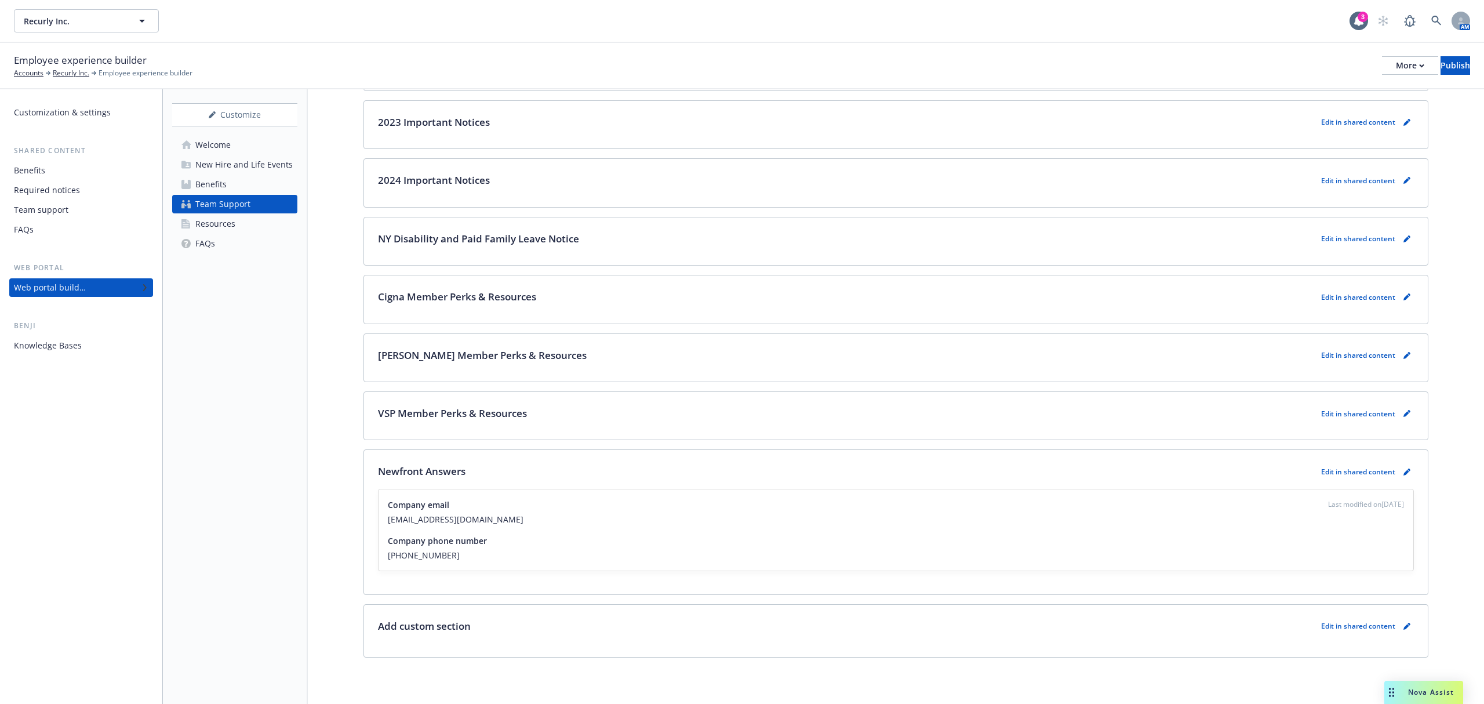
click at [235, 228] on link "Resources" at bounding box center [234, 223] width 125 height 19
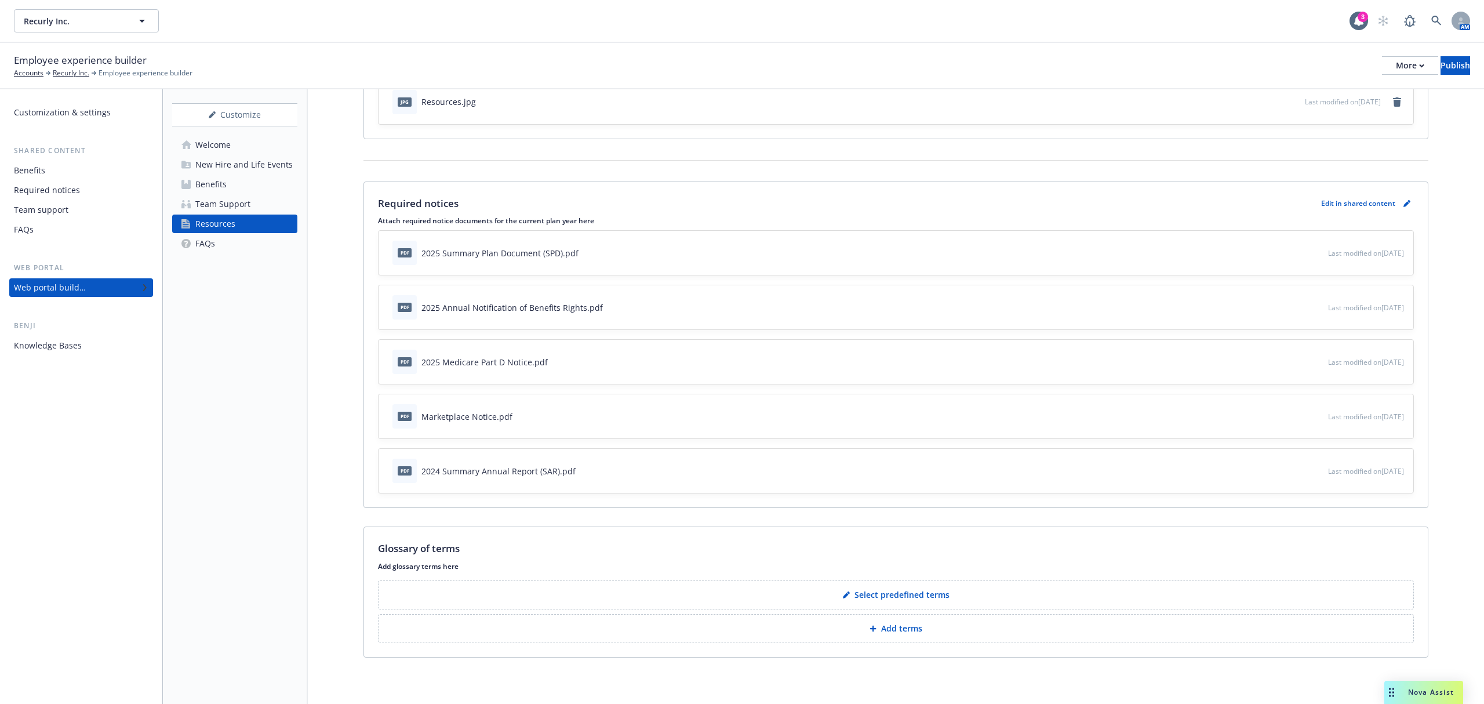
scroll to position [22, 0]
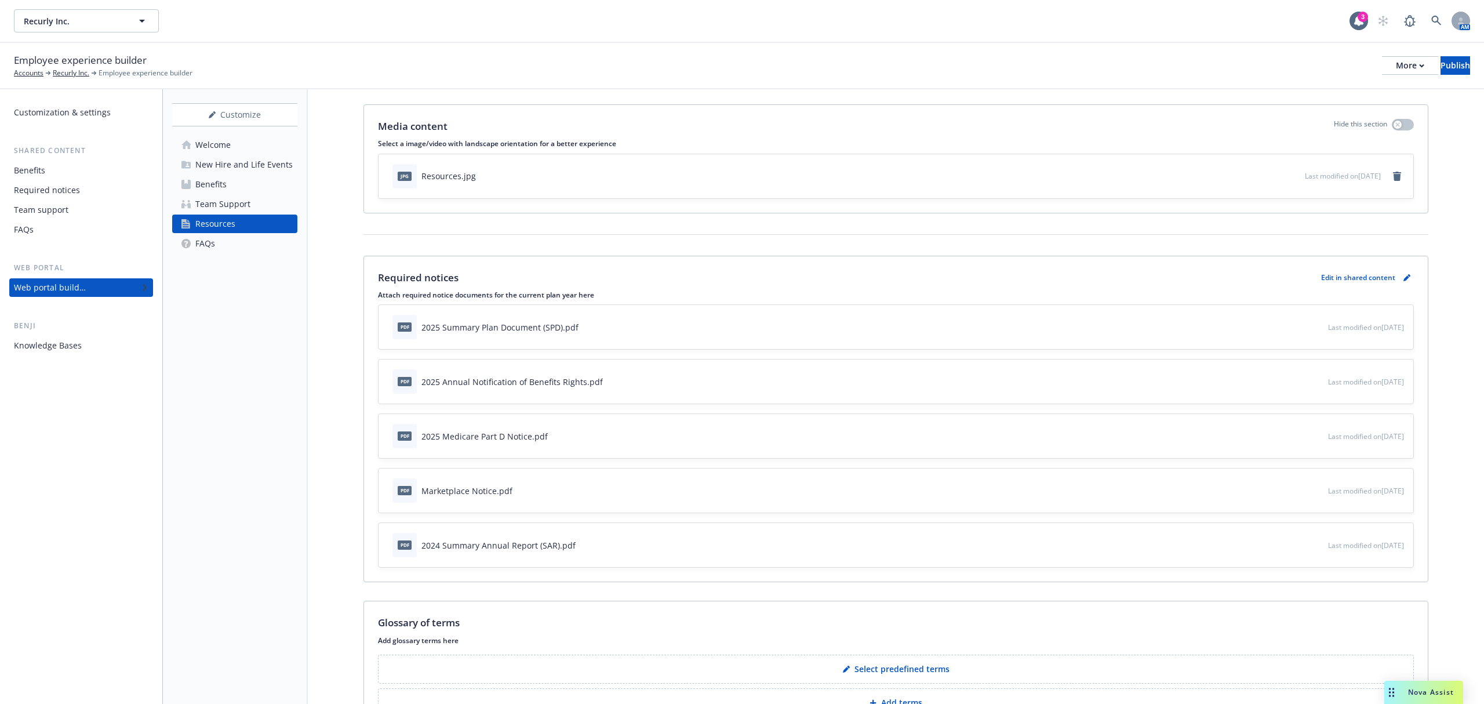
click at [1357, 271] on div "Edit in shared content" at bounding box center [1367, 277] width 93 height 15
click at [1348, 279] on p "Edit in shared content" at bounding box center [1358, 277] width 74 height 10
click at [209, 198] on div "Team Support" at bounding box center [222, 204] width 55 height 19
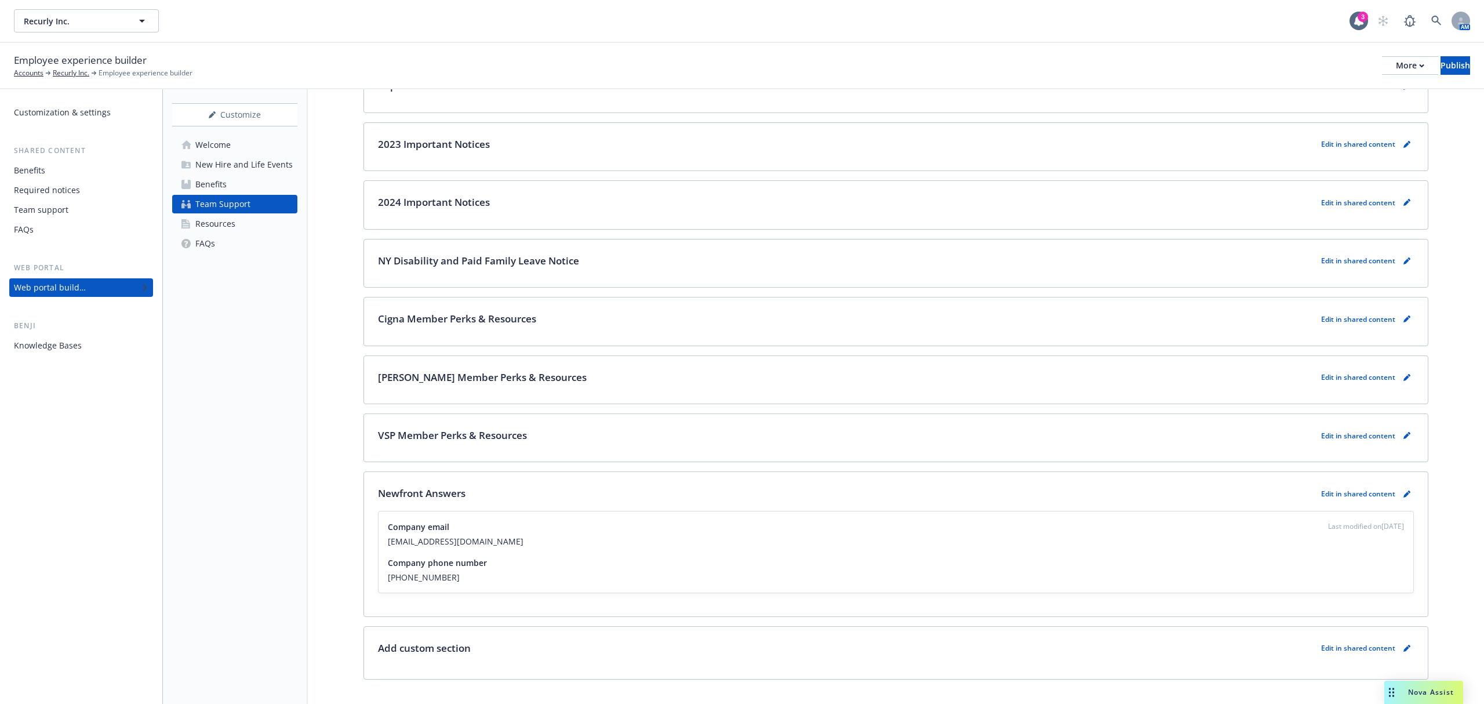
scroll to position [1403, 0]
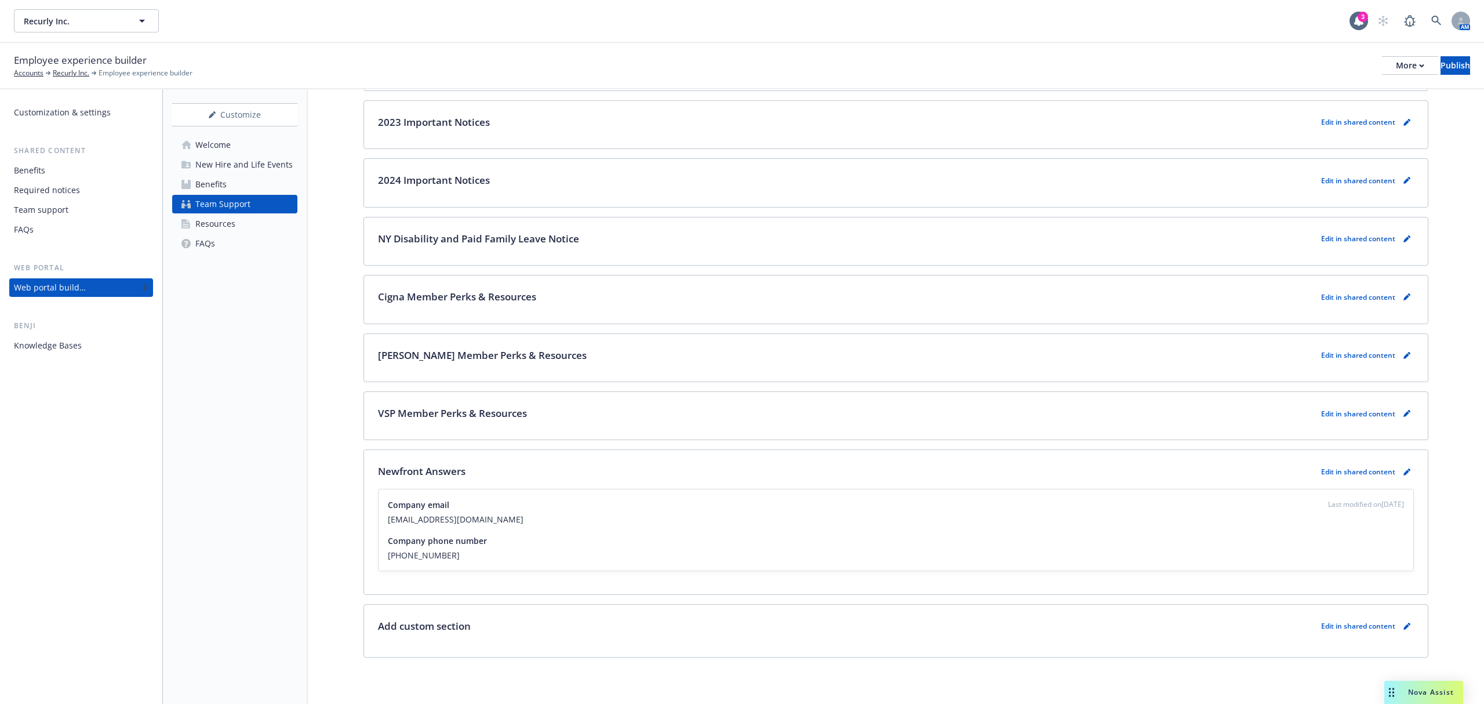
click at [227, 225] on div "Resources" at bounding box center [215, 223] width 40 height 19
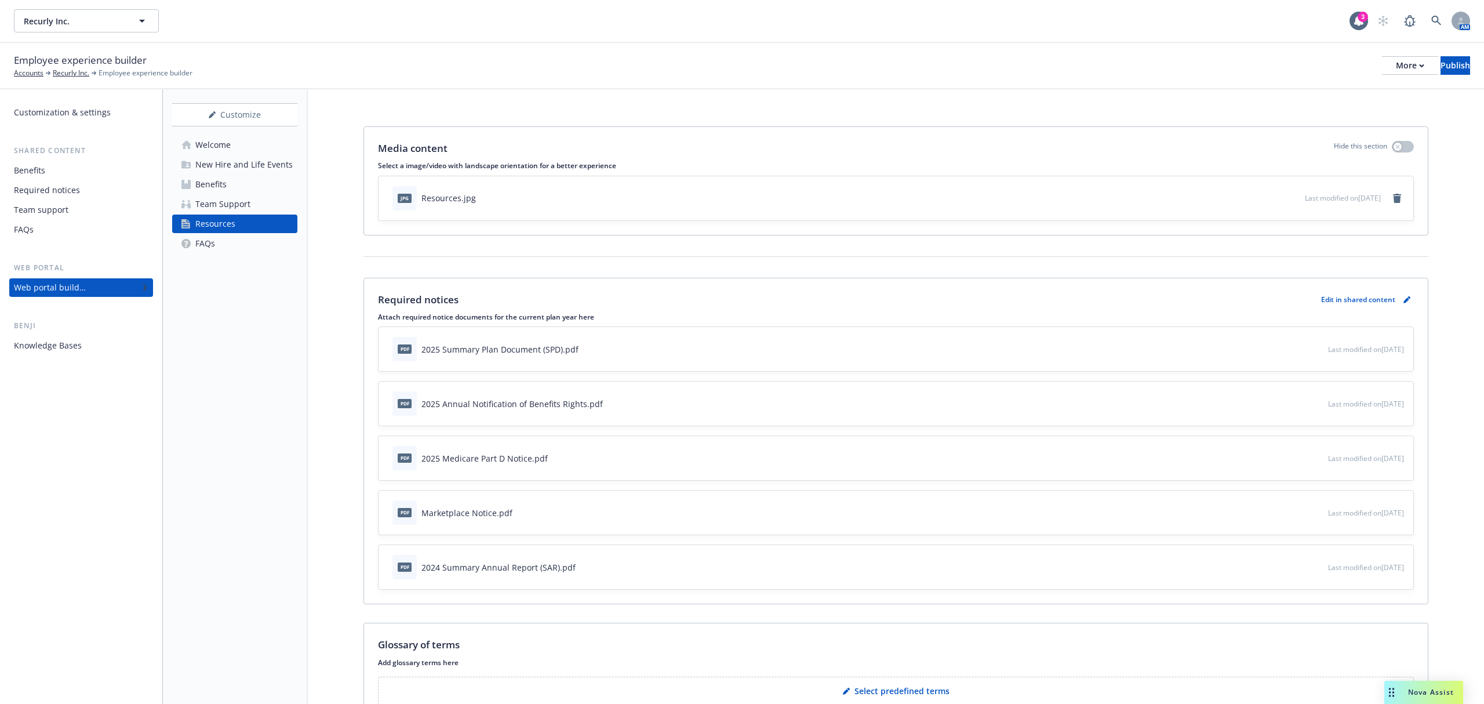
click at [1334, 300] on p "Edit in shared content" at bounding box center [1358, 299] width 74 height 10
click at [1403, 297] on icon "pencil" at bounding box center [1406, 299] width 7 height 7
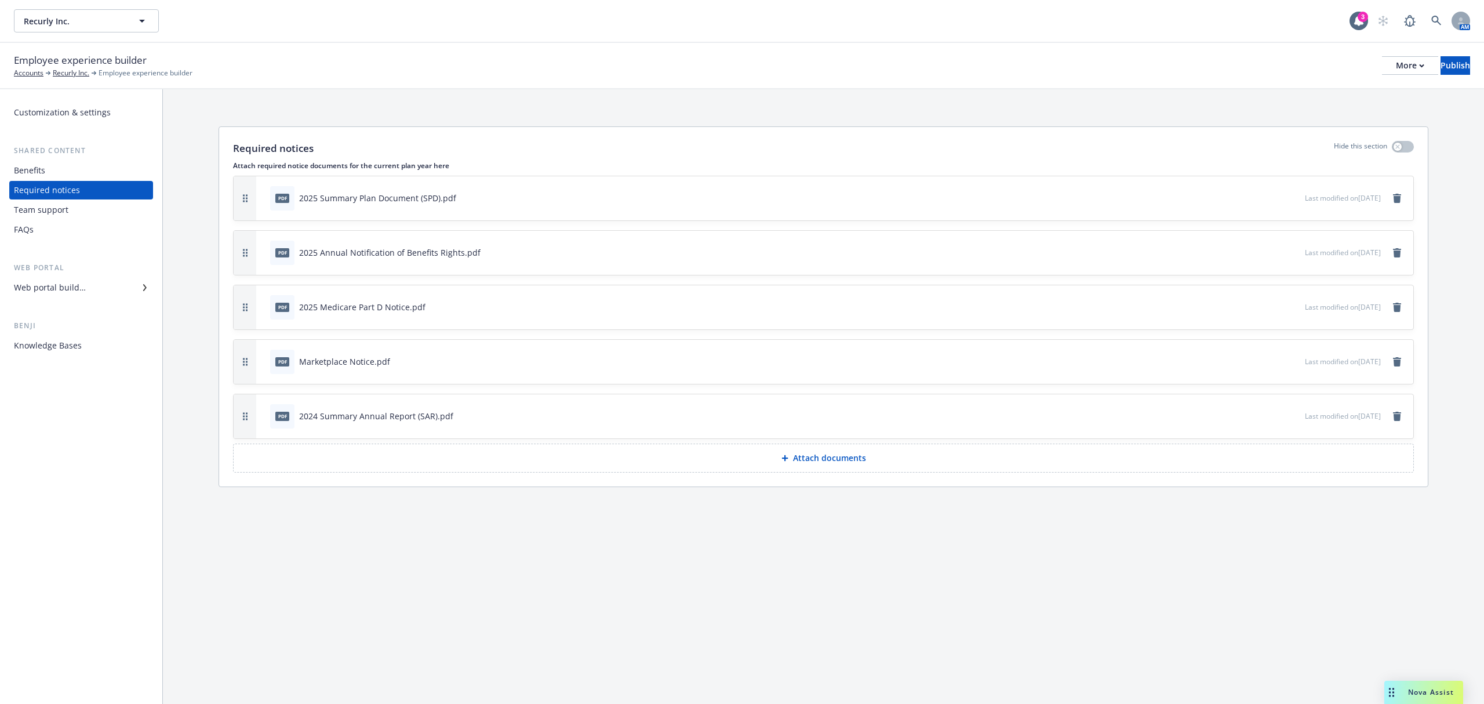
click at [791, 461] on div at bounding box center [787, 457] width 12 height 7
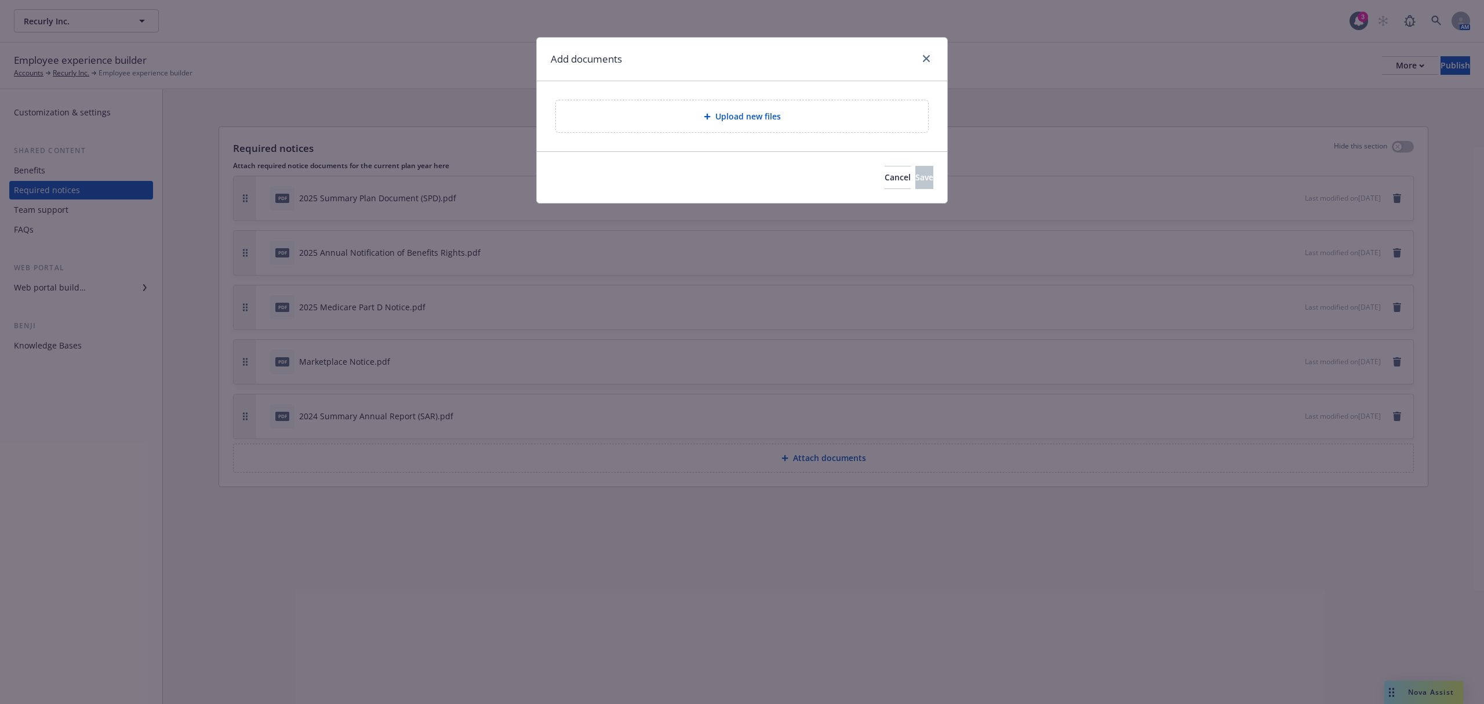
click at [675, 119] on div "Upload new files" at bounding box center [742, 116] width 354 height 13
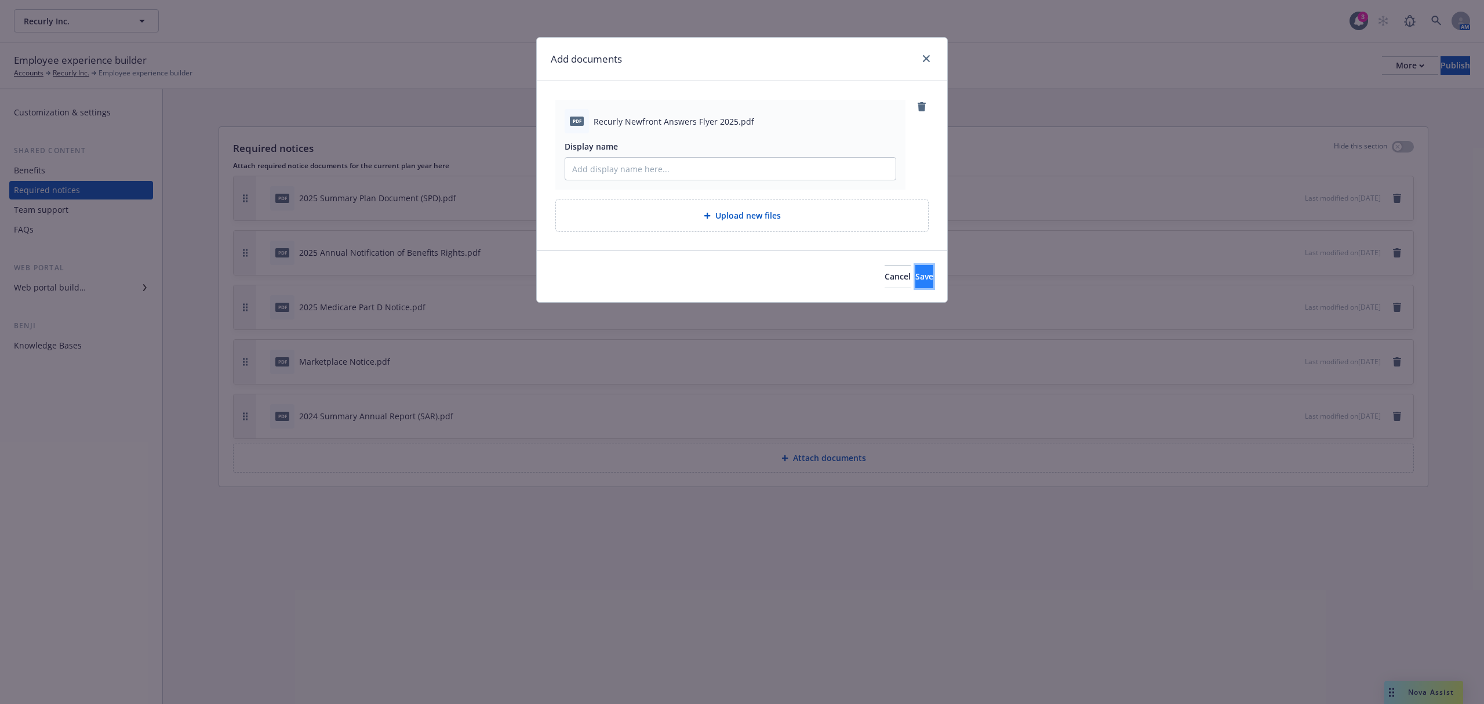
click at [915, 282] on button "Save" at bounding box center [924, 276] width 18 height 23
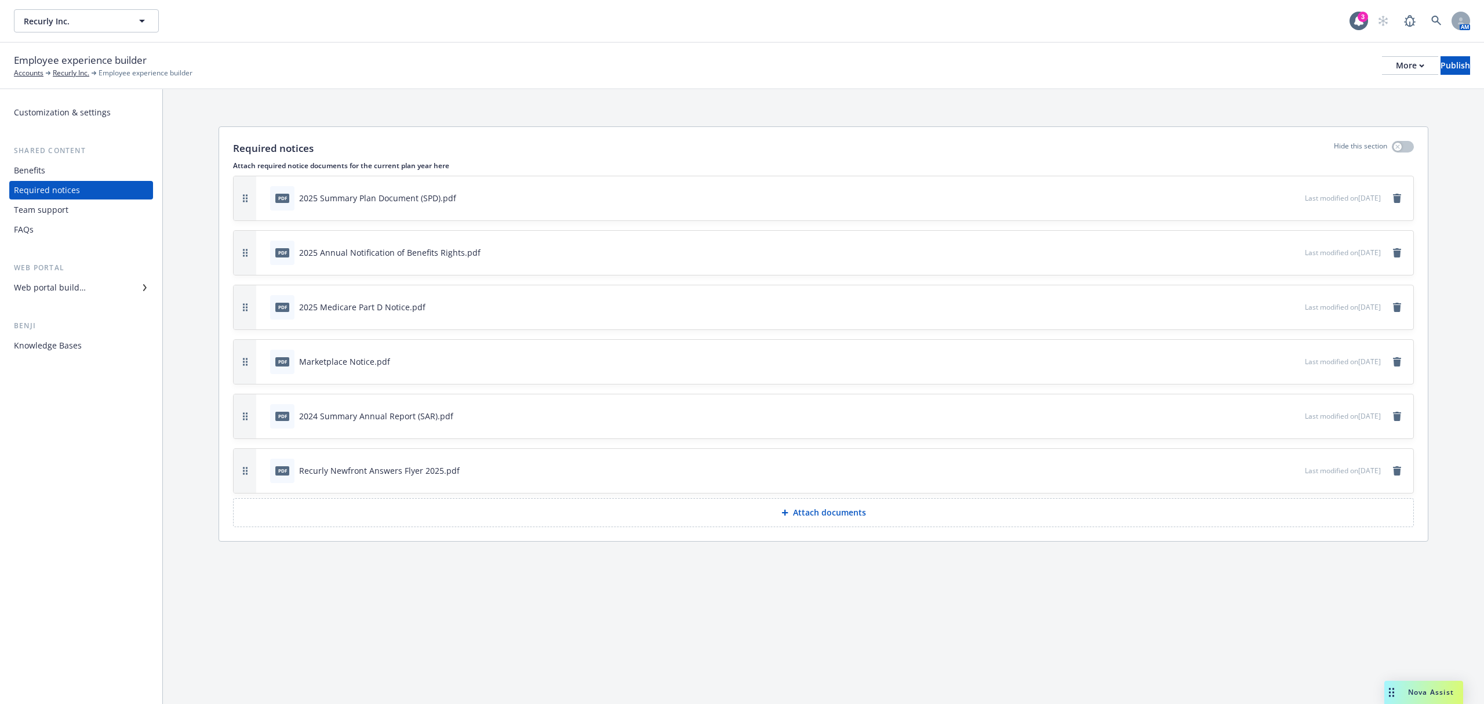
drag, startPoint x: 239, startPoint y: 57, endPoint x: 174, endPoint y: 45, distance: 66.0
click at [239, 57] on div "Employee experience builder Accounts Recurly Inc. Employee experience builder M…" at bounding box center [742, 66] width 1456 height 26
click at [118, 34] on div "Recurly Inc. Recurly Inc. 3 AM" at bounding box center [742, 21] width 1484 height 42
click at [133, 24] on button "Recurly Inc." at bounding box center [86, 20] width 145 height 23
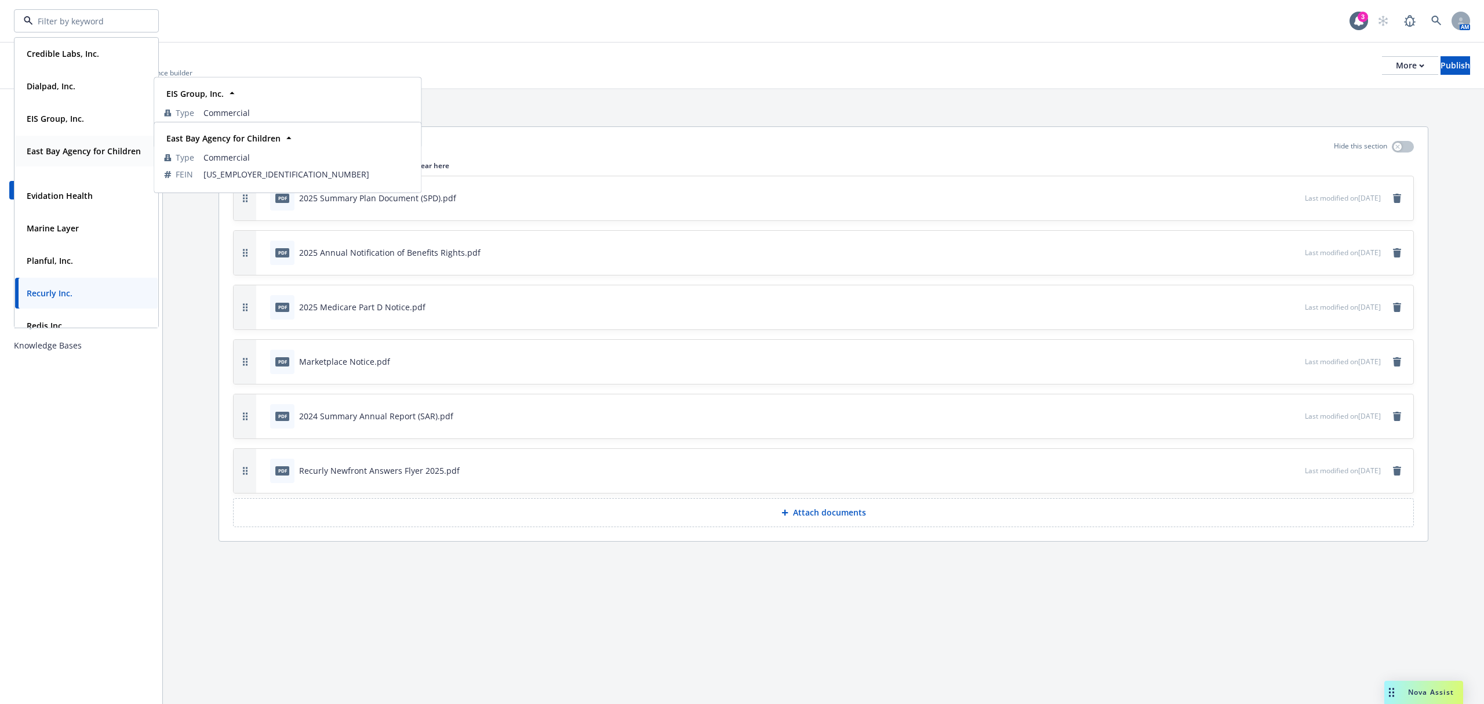
click at [73, 152] on strong "East Bay Agency for Children" at bounding box center [84, 150] width 114 height 11
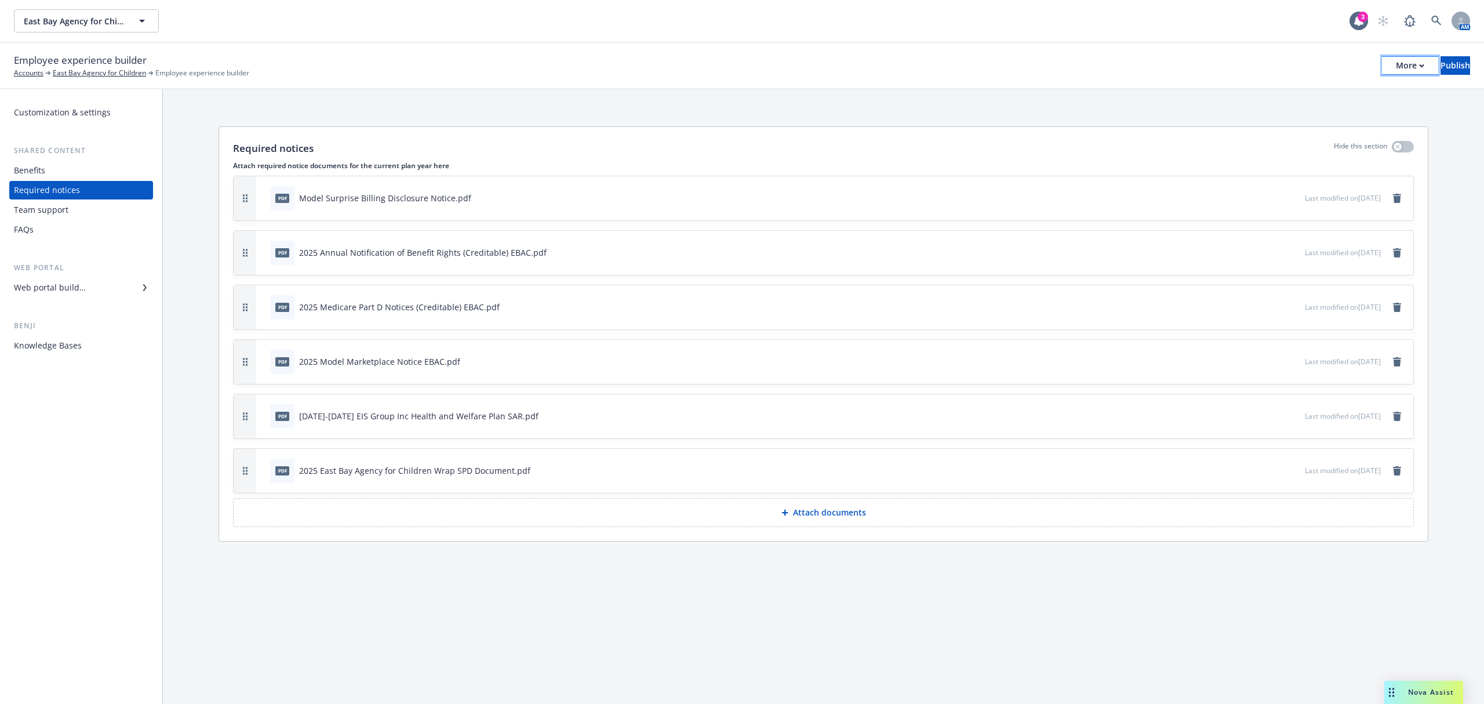
click at [1396, 66] on div "More" at bounding box center [1410, 65] width 28 height 17
click at [863, 116] on div "Required notices Hide this section Attach required notice documents for the cur…" at bounding box center [823, 336] width 1321 height 494
click at [39, 295] on div "Web portal builder" at bounding box center [50, 287] width 72 height 19
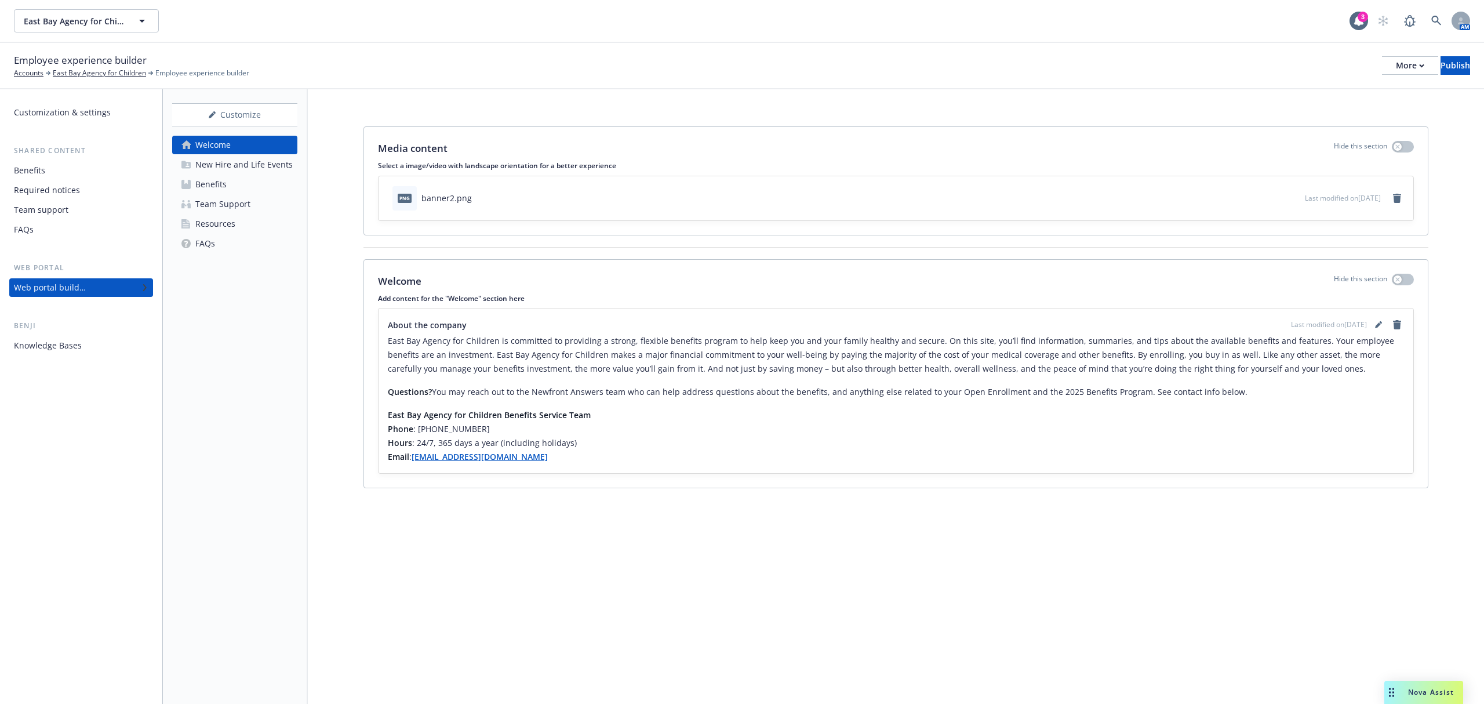
click at [224, 213] on div "Welcome New Hire and Life Events Benefits Team Support Resources FAQs" at bounding box center [234, 194] width 125 height 117
click at [230, 207] on div "Team Support" at bounding box center [222, 204] width 55 height 19
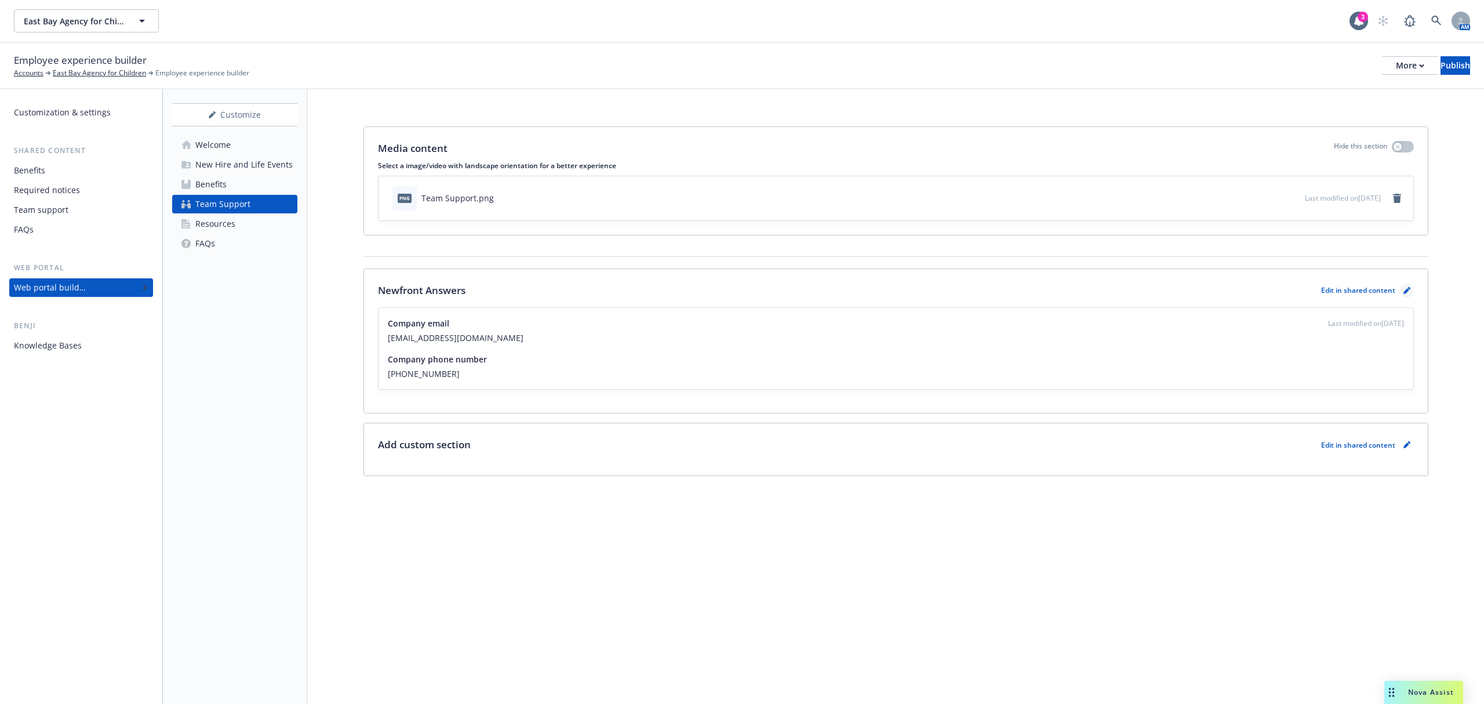
click at [1405, 292] on icon "pencil" at bounding box center [1406, 291] width 6 height 6
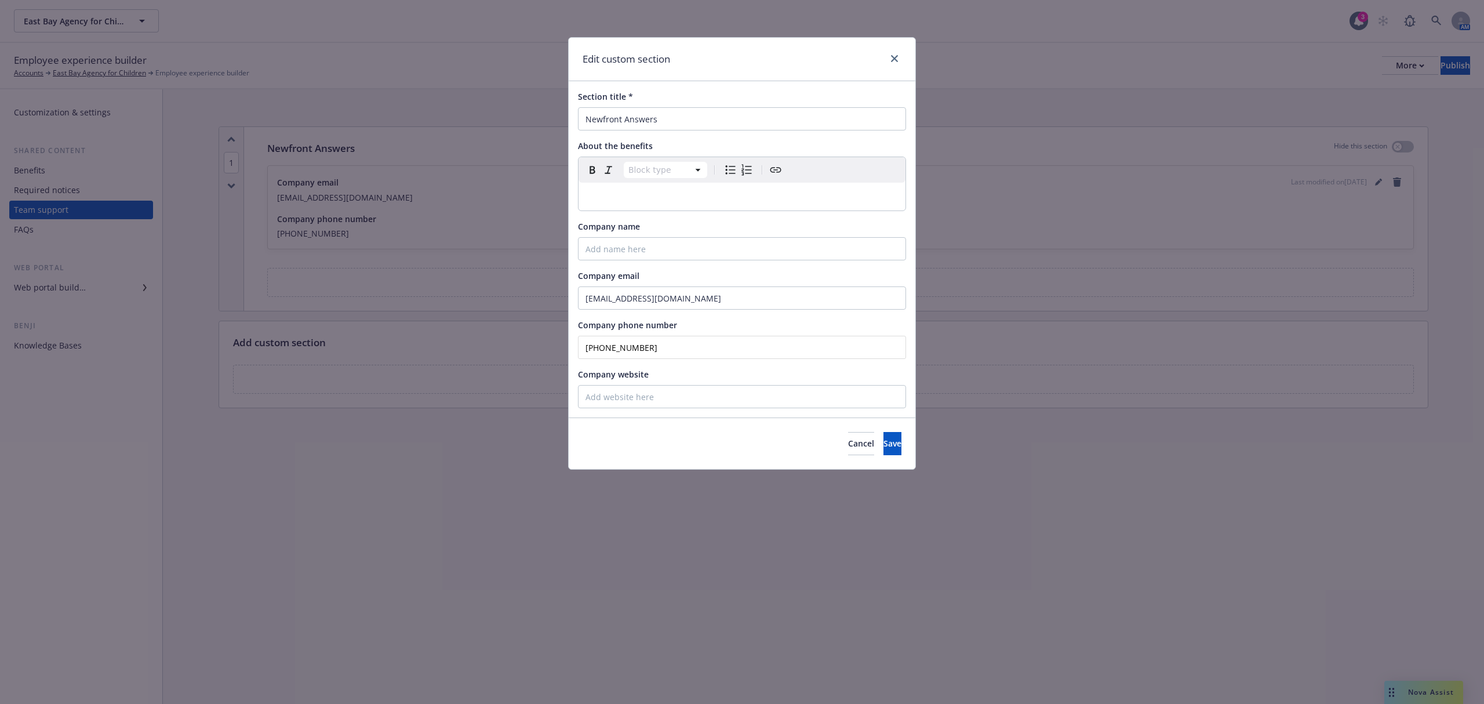
drag, startPoint x: 652, startPoint y: 342, endPoint x: 564, endPoint y: 351, distance: 88.5
click at [564, 351] on div "Edit custom section Section title * Newfront Answers About the benefits Block t…" at bounding box center [742, 352] width 1484 height 704
type input "(866) 511-9006"
click at [884, 431] on div "Cancel Save" at bounding box center [742, 443] width 347 height 52
click at [896, 449] on button "Save" at bounding box center [892, 443] width 18 height 23
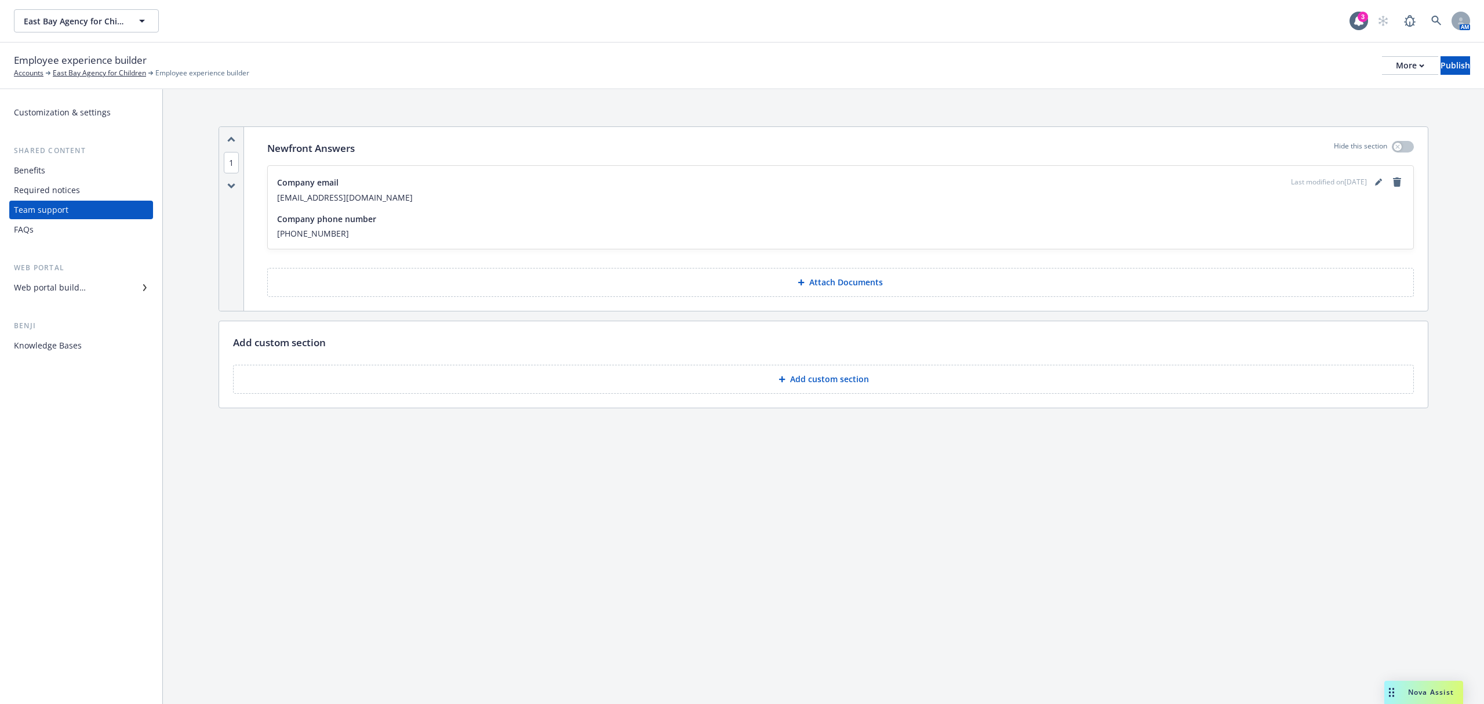
click at [73, 288] on div "Web portal builder" at bounding box center [50, 287] width 72 height 19
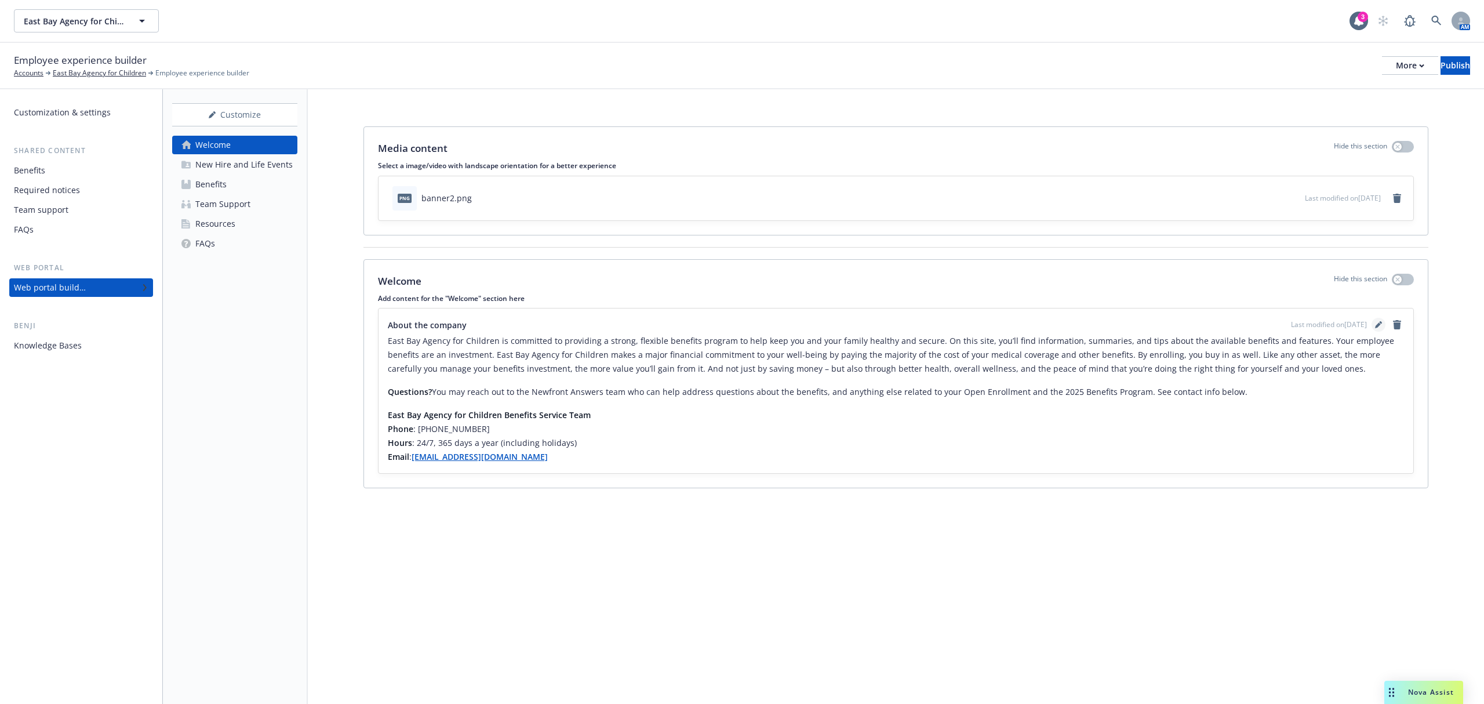
click at [1375, 326] on icon "editPencil" at bounding box center [1378, 324] width 7 height 7
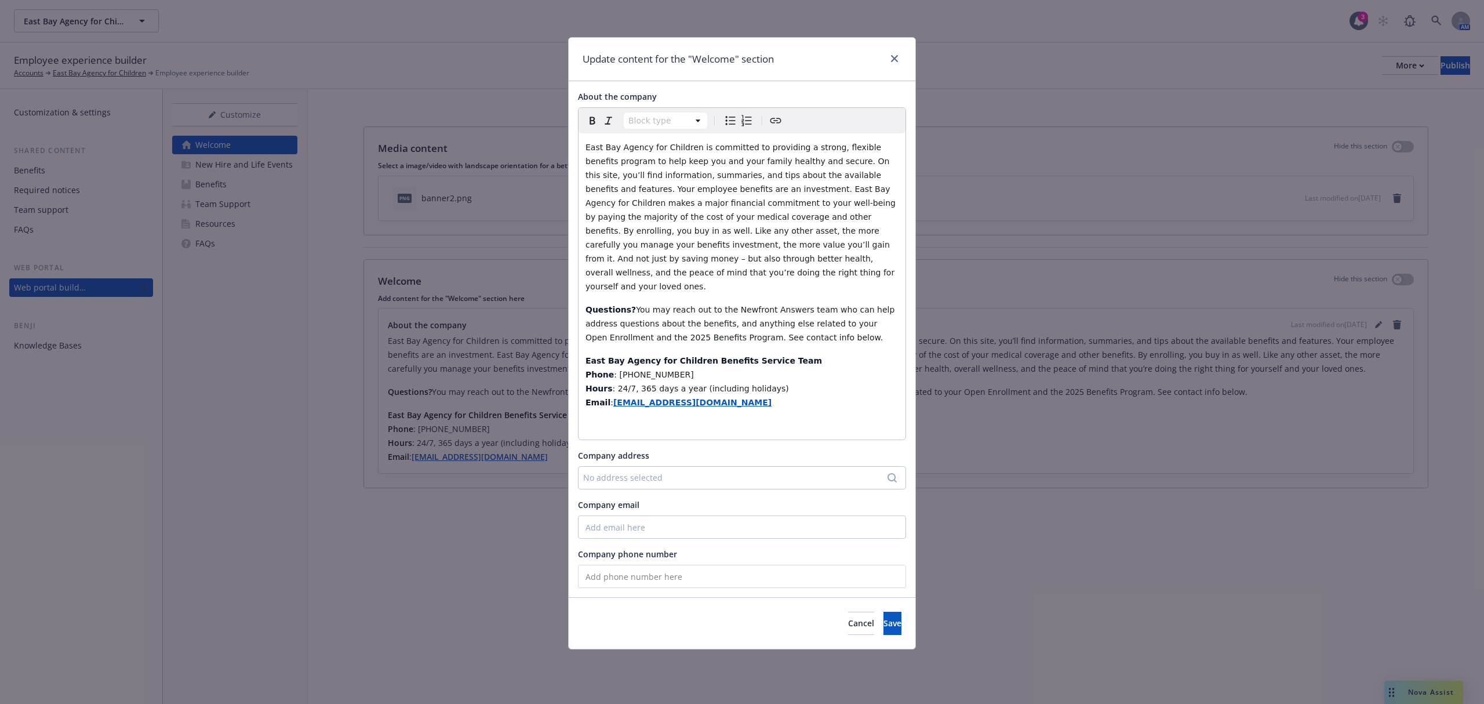
select select "h6"
drag, startPoint x: 675, startPoint y: 358, endPoint x: 620, endPoint y: 364, distance: 55.4
click at [620, 367] on h6 "Phone : 855-846-6985" at bounding box center [741, 374] width 313 height 14
click at [883, 611] on button "Save" at bounding box center [892, 622] width 18 height 23
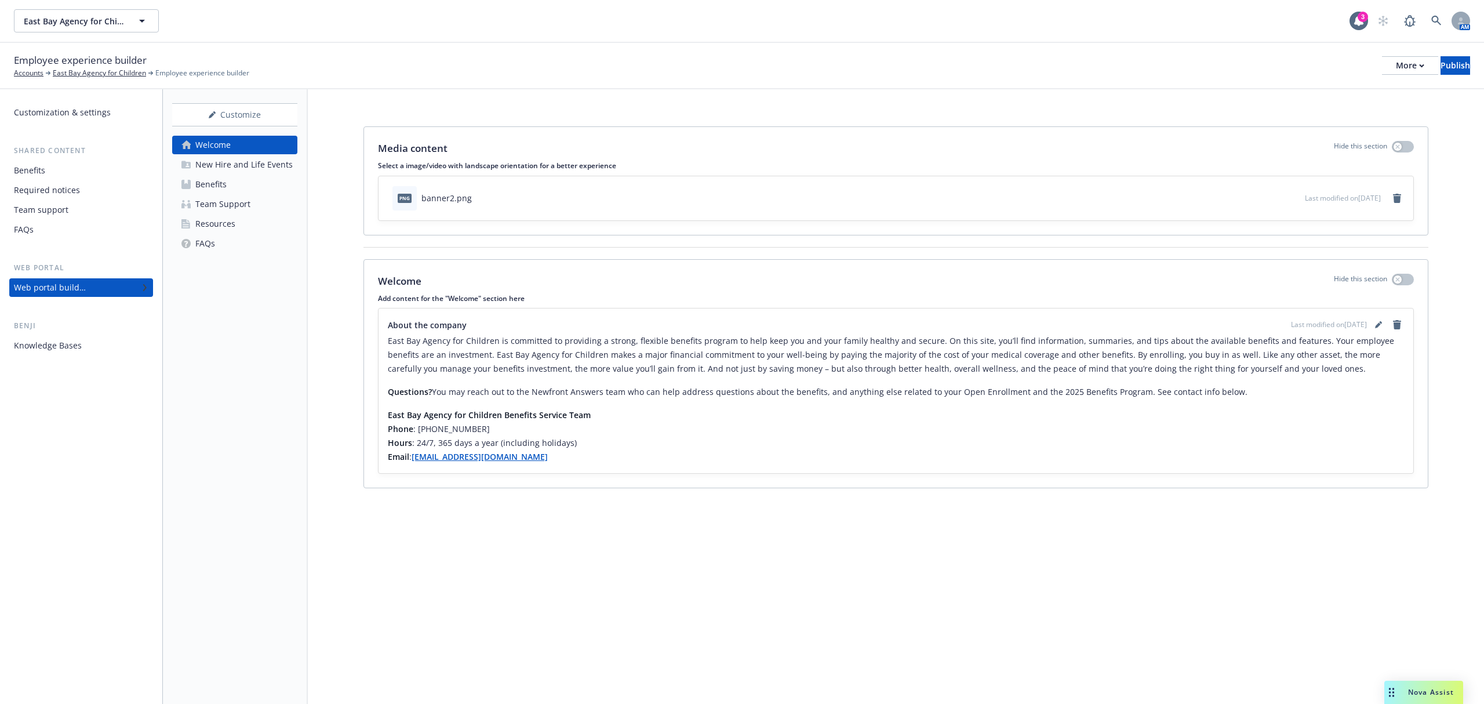
click at [252, 165] on div "New Hire and Life Events" at bounding box center [243, 164] width 97 height 19
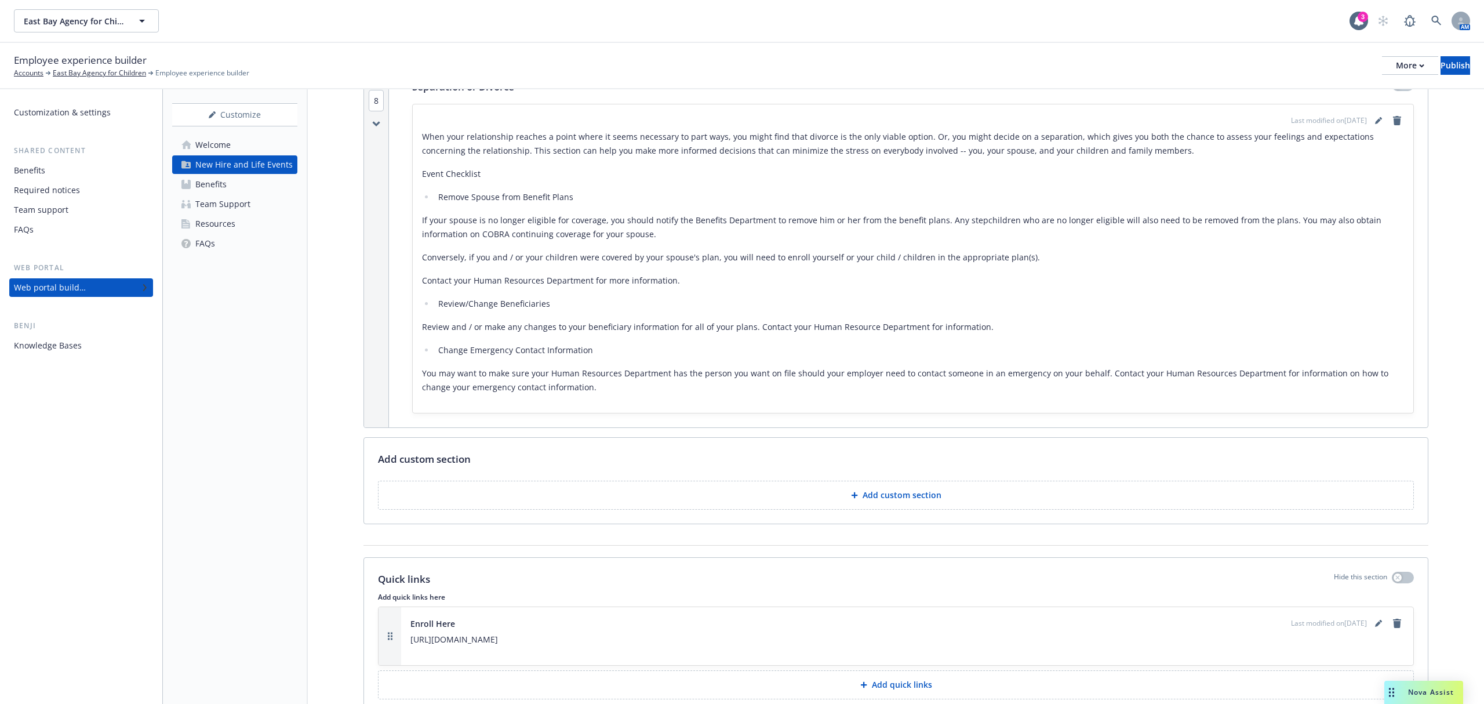
scroll to position [4199, 0]
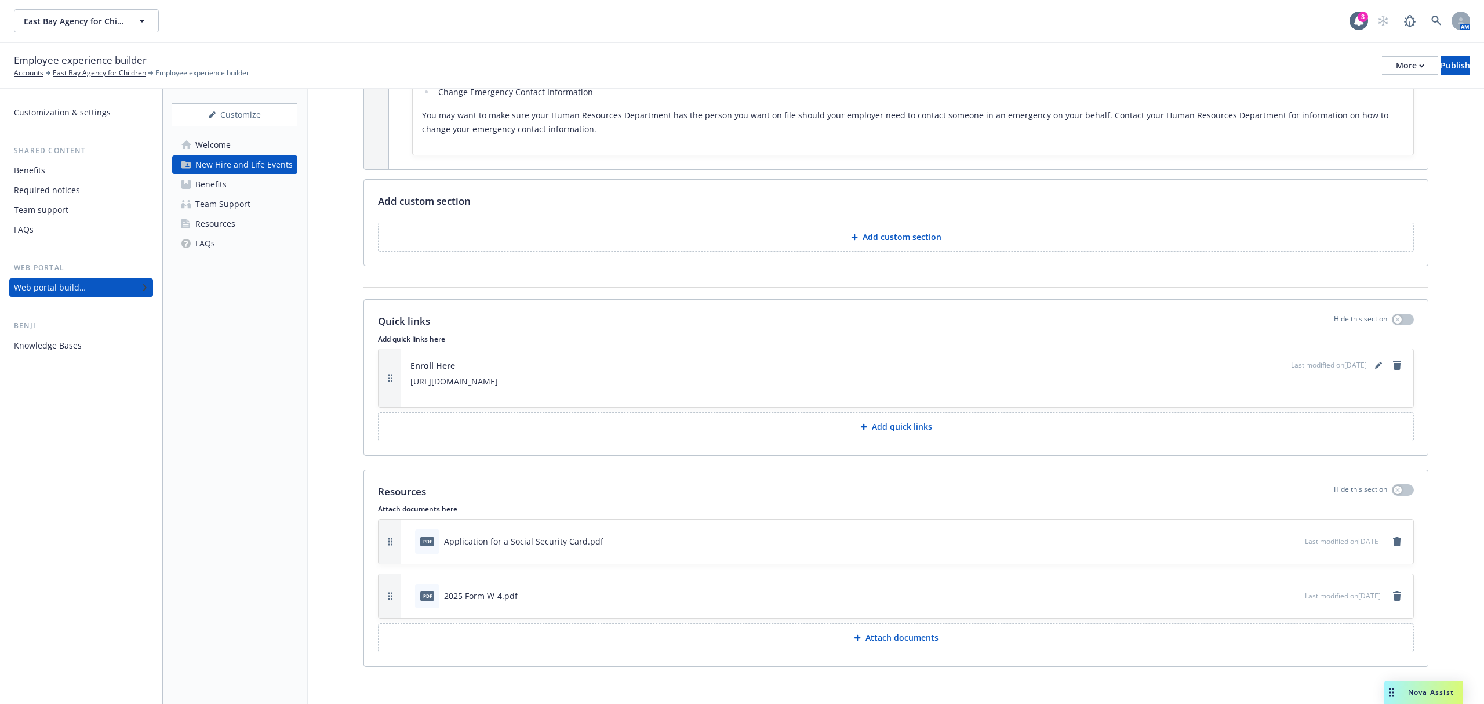
click at [223, 179] on div "Benefits" at bounding box center [210, 184] width 31 height 19
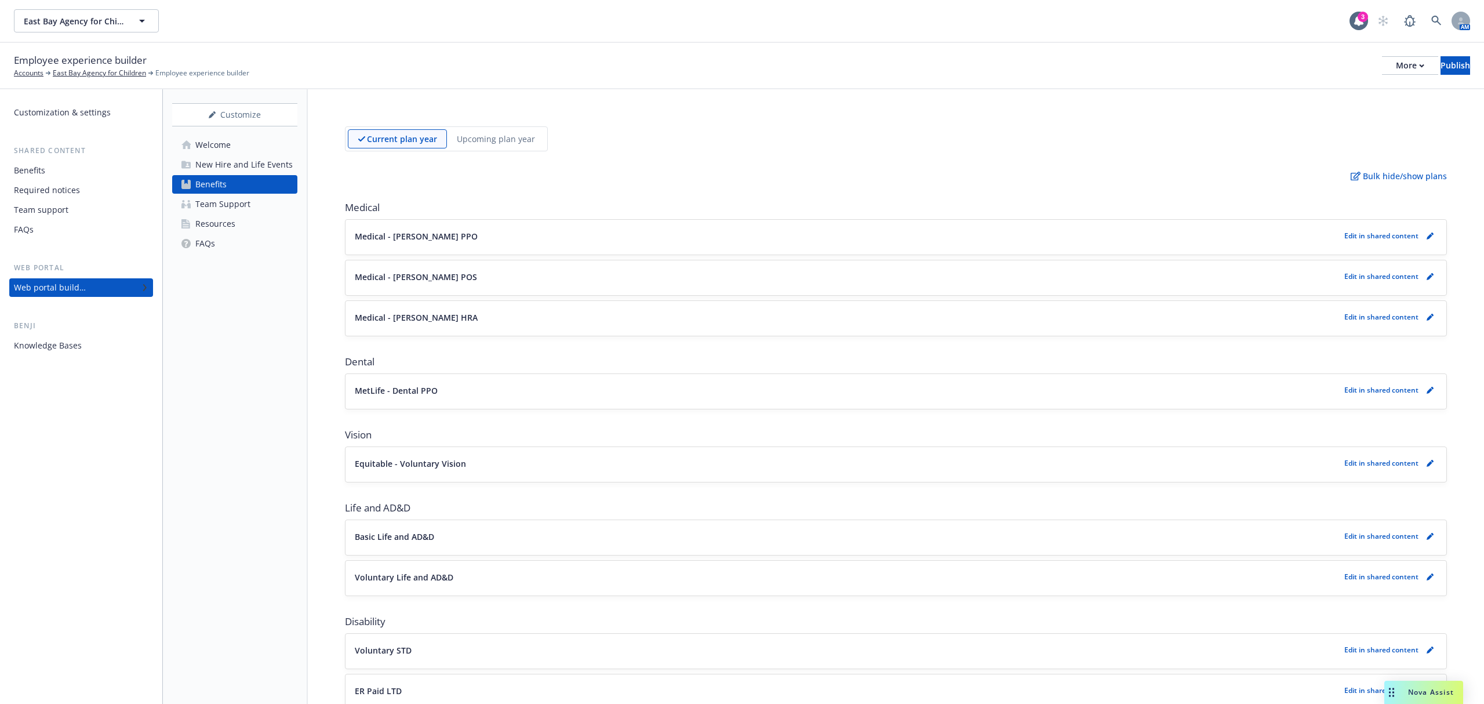
click at [239, 211] on div "Team Support" at bounding box center [222, 204] width 55 height 19
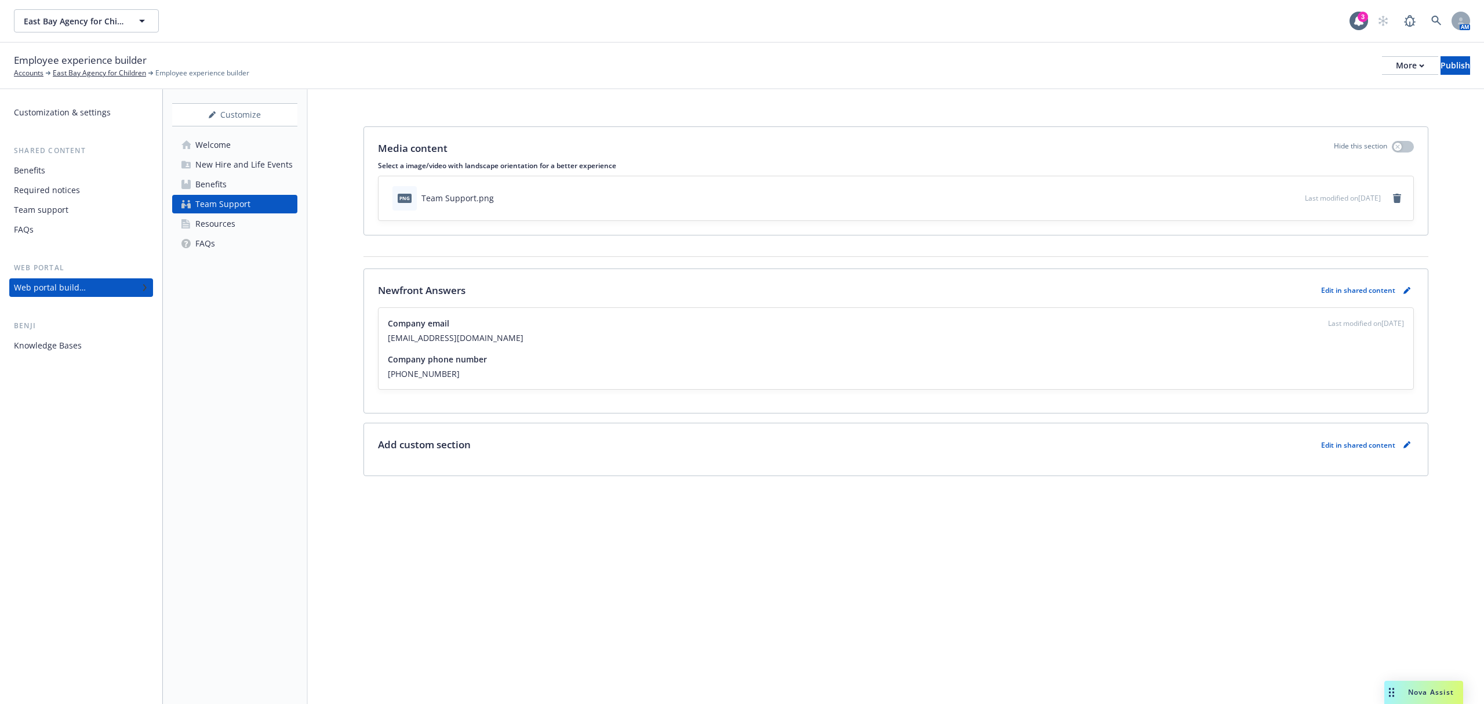
click at [239, 225] on link "Resources" at bounding box center [234, 223] width 125 height 19
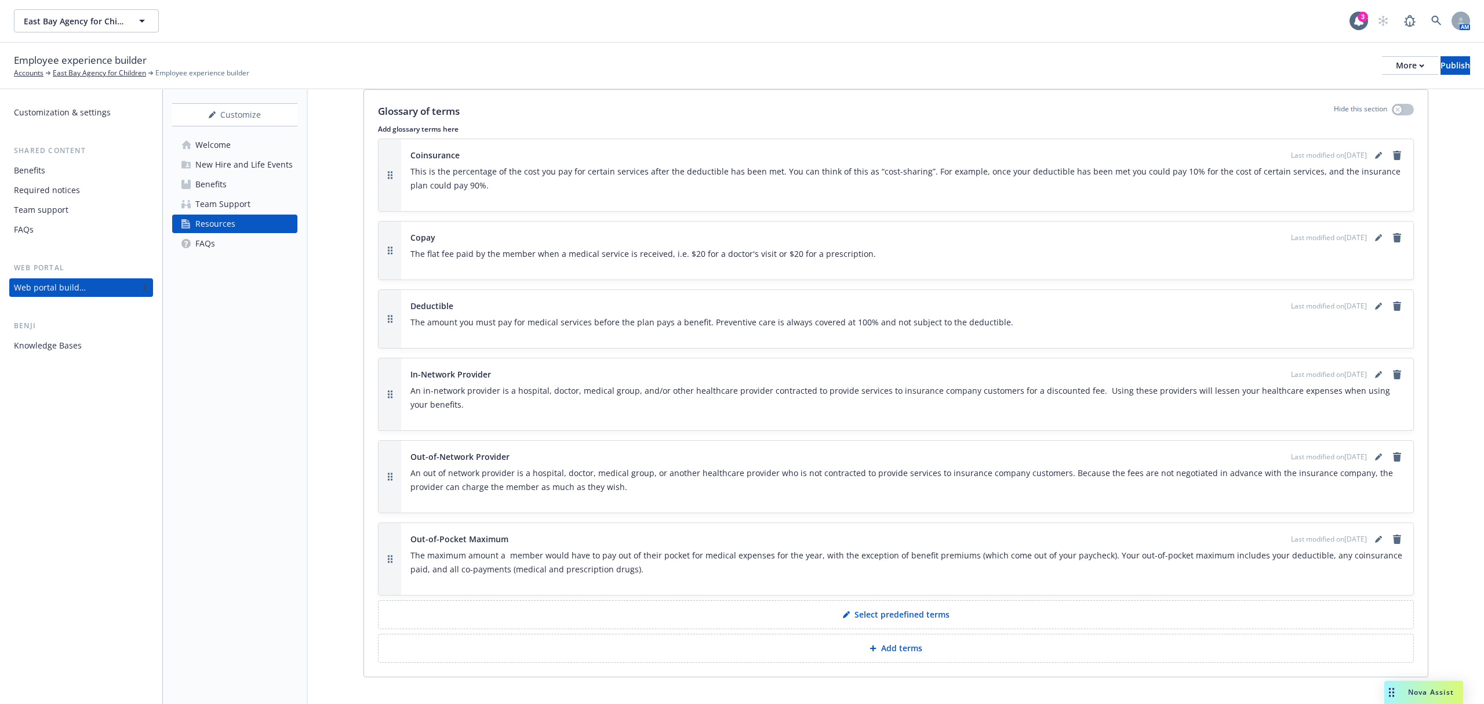
scroll to position [613, 0]
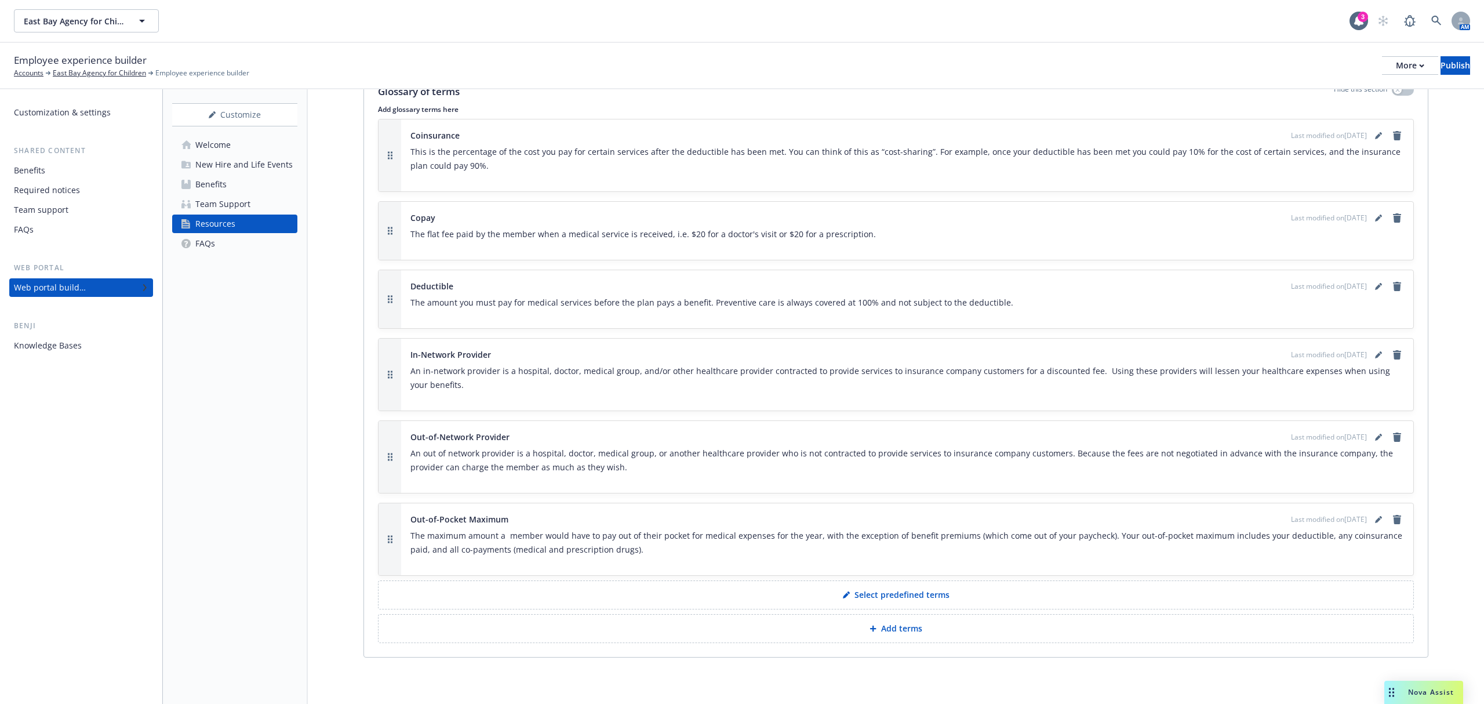
click at [214, 246] on div "FAQs" at bounding box center [205, 243] width 20 height 19
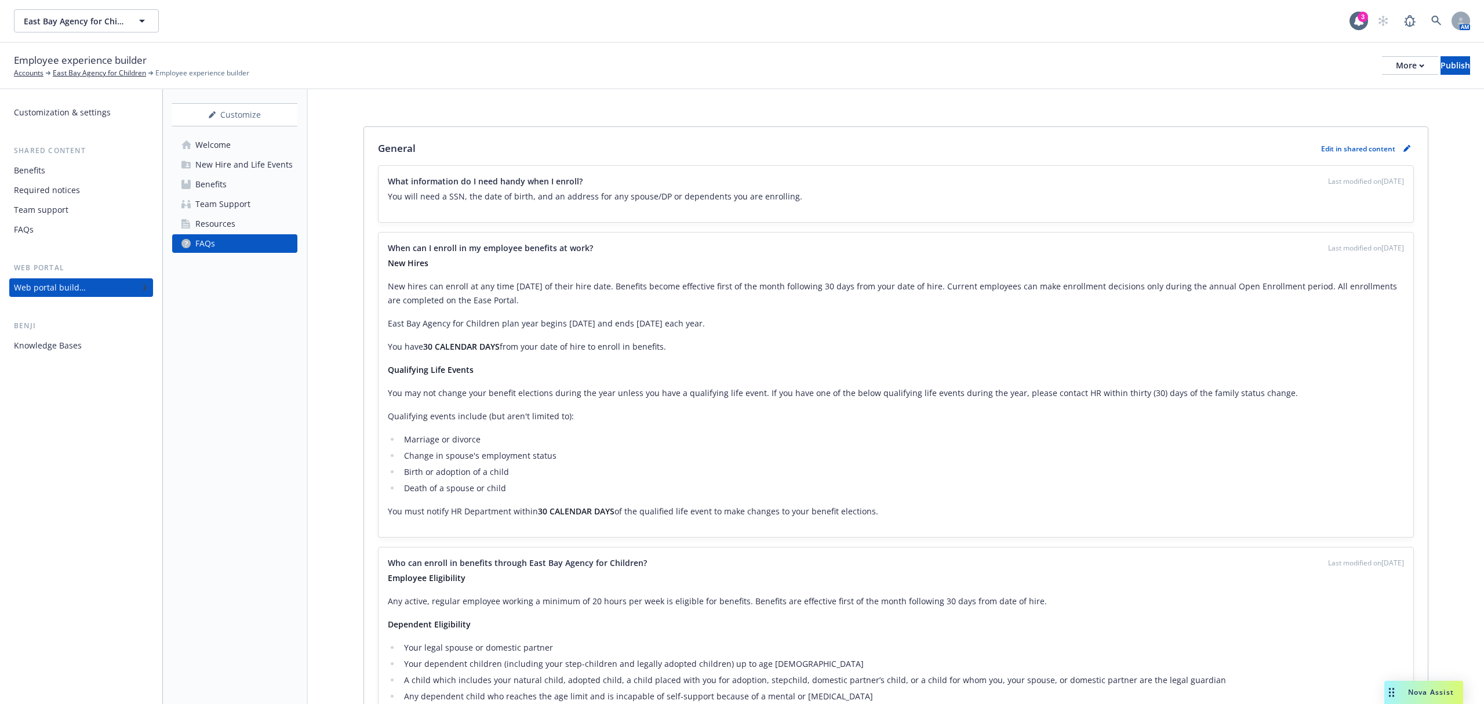
click at [244, 220] on link "Resources" at bounding box center [234, 223] width 125 height 19
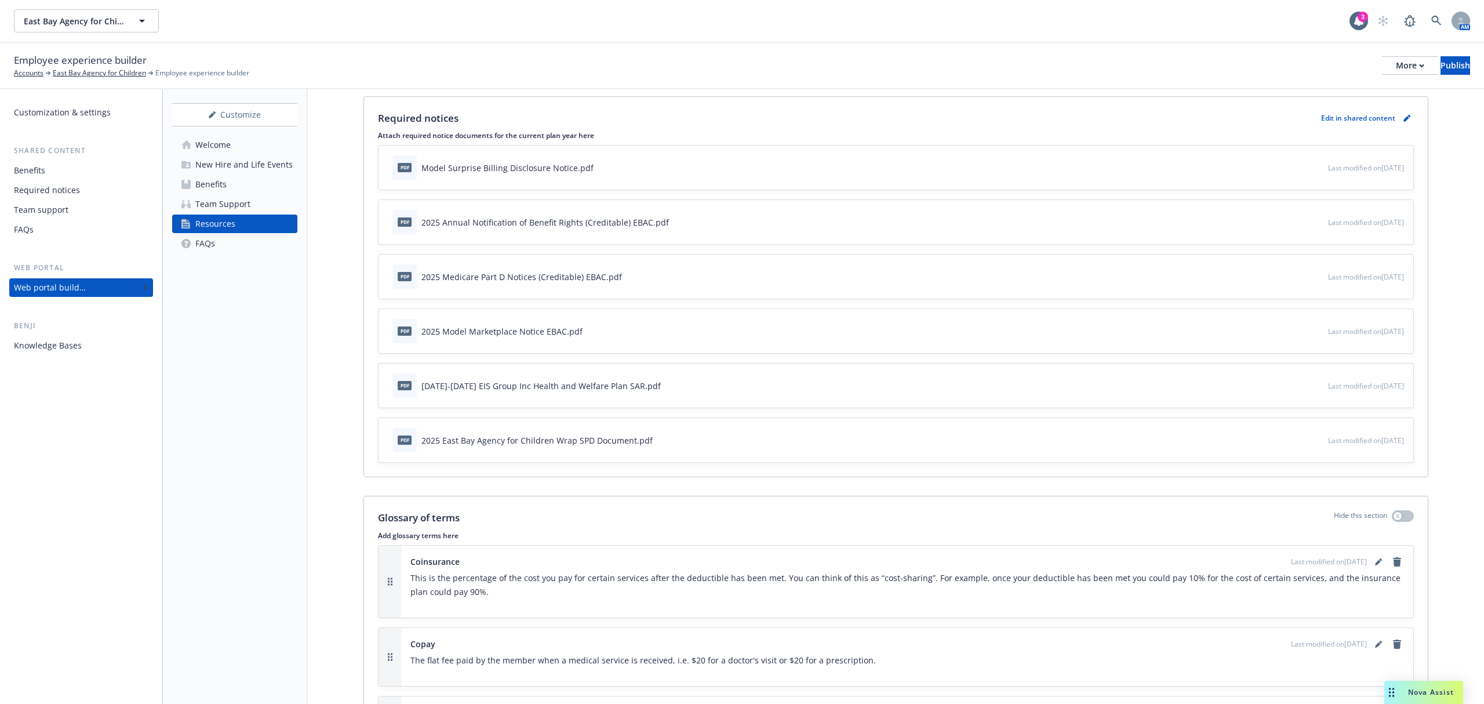
scroll to position [154, 0]
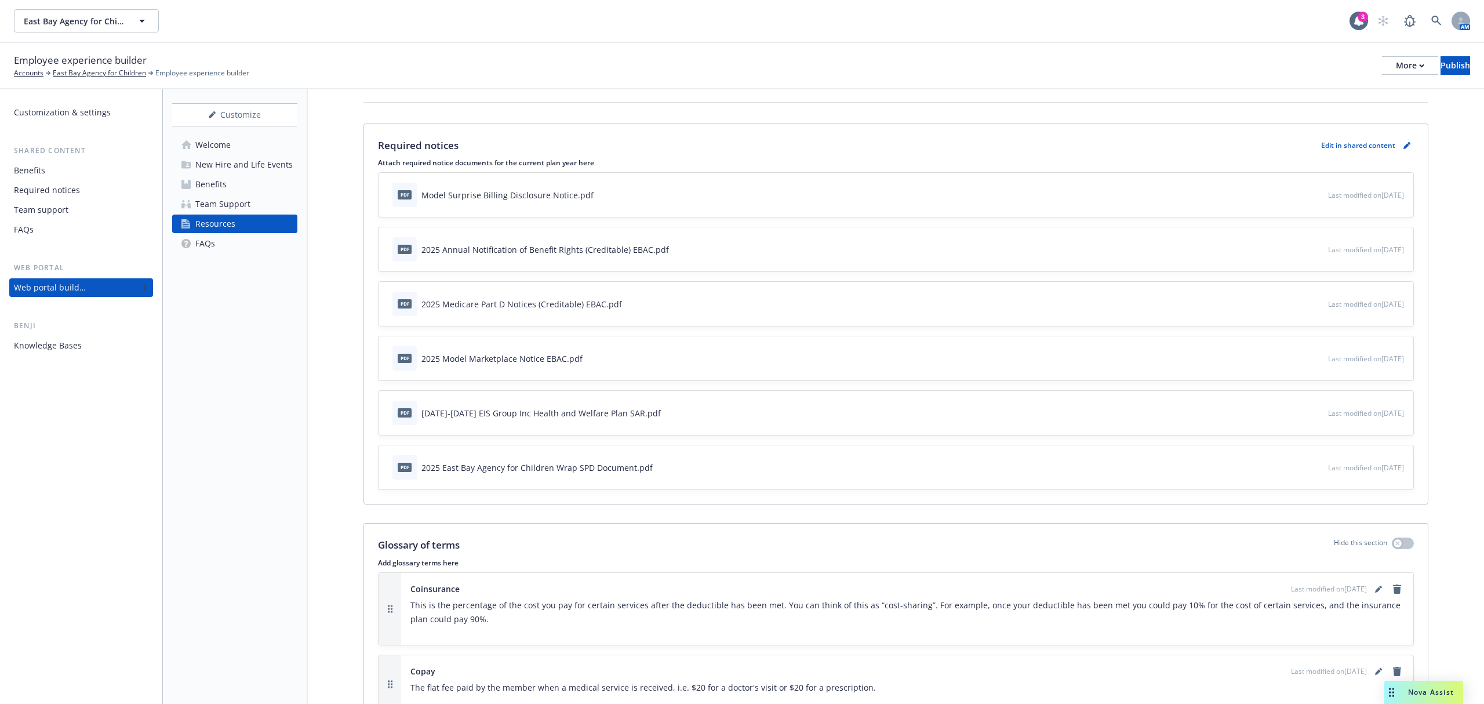
click at [232, 202] on div "Team Support" at bounding box center [222, 204] width 55 height 19
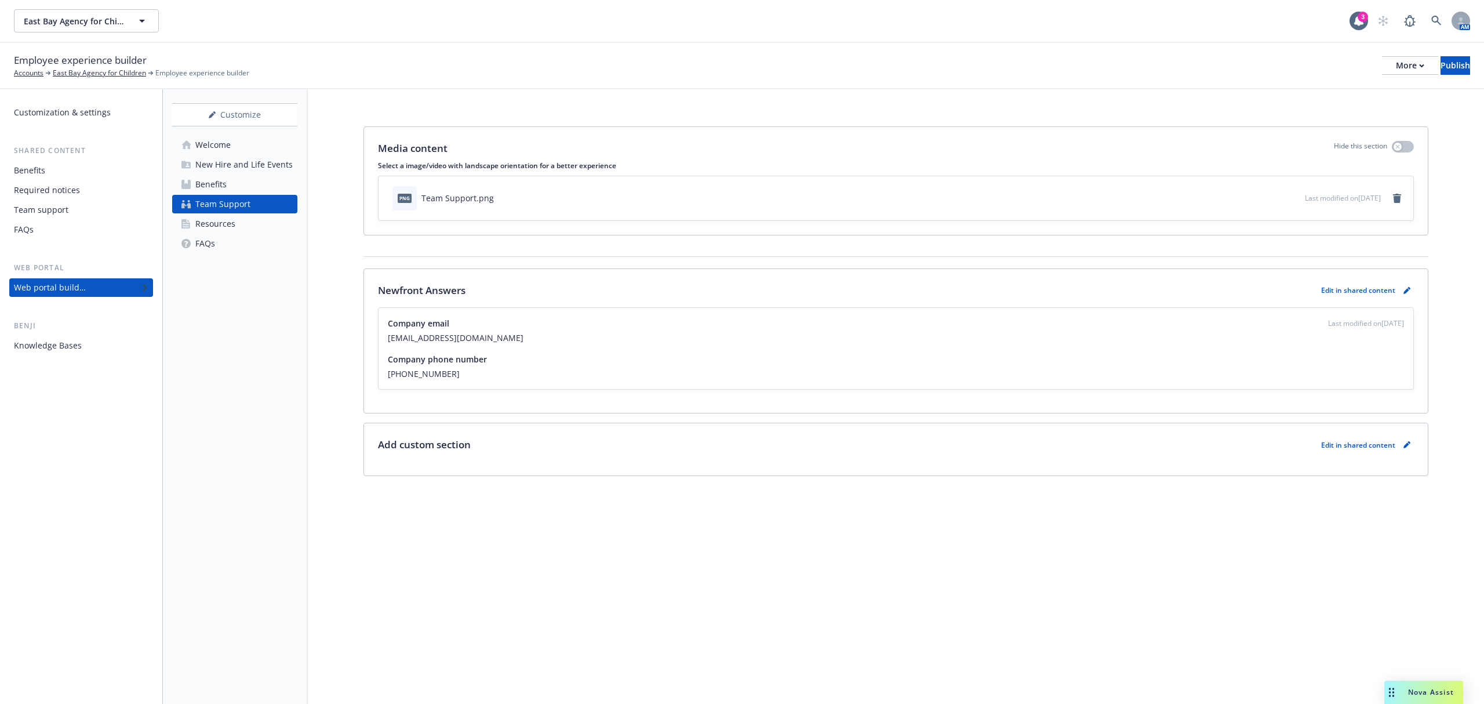
click at [248, 167] on div "New Hire and Life Events" at bounding box center [243, 164] width 97 height 19
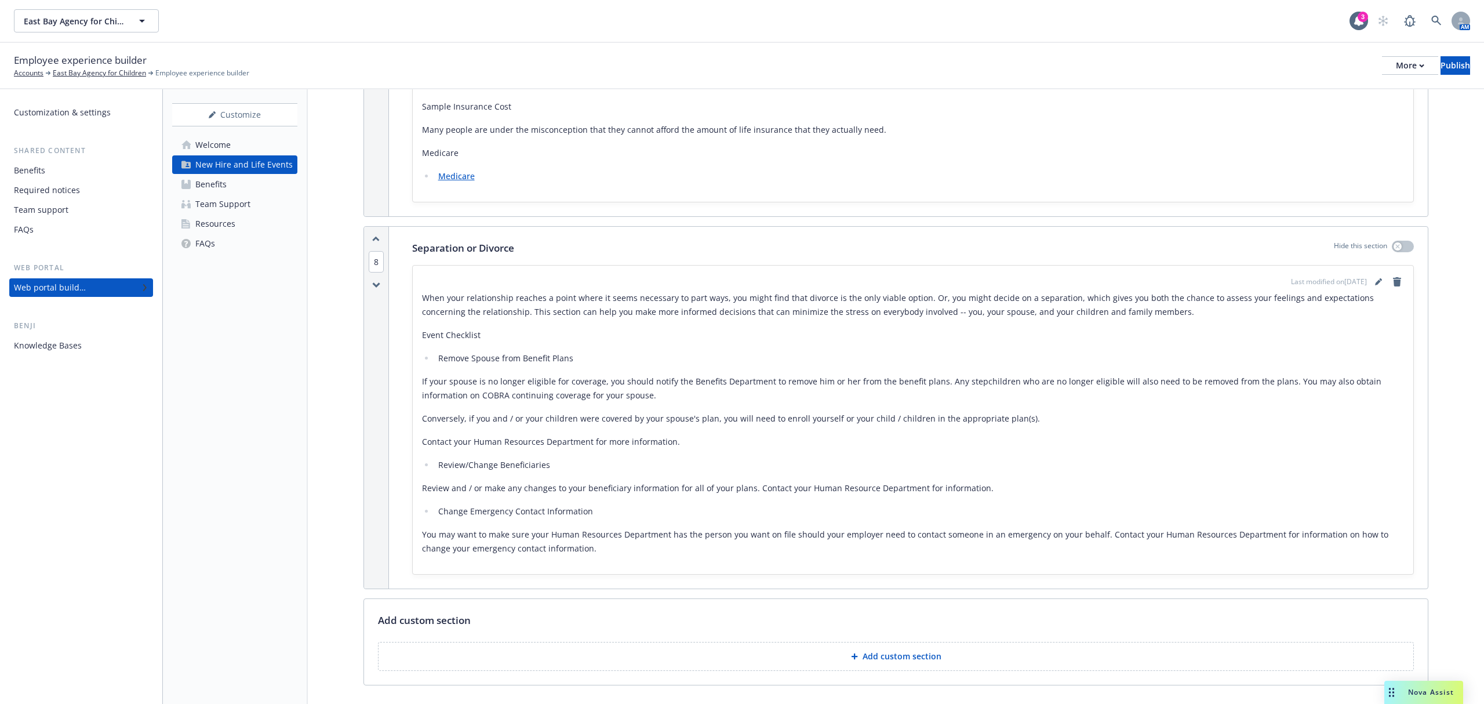
scroll to position [3581, 0]
